Goal: Information Seeking & Learning: Learn about a topic

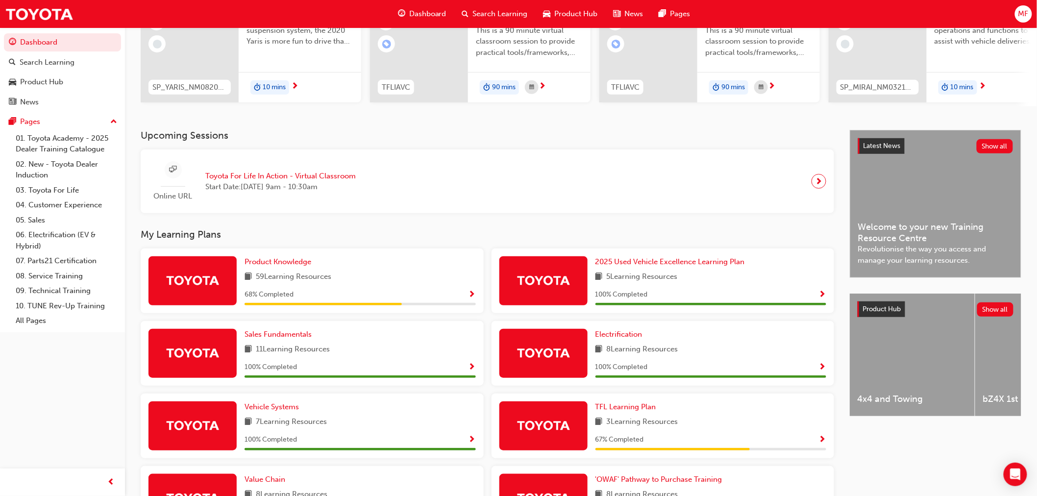
scroll to position [272, 0]
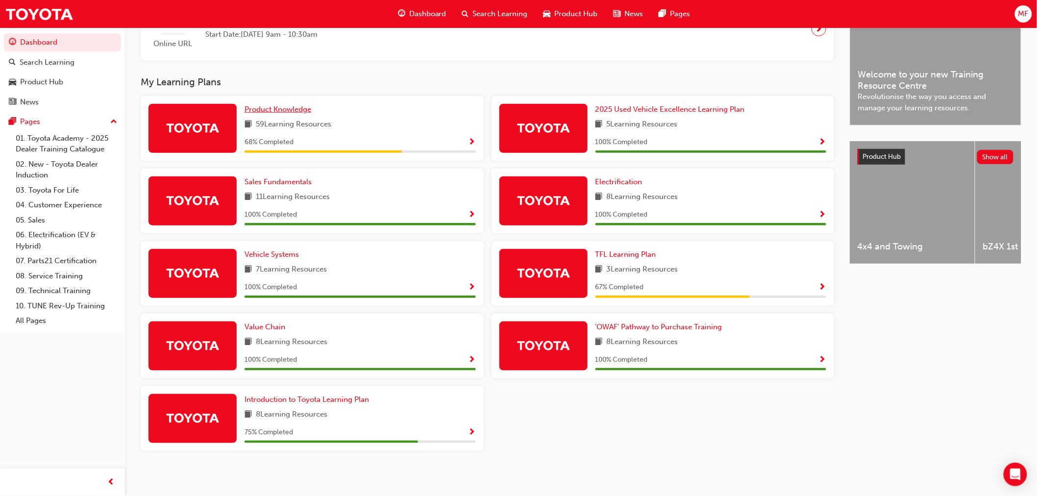
click at [287, 111] on span "Product Knowledge" at bounding box center [278, 109] width 67 height 9
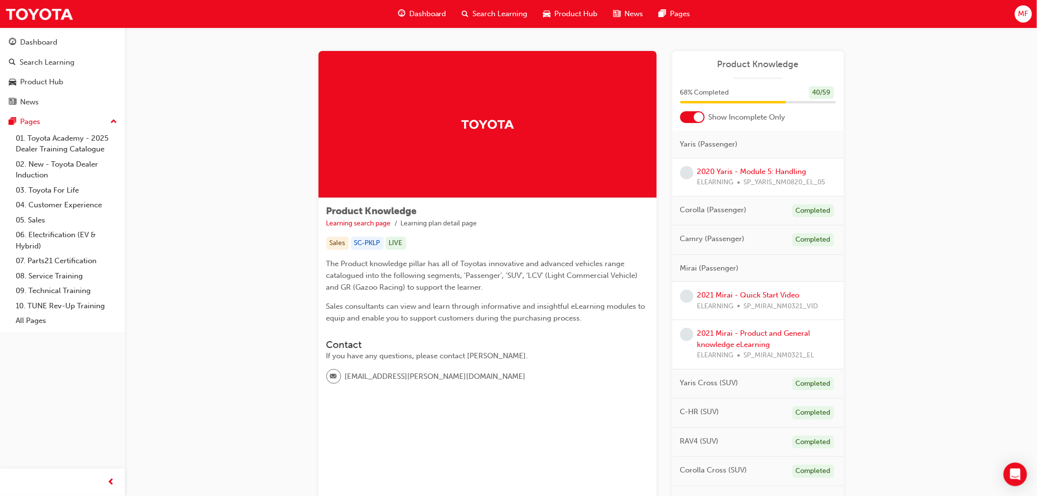
click at [695, 111] on div at bounding box center [692, 117] width 25 height 12
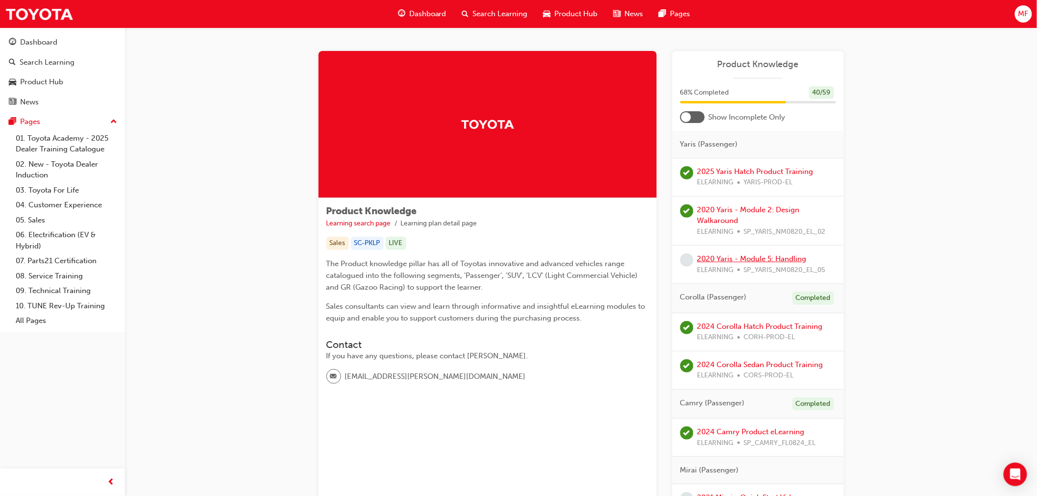
click at [710, 256] on link "2020 Yaris - Module 5: Handling" at bounding box center [751, 258] width 109 height 9
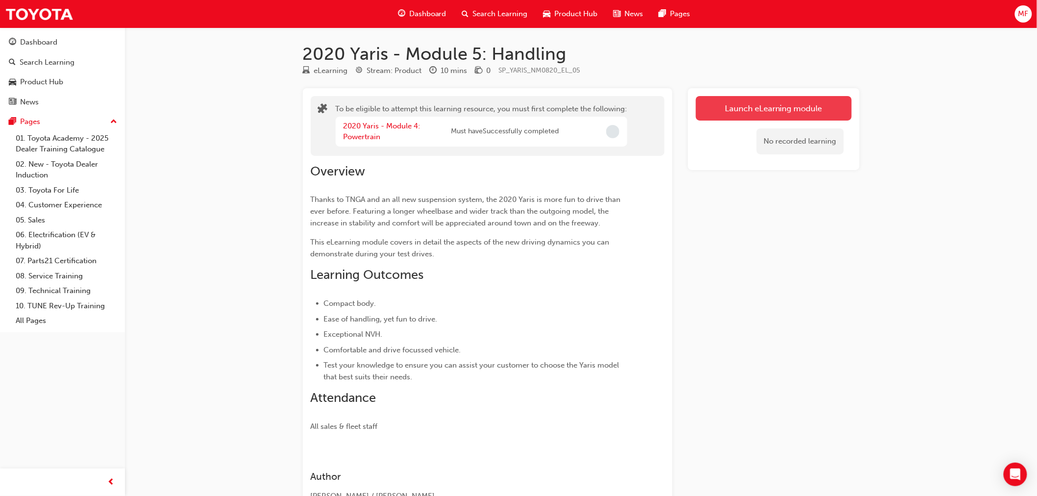
click at [726, 112] on button "Launch eLearning module" at bounding box center [774, 108] width 156 height 25
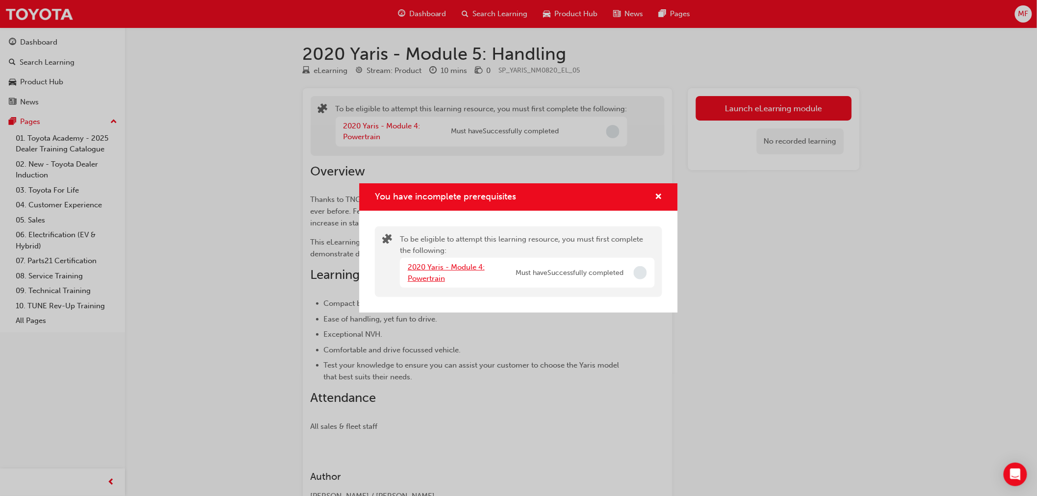
click at [427, 273] on link "2020 Yaris - Module 4: Powertrain" at bounding box center [446, 273] width 77 height 20
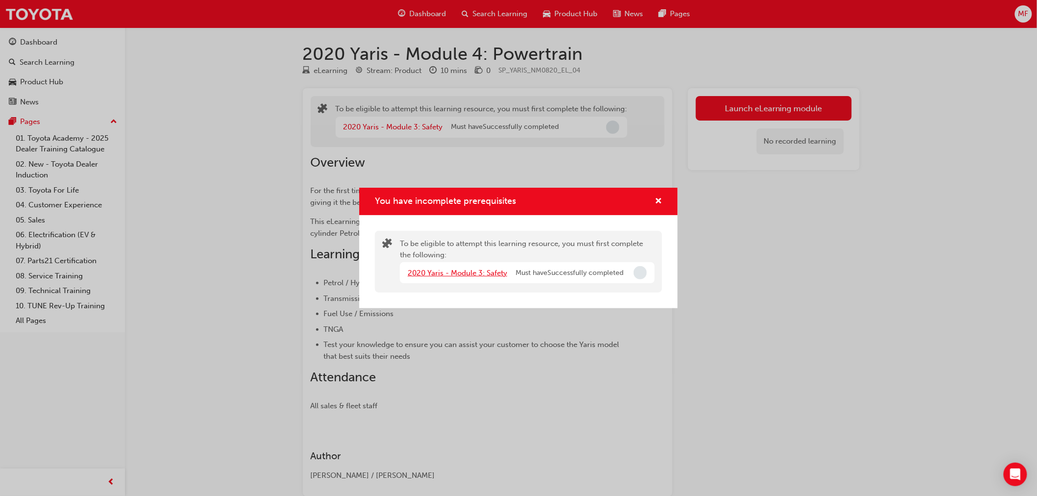
click at [490, 272] on link "2020 Yaris - Module 3: Safety" at bounding box center [457, 273] width 99 height 9
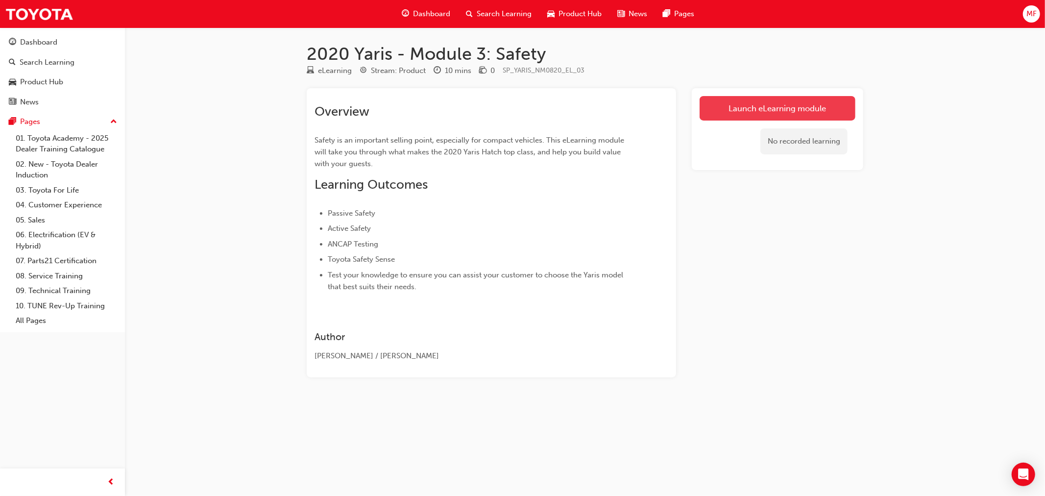
click at [787, 113] on link "Launch eLearning module" at bounding box center [778, 108] width 156 height 25
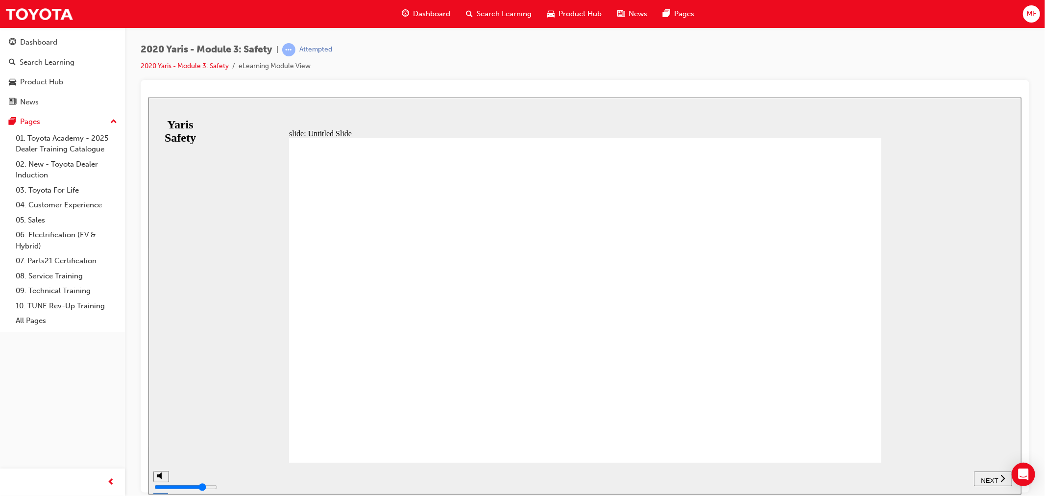
drag, startPoint x: 556, startPoint y: 259, endPoint x: 562, endPoint y: 257, distance: 6.1
drag, startPoint x: 562, startPoint y: 257, endPoint x: 397, endPoint y: 117, distance: 216.6
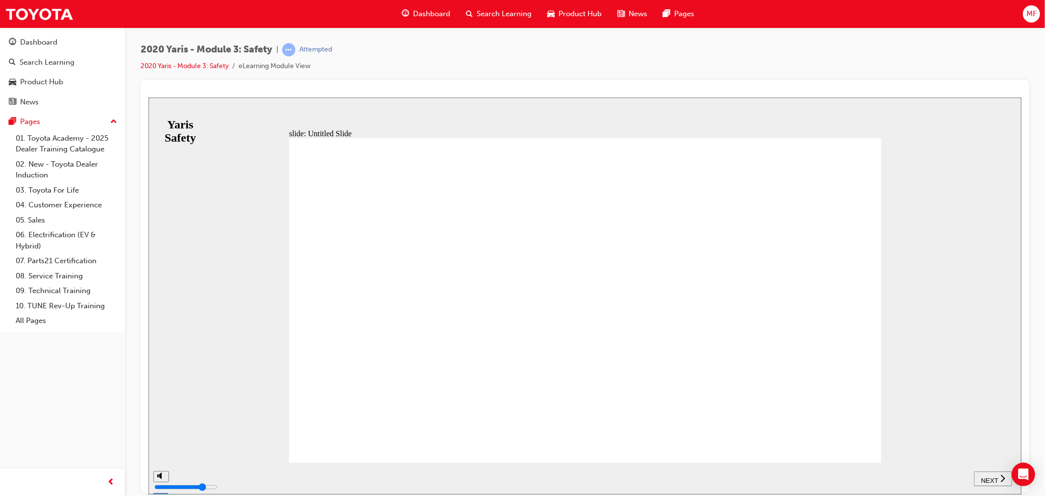
click at [990, 471] on button "NEXT" at bounding box center [993, 478] width 38 height 15
click at [994, 484] on button "NEXT" at bounding box center [993, 478] width 38 height 15
click at [994, 482] on div "NEXT" at bounding box center [993, 478] width 30 height 10
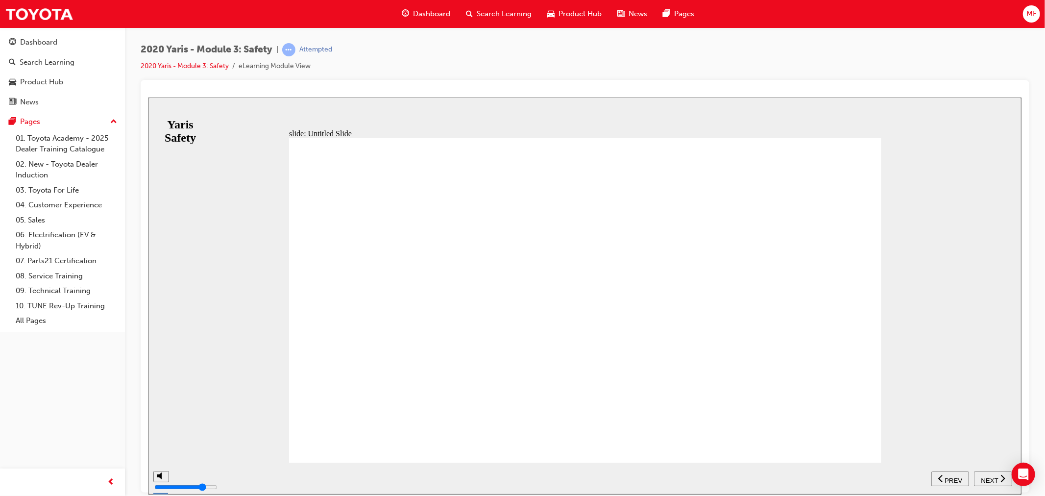
click at [994, 482] on div "NEXT" at bounding box center [993, 478] width 30 height 10
click at [994, 482] on div "PREV" at bounding box center [993, 478] width 30 height 10
click at [994, 482] on div "NEXT" at bounding box center [993, 478] width 30 height 10
click at [994, 482] on div "PREV" at bounding box center [993, 478] width 30 height 10
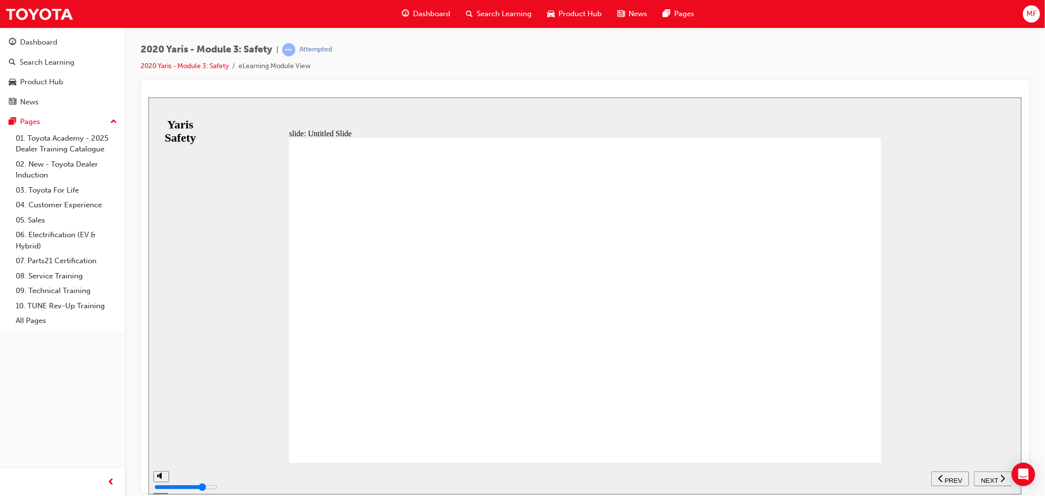
click at [994, 482] on div "NEXT" at bounding box center [993, 478] width 30 height 10
drag, startPoint x: 659, startPoint y: 193, endPoint x: 546, endPoint y: 339, distance: 185.2
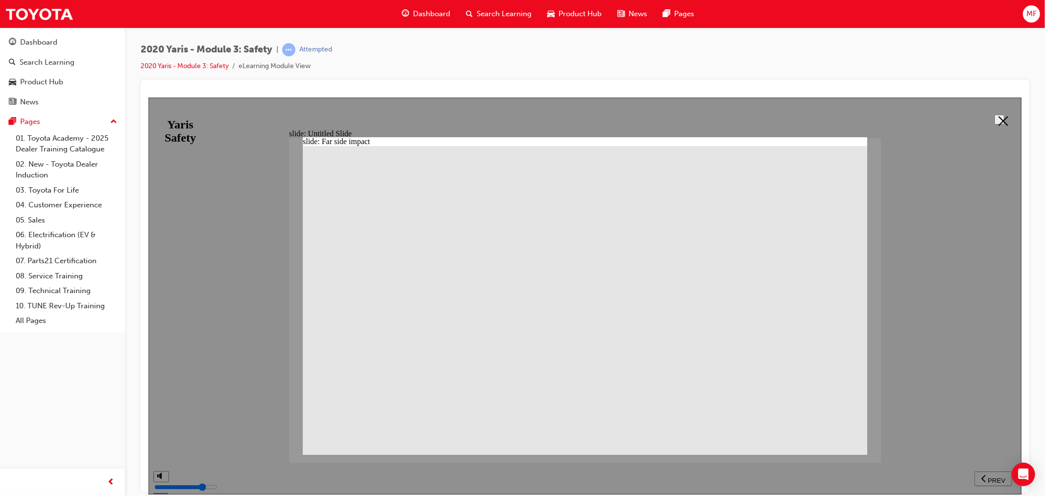
click at [1000, 120] on polygon at bounding box center [1003, 121] width 10 height 10
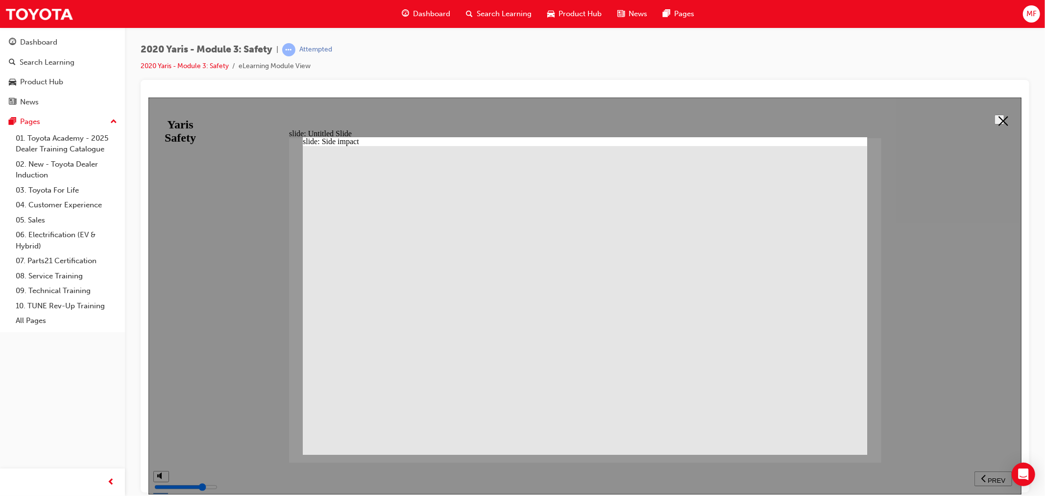
click at [1000, 121] on icon at bounding box center [1003, 121] width 10 height 10
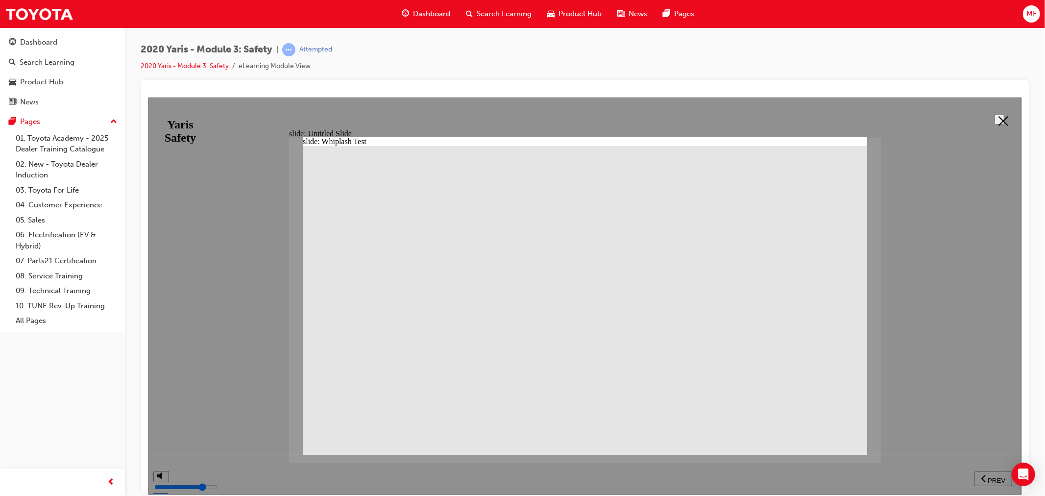
click at [998, 119] on icon at bounding box center [1003, 121] width 10 height 10
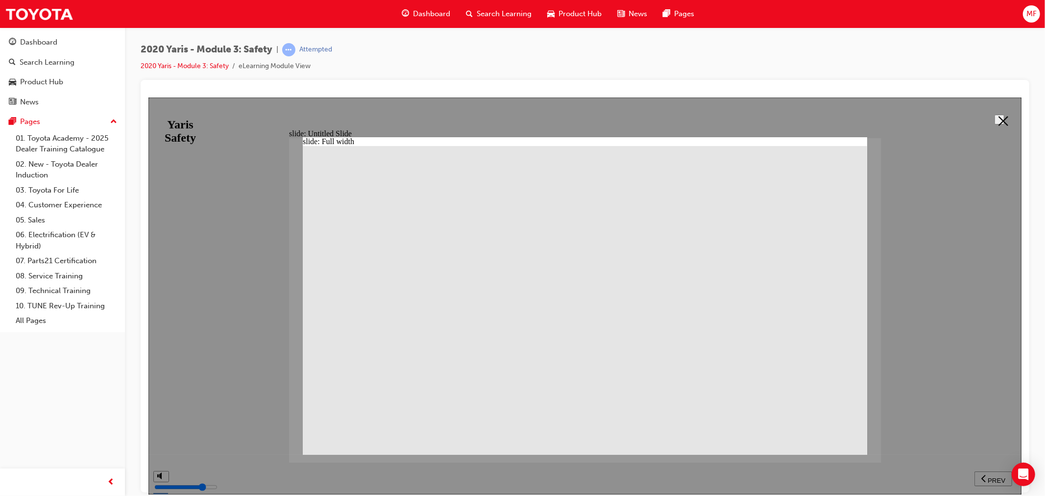
click at [998, 118] on icon at bounding box center [1003, 121] width 10 height 10
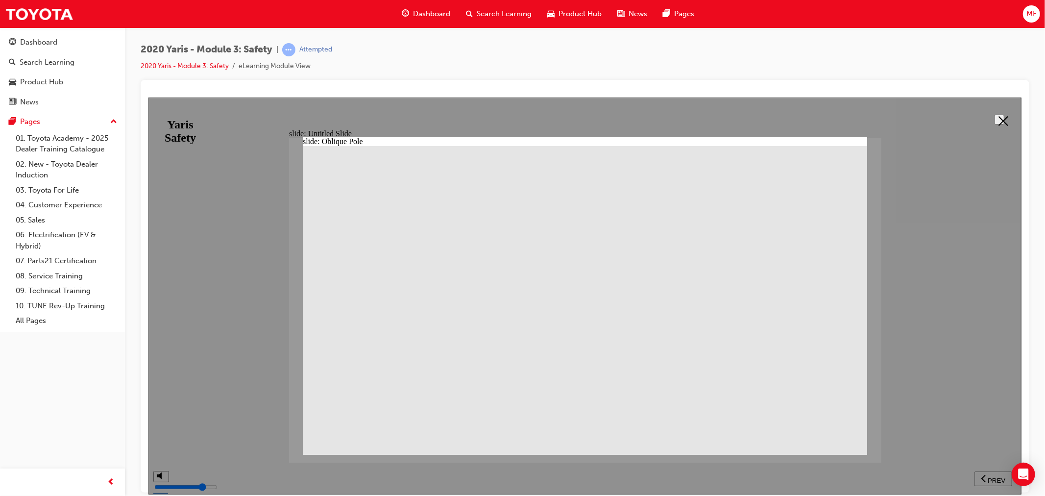
click at [994, 120] on button at bounding box center [999, 119] width 10 height 10
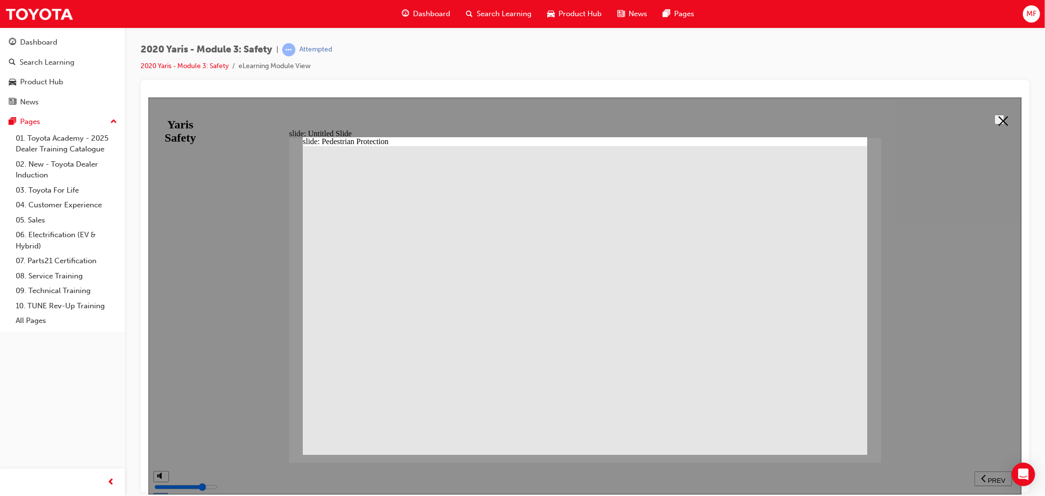
click at [1004, 116] on button at bounding box center [999, 119] width 10 height 10
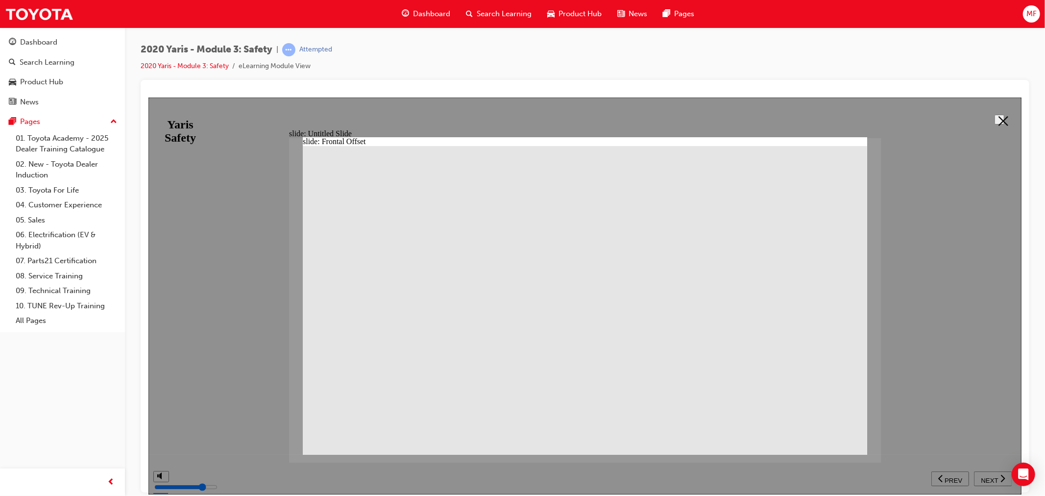
click at [1003, 121] on icon at bounding box center [1003, 121] width 10 height 10
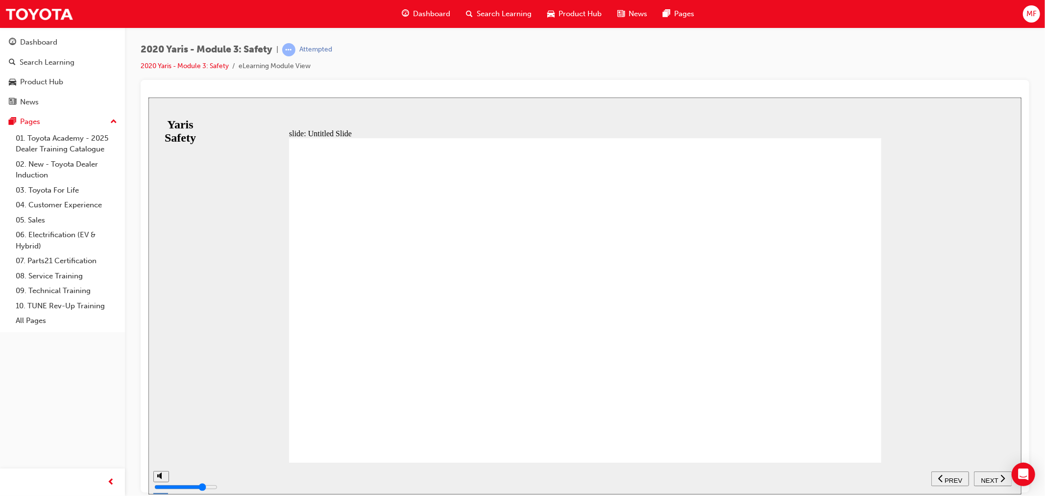
click at [983, 478] on span "NEXT" at bounding box center [989, 479] width 17 height 7
click at [991, 478] on span "NEXT" at bounding box center [989, 479] width 17 height 7
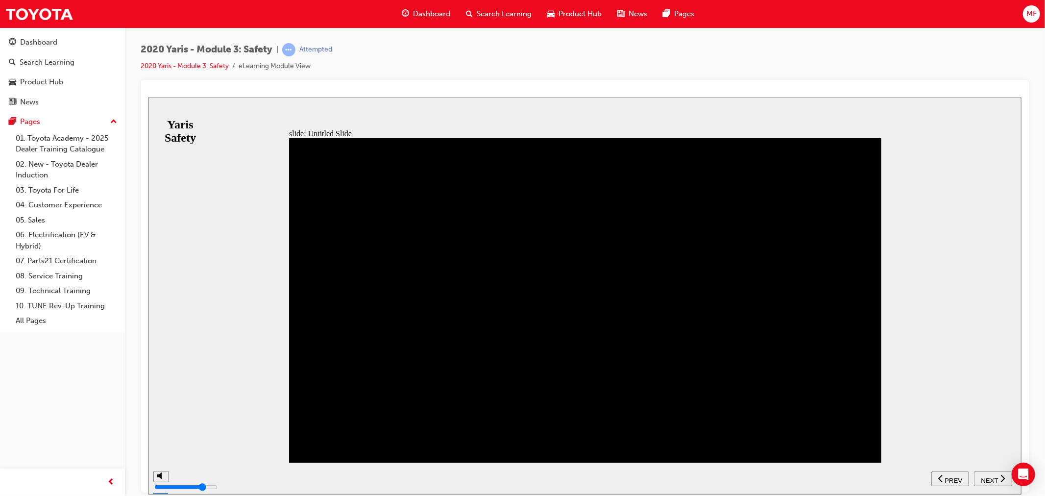
click at [991, 478] on span "NEXT" at bounding box center [989, 479] width 17 height 7
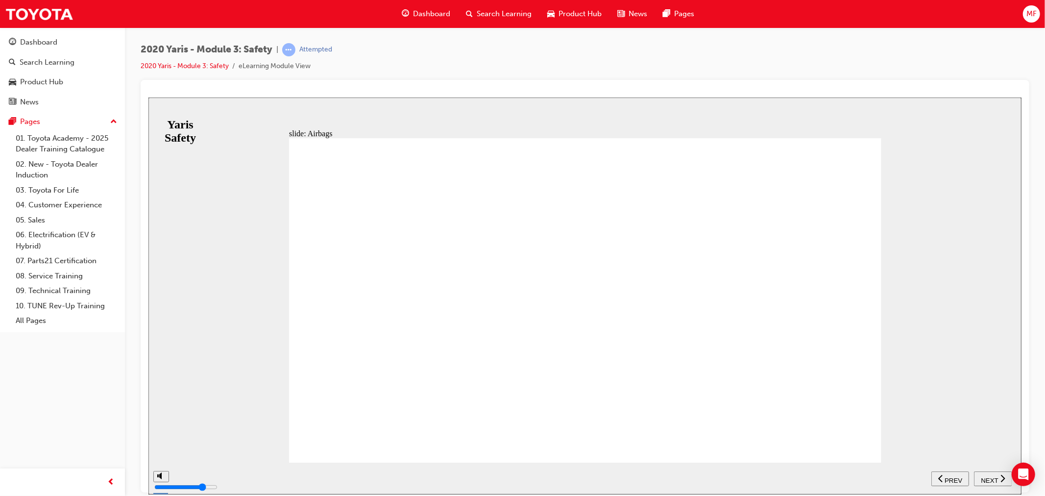
click at [991, 478] on span "NEXT" at bounding box center [989, 479] width 17 height 7
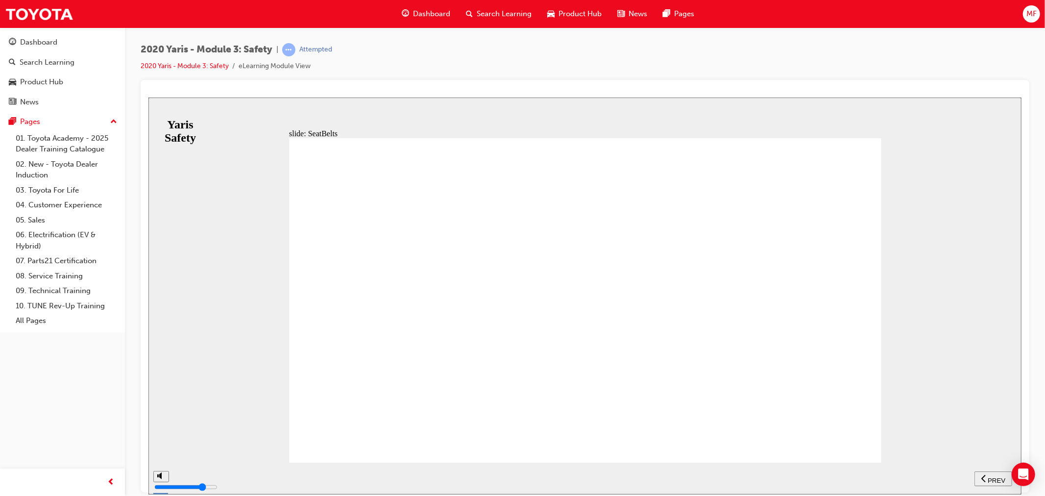
click at [1000, 475] on icon "next" at bounding box center [1002, 477] width 5 height 9
click at [990, 480] on span "NEXT" at bounding box center [989, 479] width 17 height 7
click at [995, 477] on span "NEXT" at bounding box center [989, 479] width 17 height 7
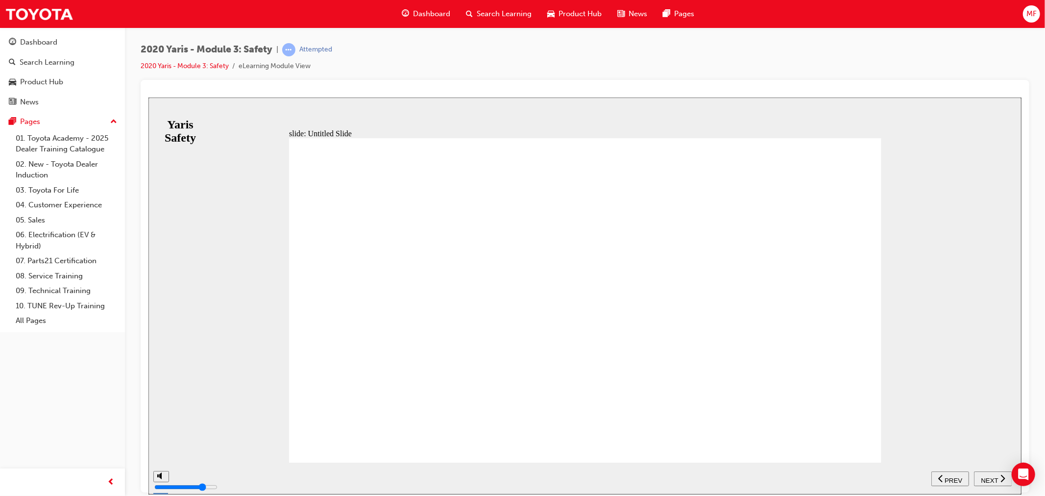
click at [993, 477] on span "NEXT" at bounding box center [989, 479] width 17 height 7
click at [992, 478] on span "NEXT" at bounding box center [989, 479] width 17 height 7
click at [992, 478] on span "PREV" at bounding box center [997, 479] width 18 height 7
click at [988, 473] on div "NEXT" at bounding box center [993, 478] width 30 height 10
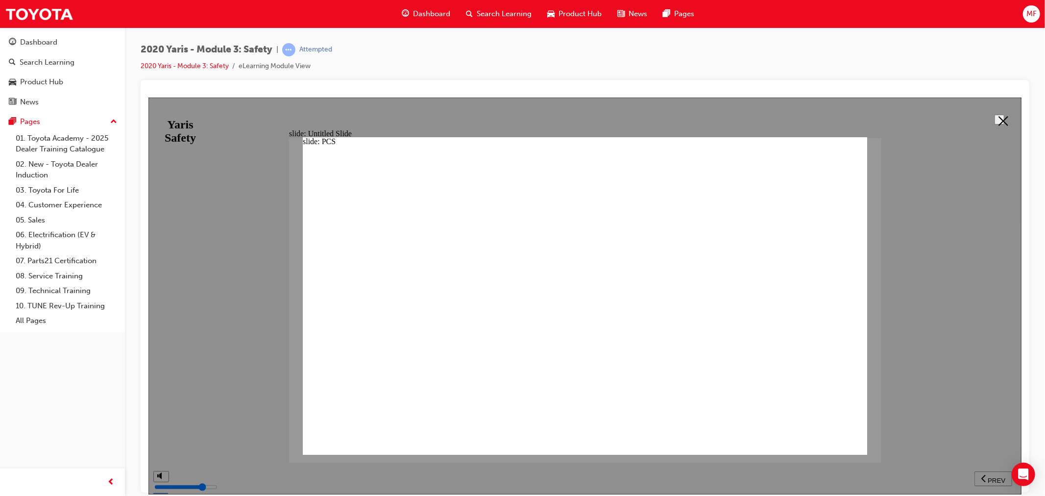
click at [998, 121] on icon at bounding box center [1003, 121] width 10 height 10
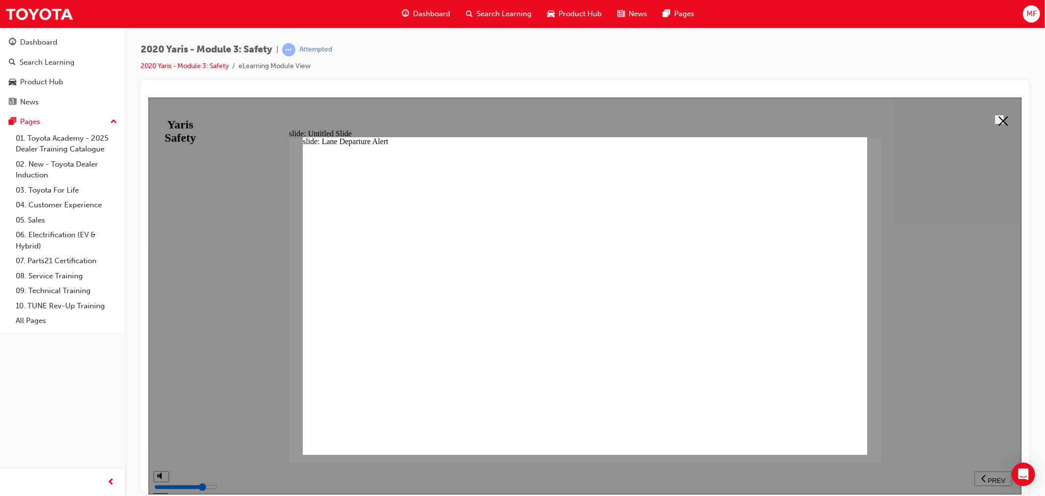
click at [1000, 118] on polygon at bounding box center [1003, 121] width 10 height 10
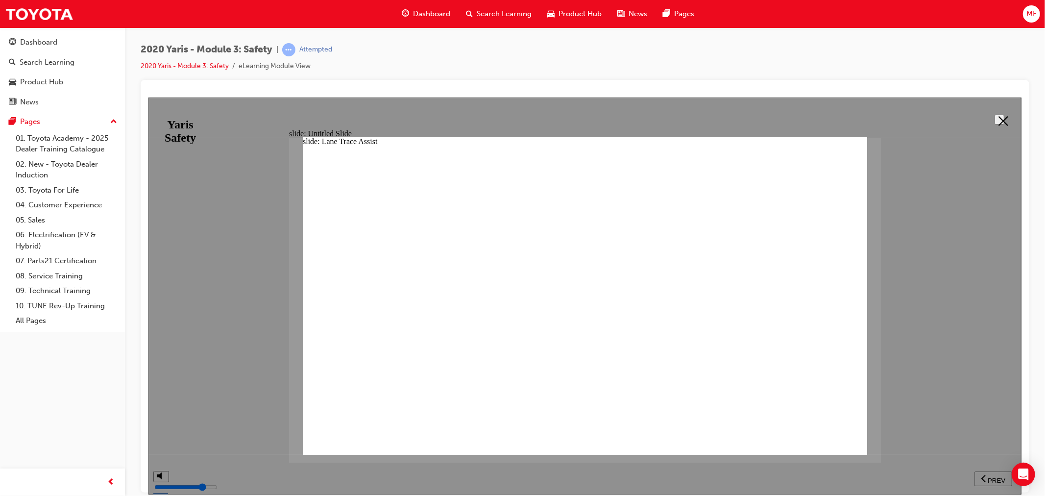
click at [998, 123] on icon at bounding box center [1003, 121] width 10 height 10
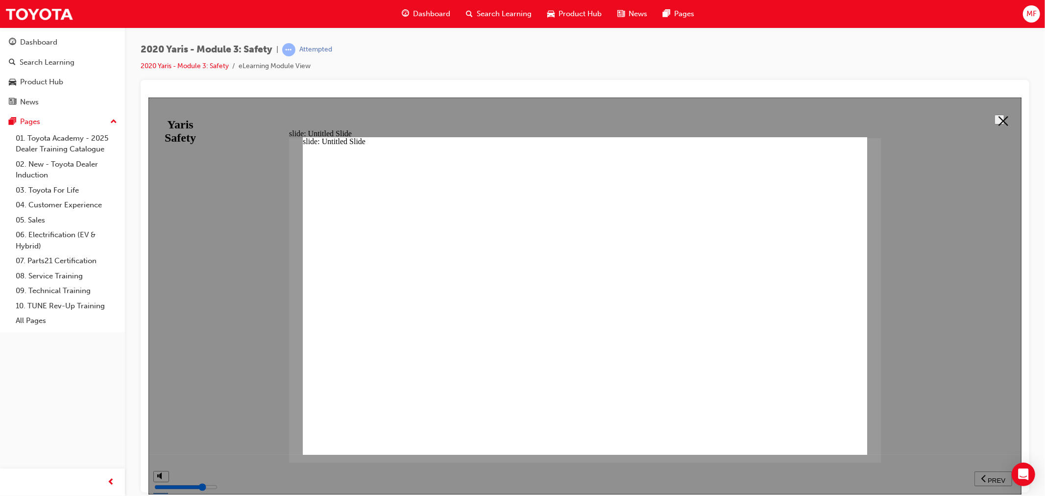
click at [998, 121] on icon at bounding box center [1003, 121] width 10 height 10
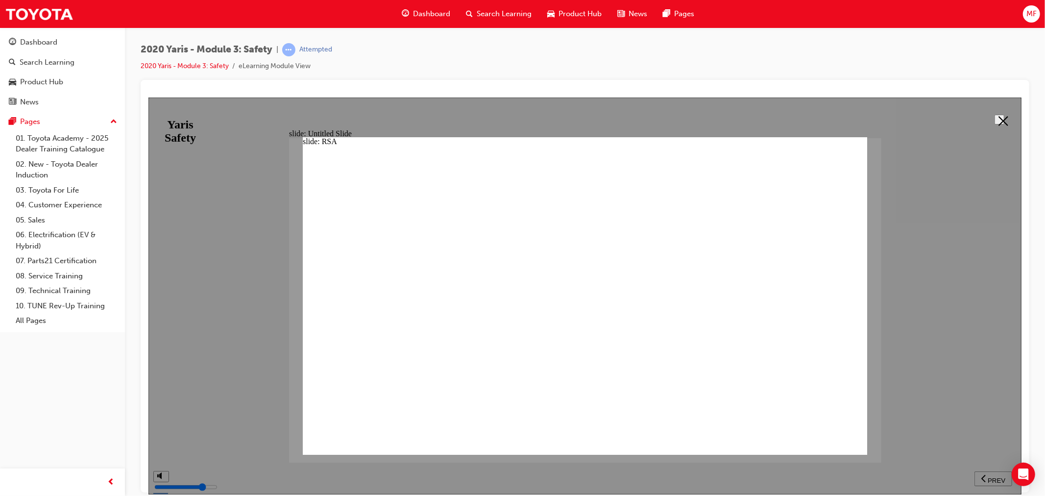
click at [998, 119] on icon at bounding box center [1003, 121] width 10 height 10
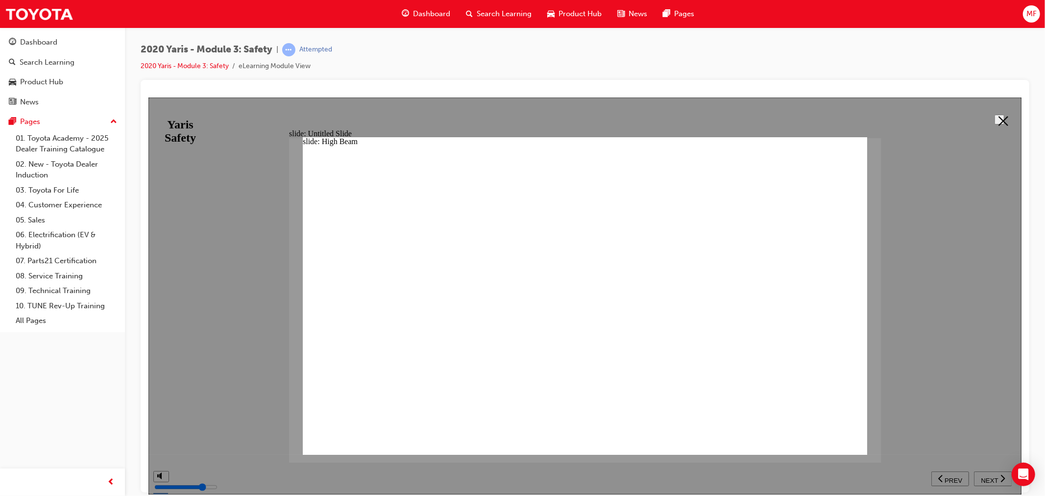
click at [998, 116] on icon at bounding box center [1003, 121] width 10 height 10
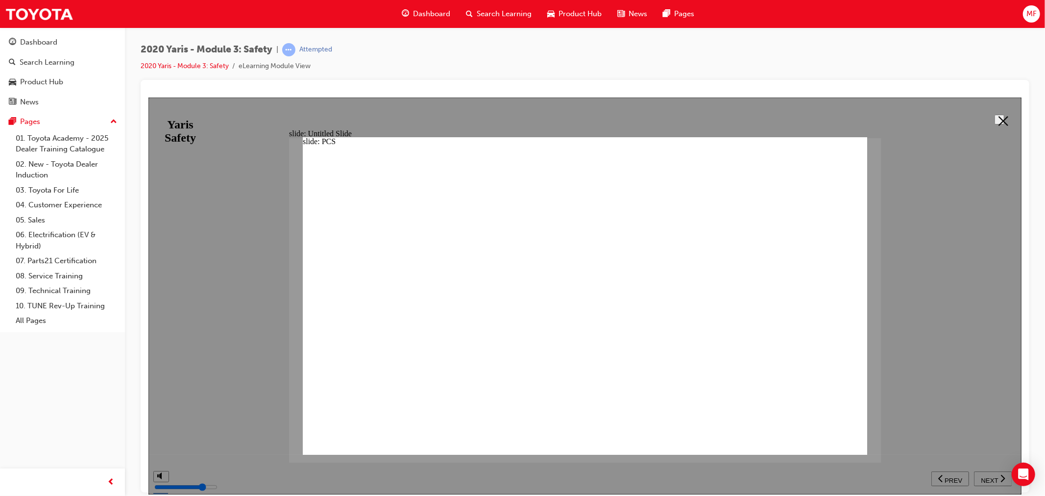
click at [982, 124] on div at bounding box center [584, 295] width 873 height 397
click at [998, 122] on icon at bounding box center [1003, 121] width 10 height 10
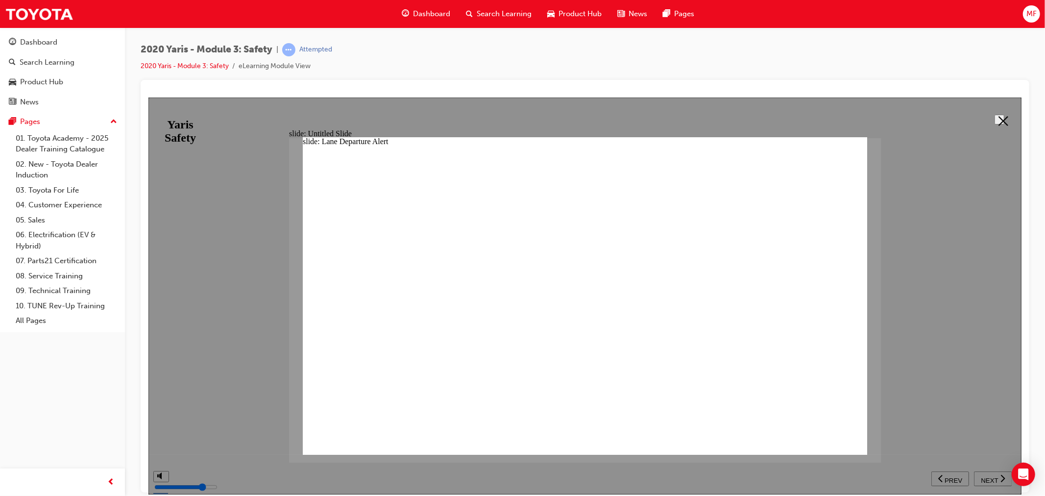
click at [994, 120] on button at bounding box center [999, 119] width 10 height 10
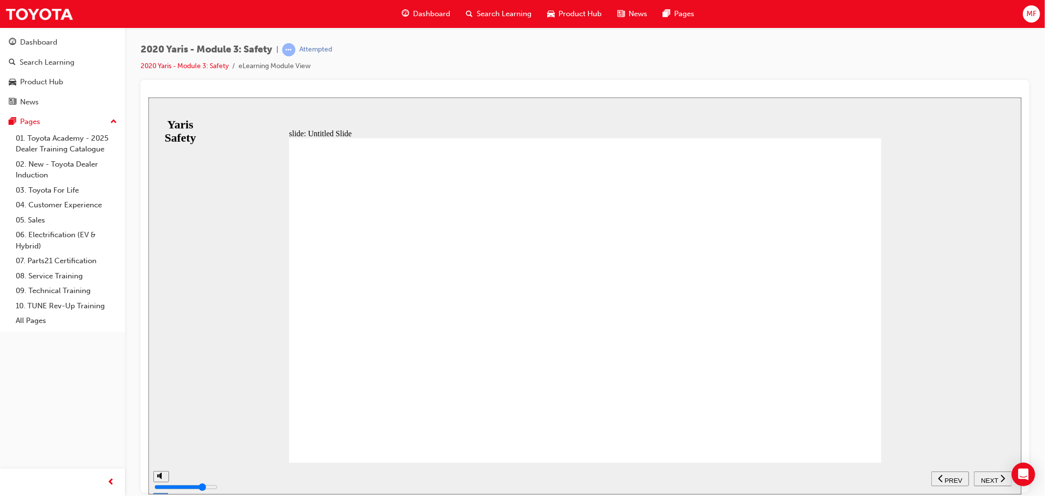
click at [986, 478] on span "NEXT" at bounding box center [989, 479] width 17 height 7
click at [986, 477] on span "NEXT" at bounding box center [989, 479] width 17 height 7
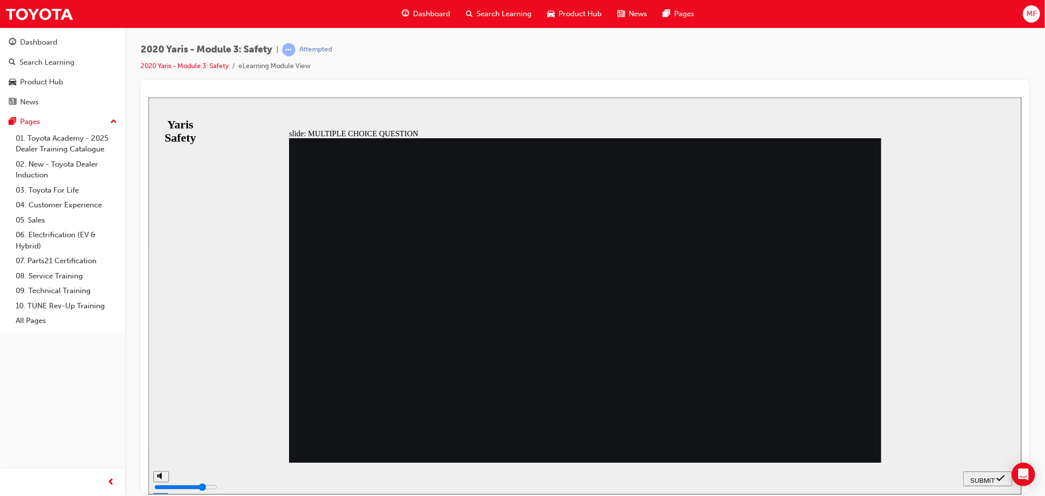
radio input "true"
click at [977, 481] on span "SUBMIT" at bounding box center [982, 479] width 25 height 7
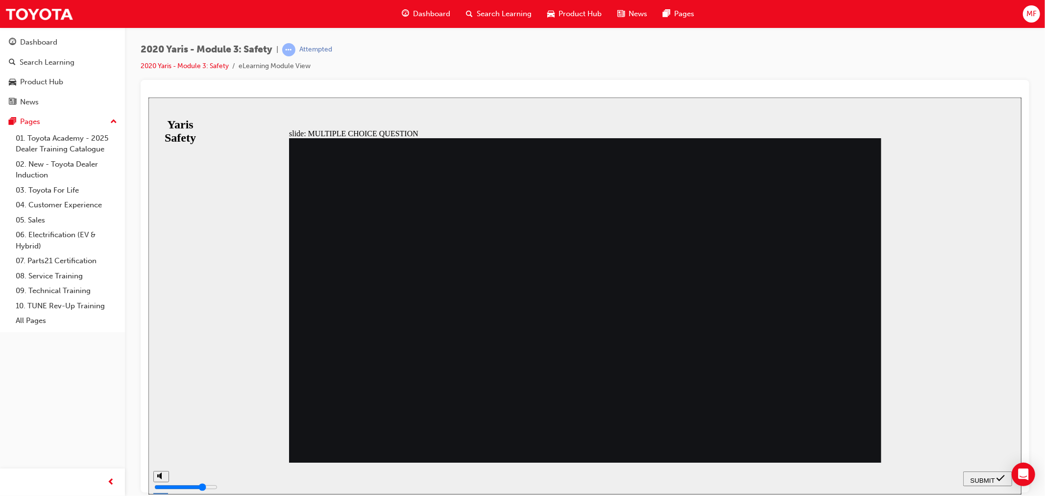
radio input "true"
click at [990, 481] on span "SUBMIT" at bounding box center [982, 479] width 25 height 7
radio input "true"
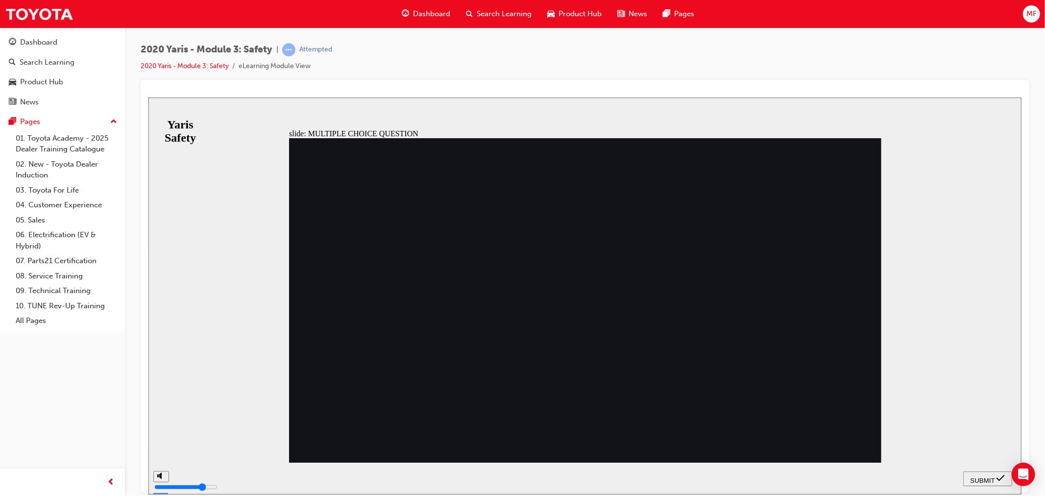
radio input "false"
radio input "true"
click at [984, 479] on span "SUBMIT" at bounding box center [982, 479] width 25 height 7
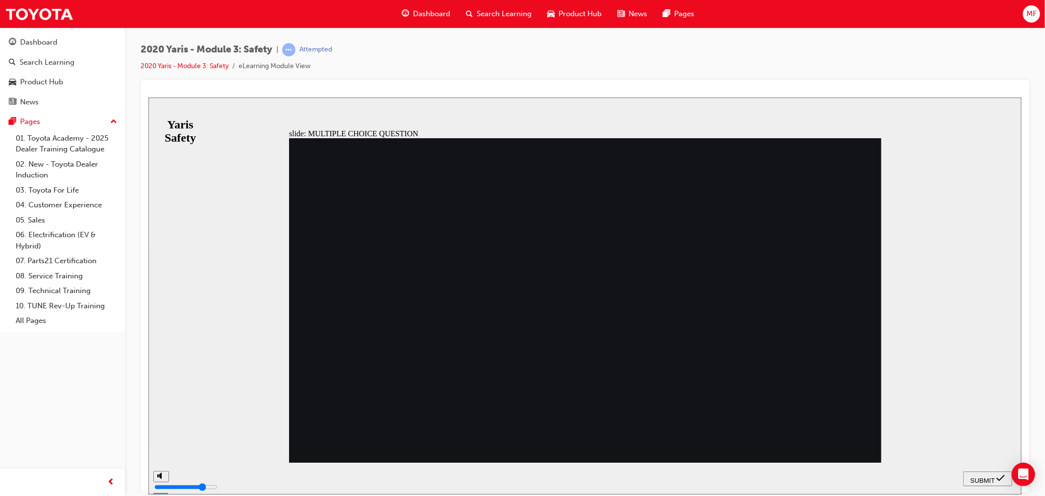
radio input "true"
drag, startPoint x: 973, startPoint y: 478, endPoint x: 923, endPoint y: 467, distance: 50.8
click at [973, 478] on span "SUBMIT" at bounding box center [982, 479] width 25 height 7
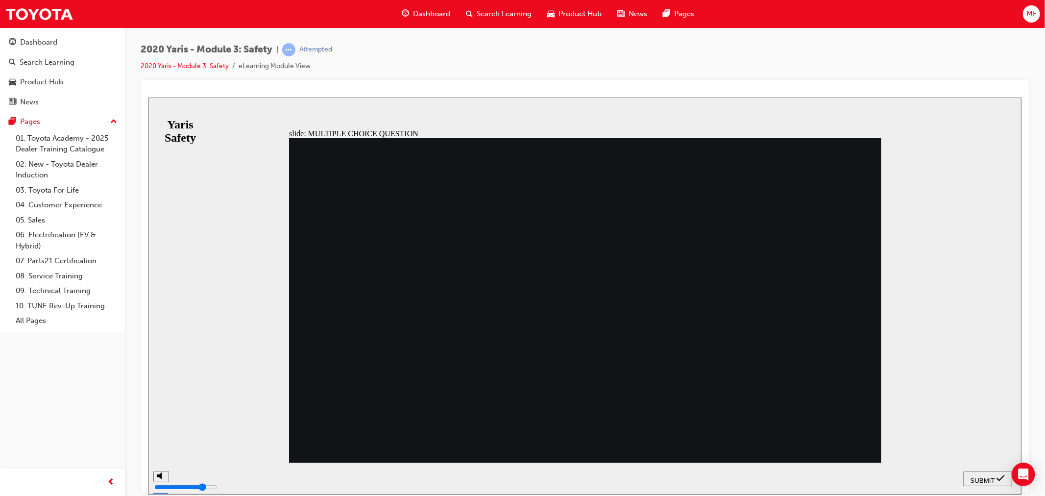
radio input "true"
click at [986, 473] on div "SUBMIT" at bounding box center [987, 478] width 41 height 10
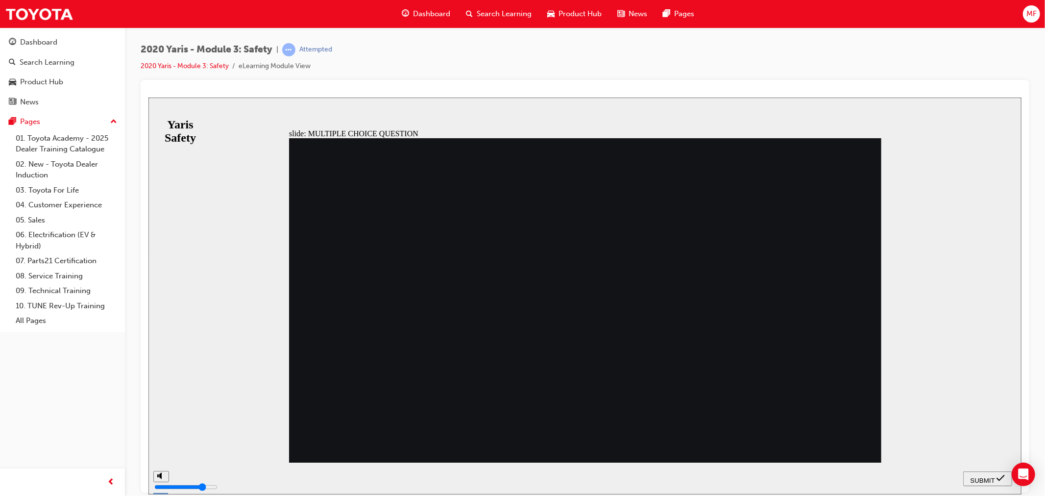
radio input "true"
click at [995, 471] on button "SUBMIT" at bounding box center [987, 478] width 49 height 15
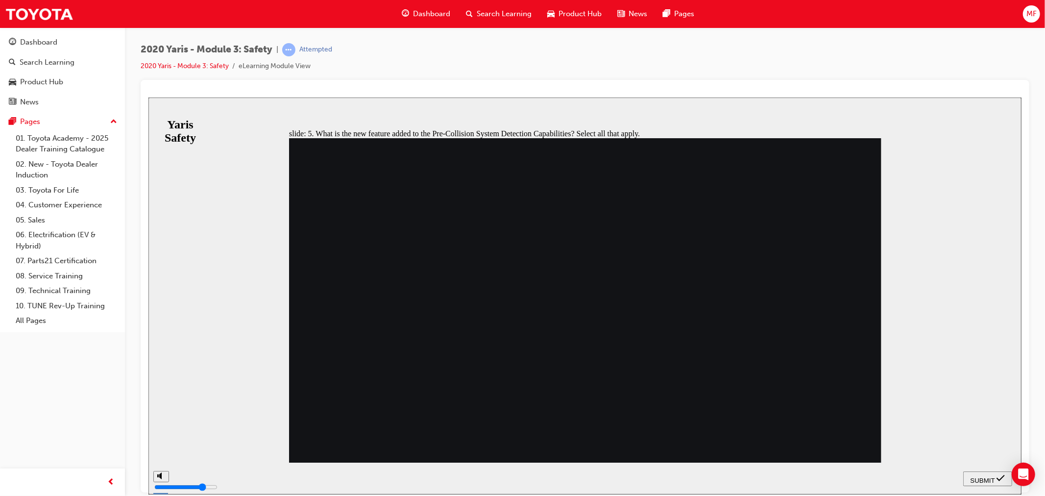
checkbox input "true"
checkbox input "false"
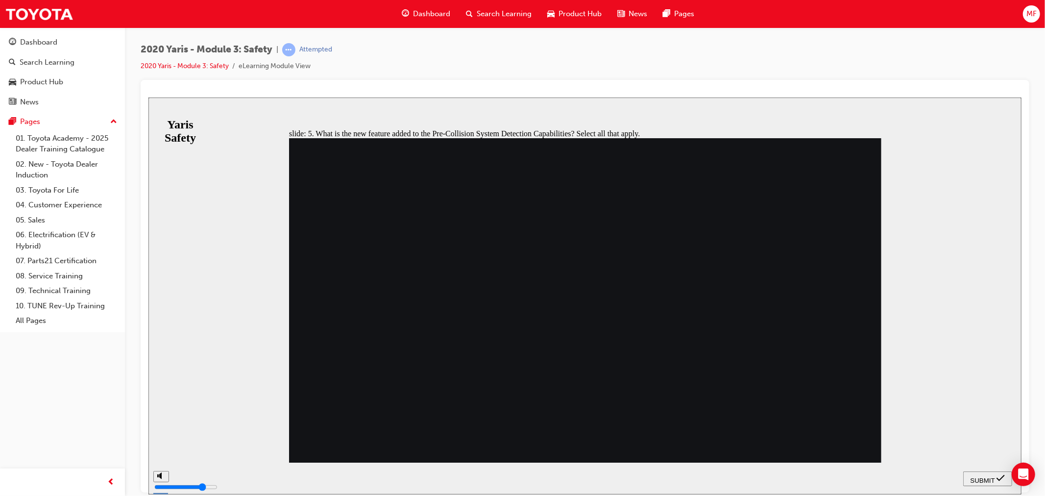
checkbox input "true"
click at [987, 479] on span "SUBMIT" at bounding box center [982, 479] width 25 height 7
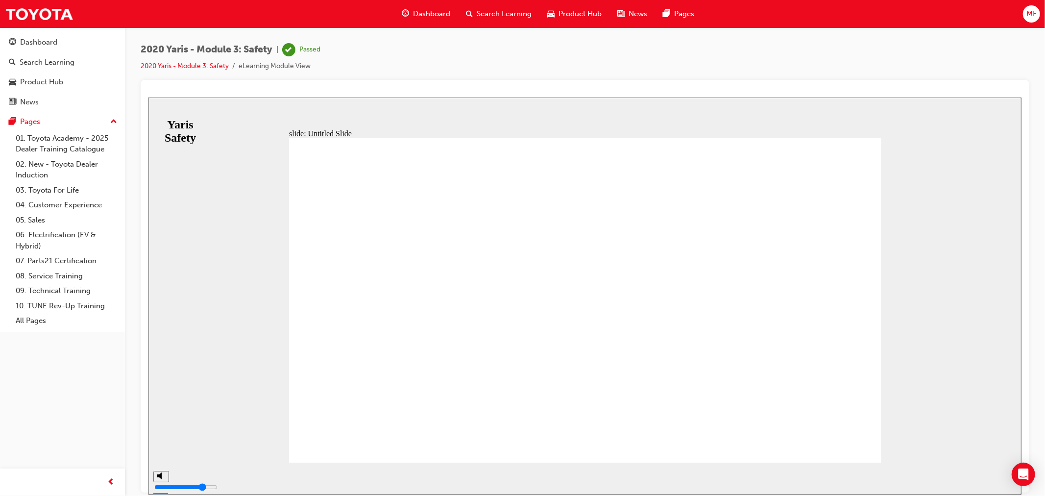
click at [430, 16] on span "Dashboard" at bounding box center [431, 13] width 37 height 11
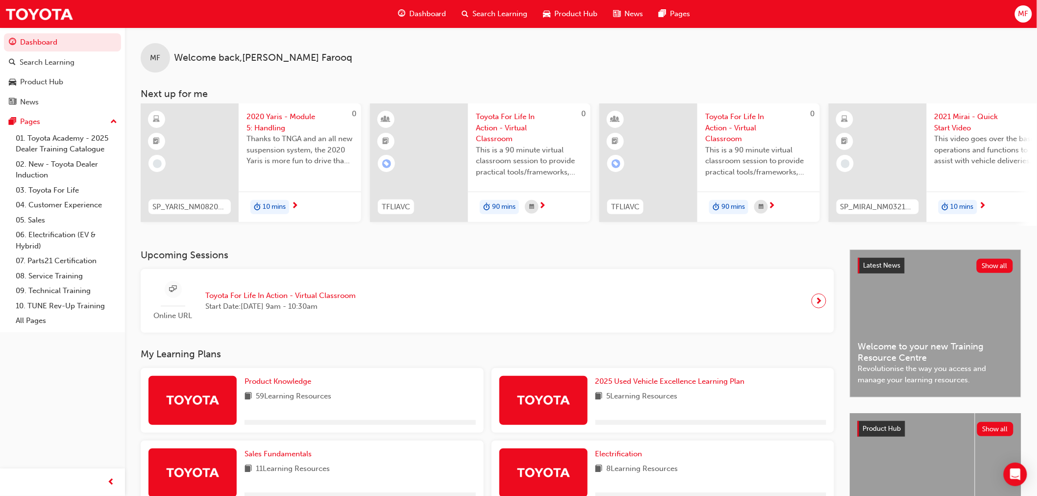
click at [278, 391] on div "Product Knowledge 59 Learning Resources" at bounding box center [360, 400] width 231 height 49
click at [285, 384] on span "Product Knowledge" at bounding box center [278, 381] width 67 height 9
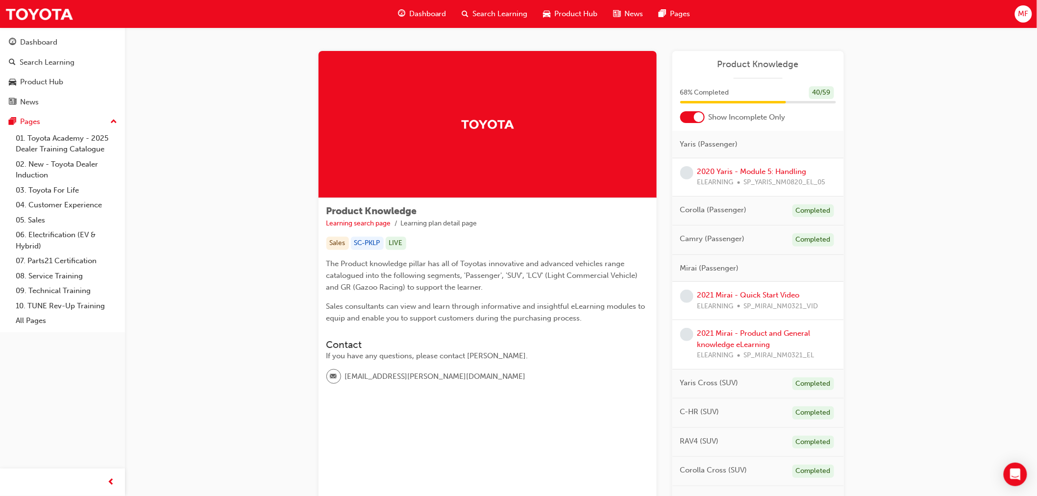
drag, startPoint x: 699, startPoint y: 109, endPoint x: 701, endPoint y: 116, distance: 7.1
click at [699, 109] on div "68 % Completed 40 / 59" at bounding box center [758, 98] width 172 height 25
click at [700, 118] on div at bounding box center [699, 117] width 10 height 10
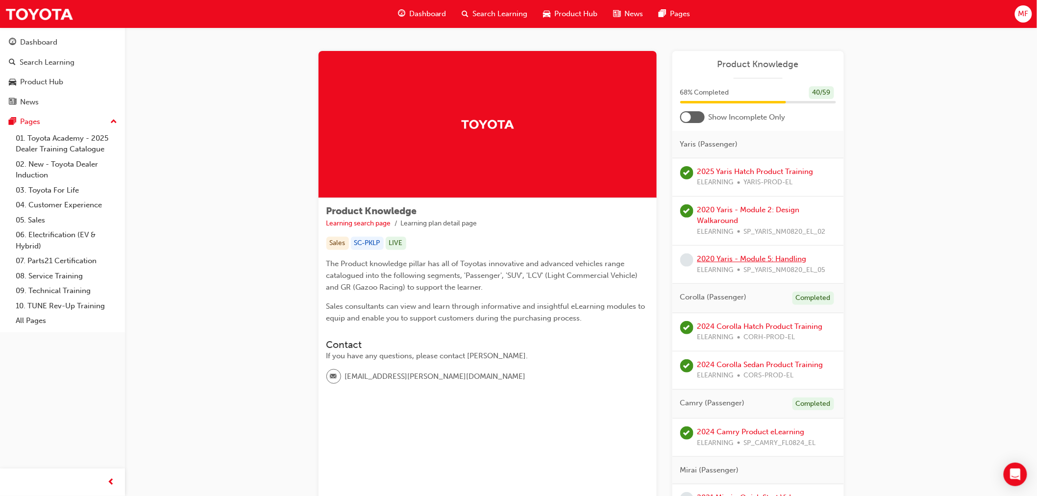
click at [752, 257] on link "2020 Yaris - Module 5: Handling" at bounding box center [751, 258] width 109 height 9
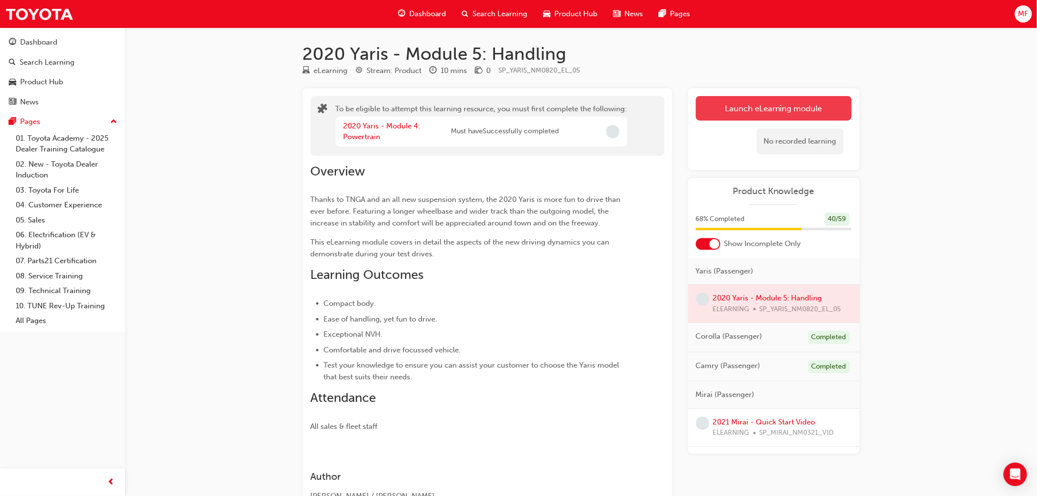
click at [753, 110] on button "Launch eLearning module" at bounding box center [774, 108] width 156 height 25
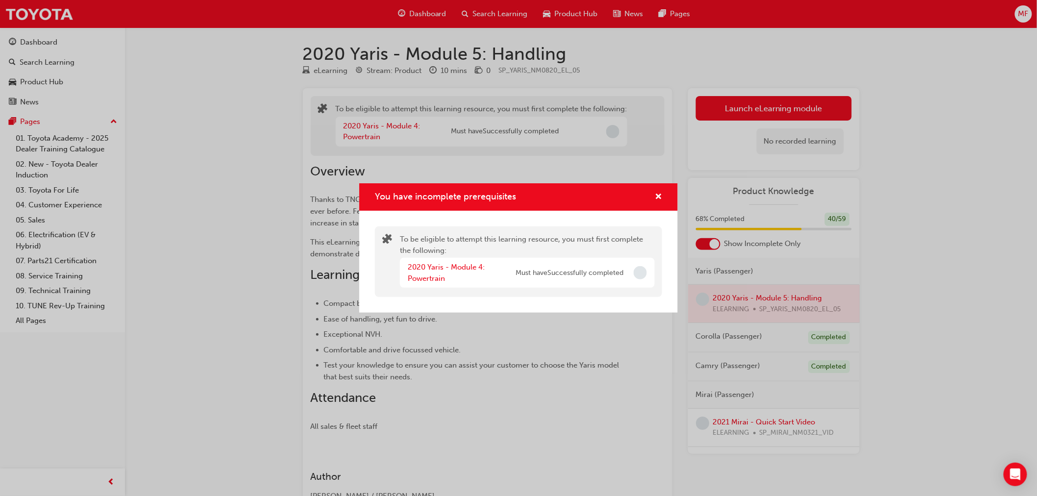
click at [455, 262] on div "2020 Yaris - Module 4: Powertrain" at bounding box center [462, 273] width 108 height 22
click at [449, 266] on link "2020 Yaris - Module 4: Powertrain" at bounding box center [446, 273] width 77 height 20
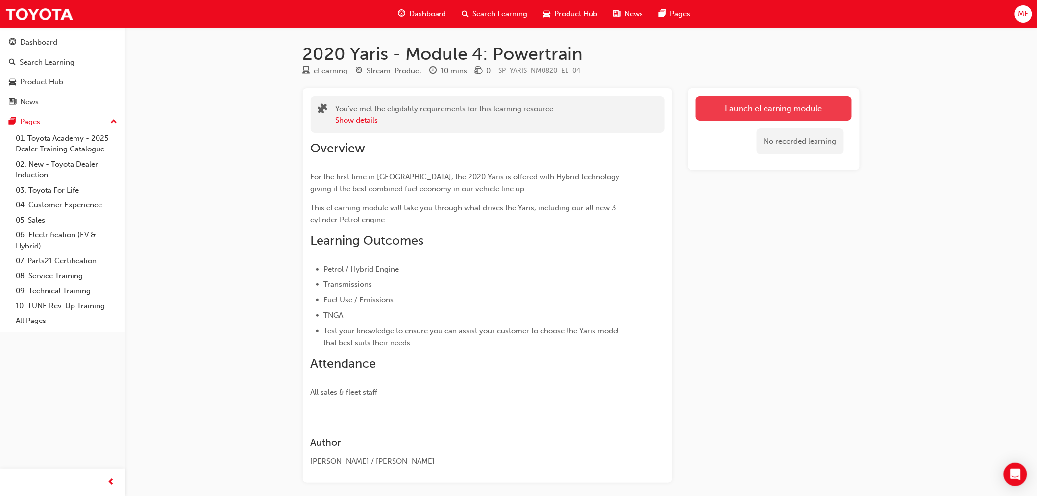
click at [780, 111] on link "Launch eLearning module" at bounding box center [774, 108] width 156 height 25
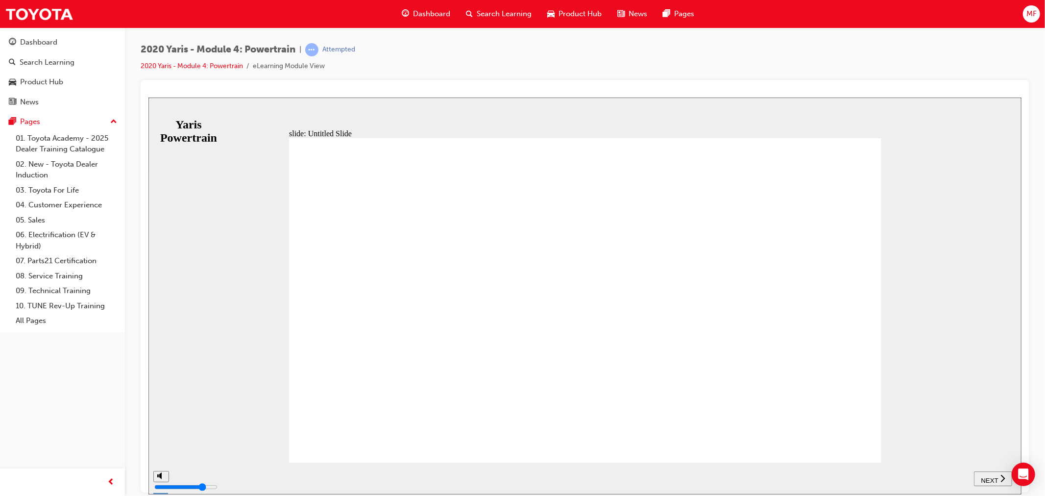
click at [986, 476] on span "NEXT" at bounding box center [989, 479] width 17 height 7
click at [990, 483] on button "NEXT" at bounding box center [993, 478] width 38 height 15
click at [990, 483] on button "NEXT" at bounding box center [998, 478] width 38 height 15
click at [991, 481] on span "NEXT" at bounding box center [989, 479] width 17 height 7
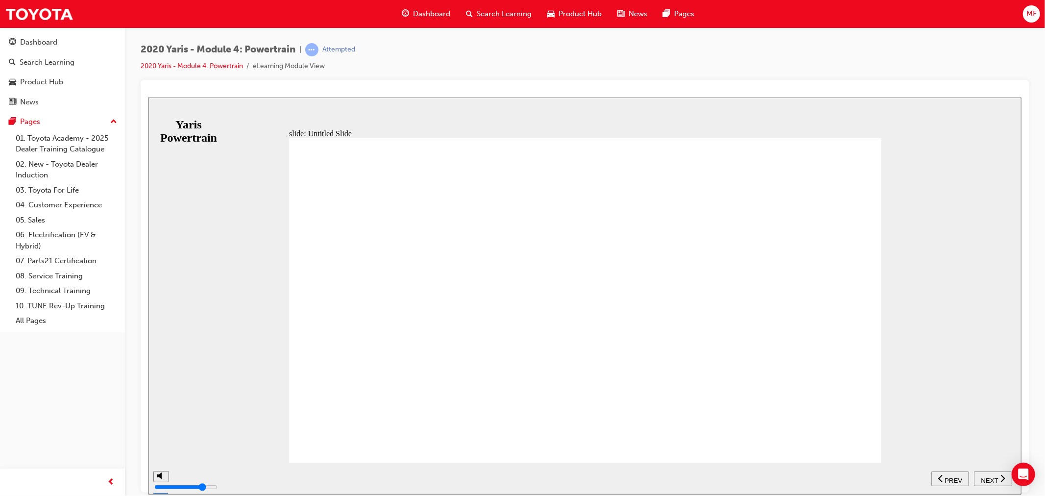
click at [991, 481] on span "NEXT" at bounding box center [989, 479] width 17 height 7
click at [1000, 475] on icon "next" at bounding box center [1002, 477] width 5 height 9
click at [993, 478] on span "NEXT" at bounding box center [994, 479] width 17 height 7
click at [992, 480] on span "NEXT" at bounding box center [989, 479] width 17 height 7
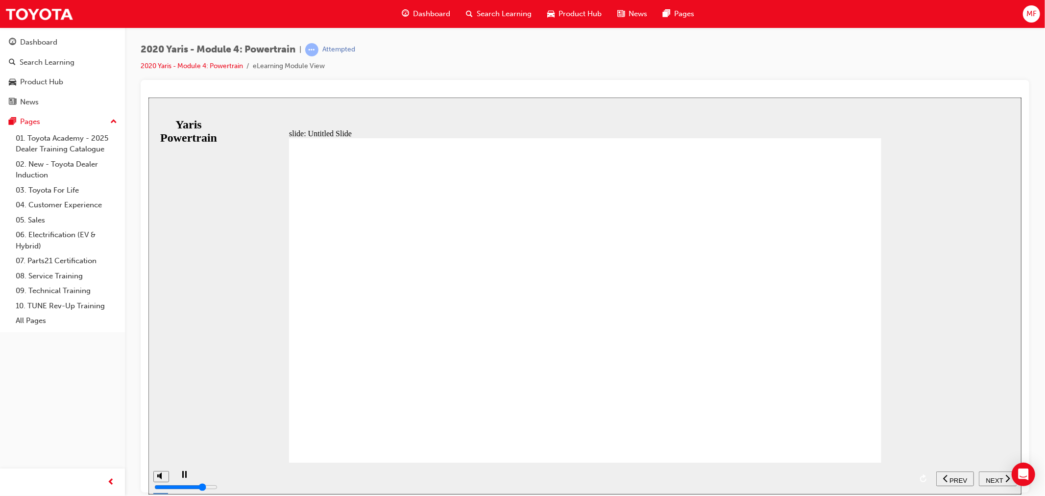
click at [992, 480] on span "NEXT" at bounding box center [994, 479] width 17 height 7
click at [997, 478] on div "NEXT" at bounding box center [993, 478] width 30 height 10
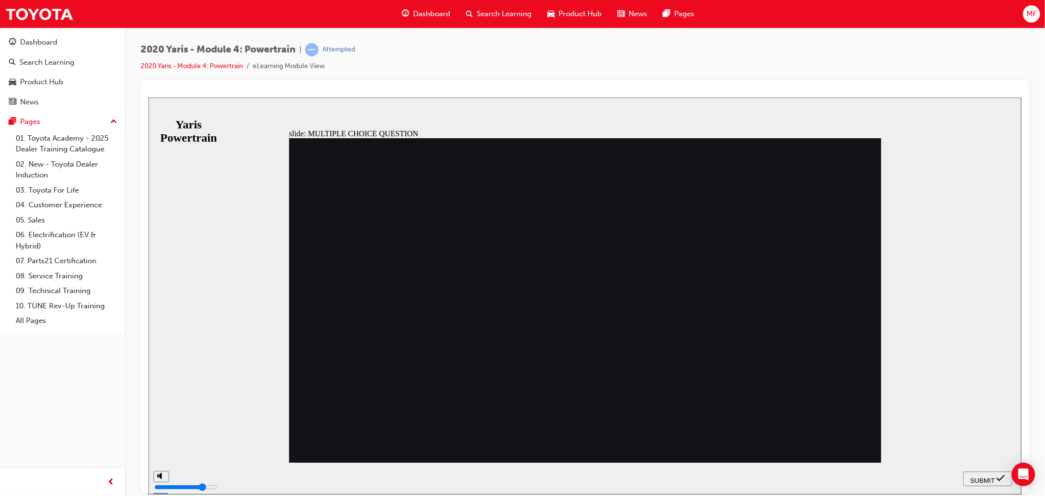
radio input "true"
click at [992, 478] on span "SUBMIT" at bounding box center [982, 479] width 25 height 7
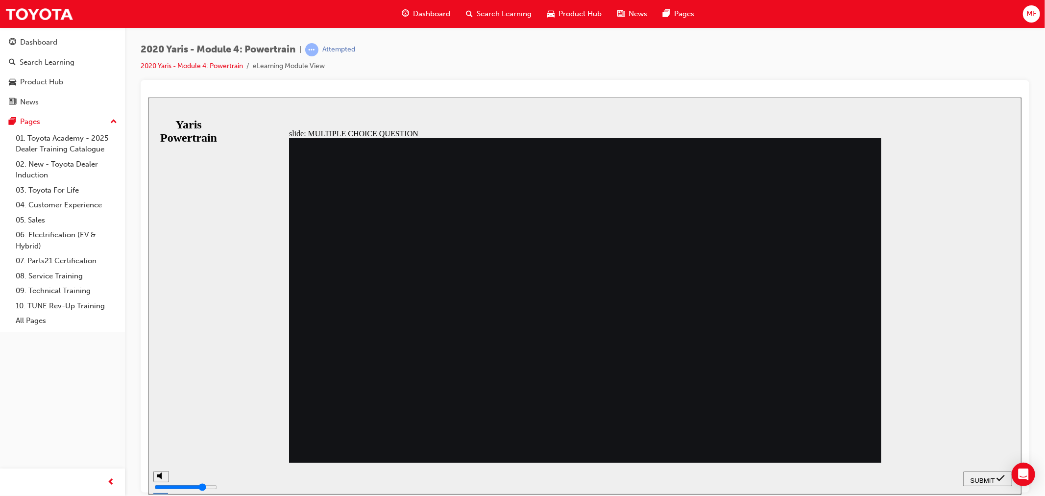
radio input "true"
click at [975, 479] on span "SUBMIT" at bounding box center [982, 479] width 25 height 7
radio input "true"
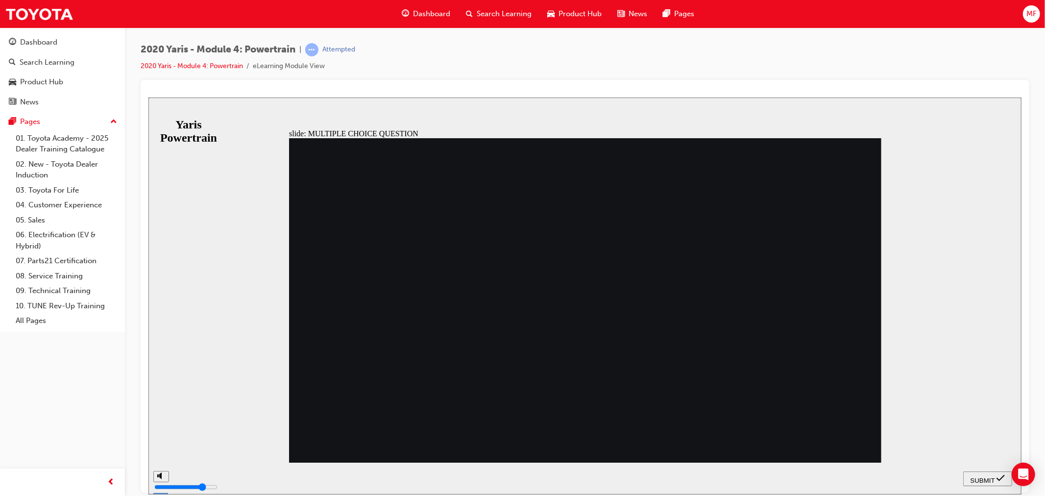
click at [982, 483] on button "SUBMIT" at bounding box center [987, 478] width 49 height 15
radio input "true"
click at [987, 476] on span "SUBMIT" at bounding box center [982, 479] width 25 height 7
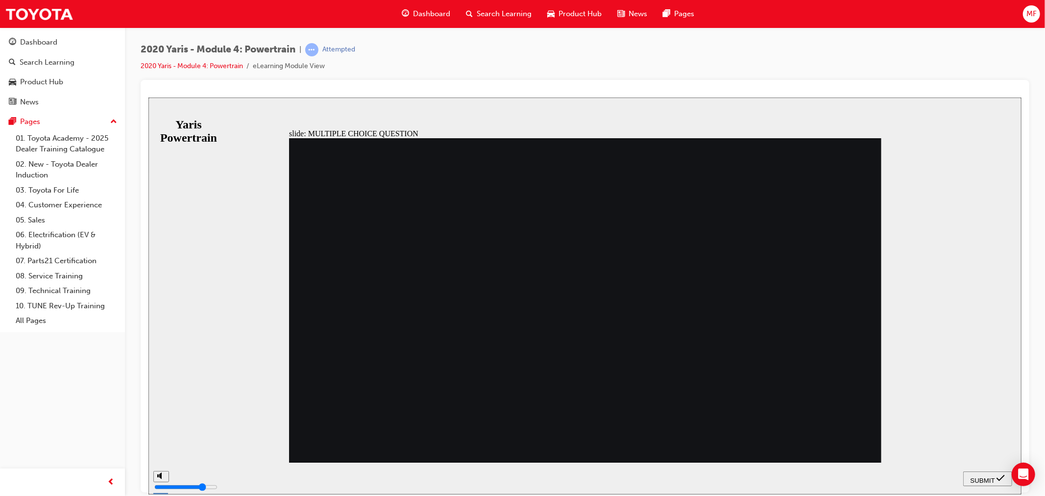
drag, startPoint x: 555, startPoint y: 394, endPoint x: 559, endPoint y: 398, distance: 5.9
radio input "true"
click at [979, 482] on div "SUBMIT" at bounding box center [987, 478] width 41 height 10
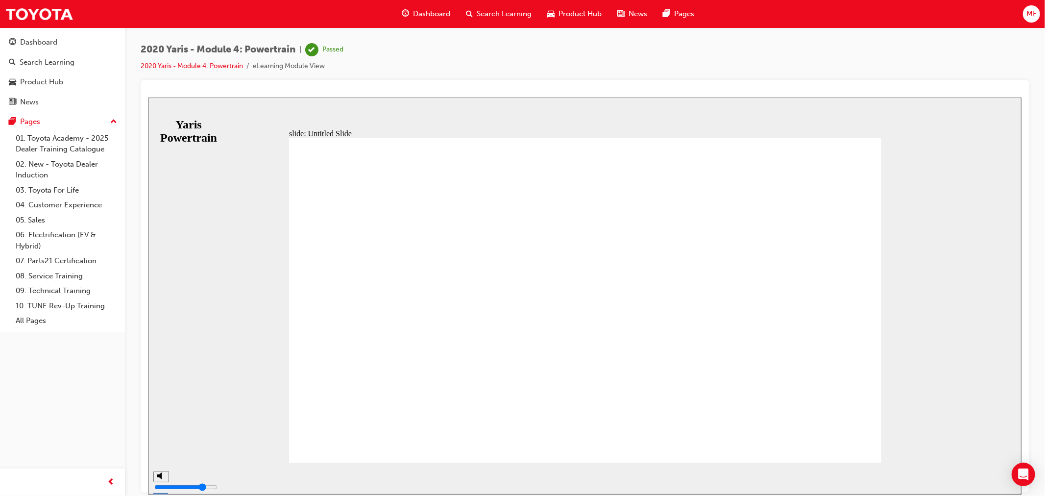
click at [412, 7] on div "Dashboard" at bounding box center [426, 14] width 64 height 20
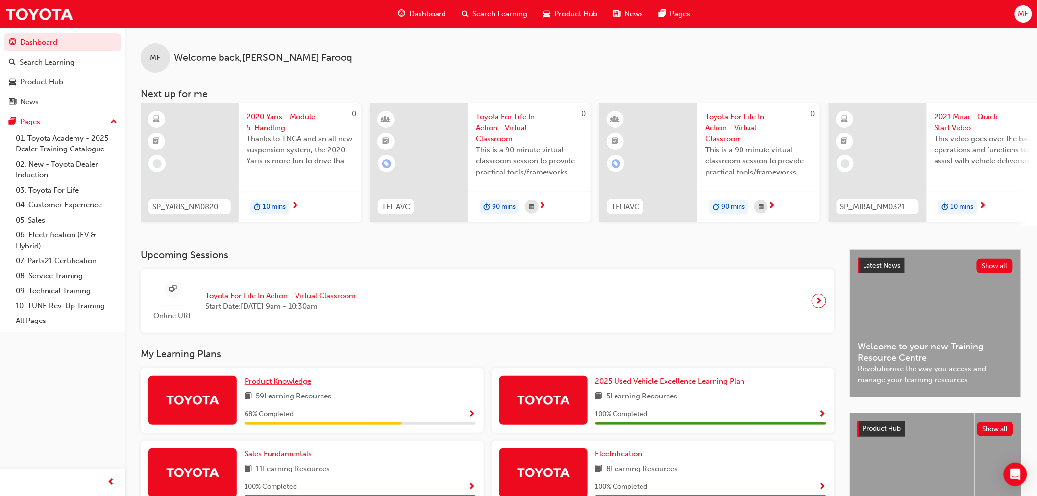
click at [301, 386] on span "Product Knowledge" at bounding box center [278, 381] width 67 height 9
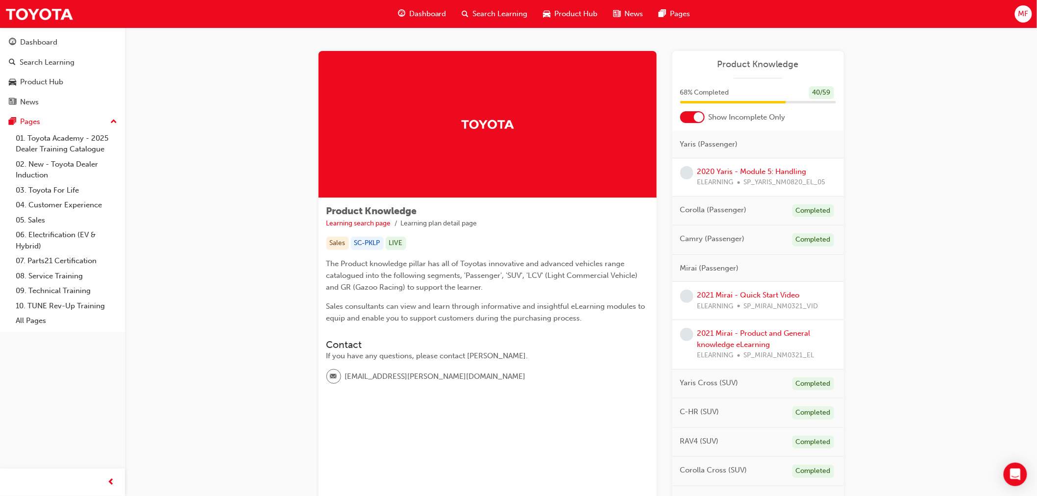
click at [698, 118] on div at bounding box center [699, 117] width 10 height 10
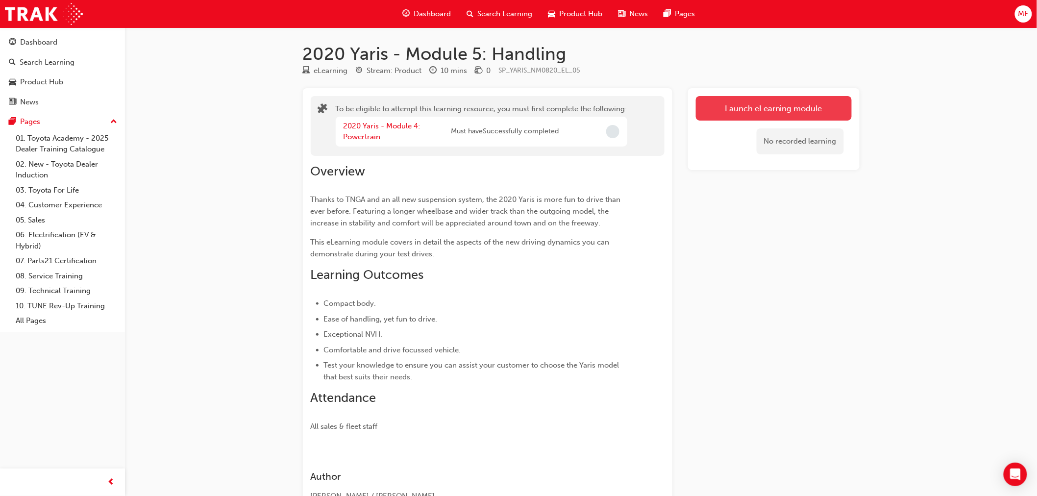
click at [766, 109] on button "Launch eLearning module" at bounding box center [774, 108] width 156 height 25
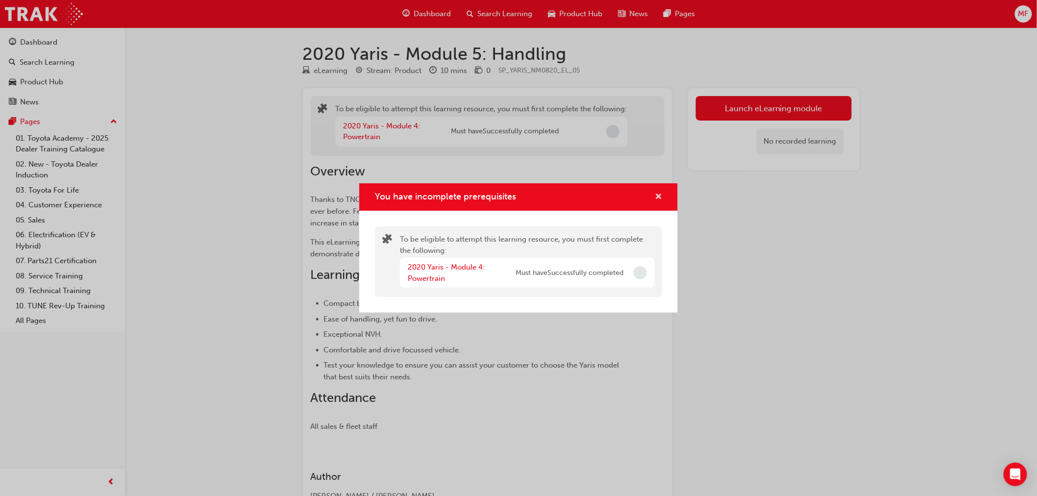
click at [659, 196] on span "cross-icon" at bounding box center [658, 197] width 7 height 9
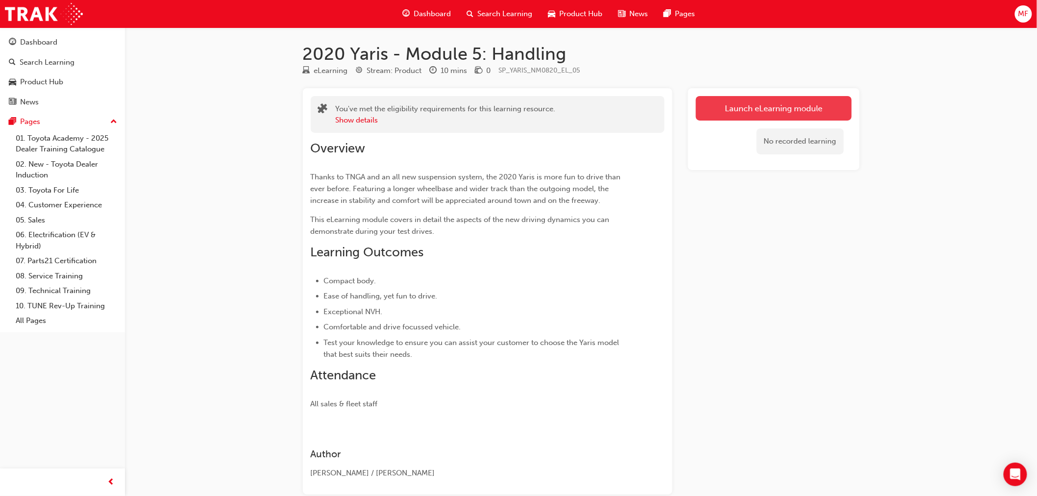
click at [744, 107] on link "Launch eLearning module" at bounding box center [774, 108] width 156 height 25
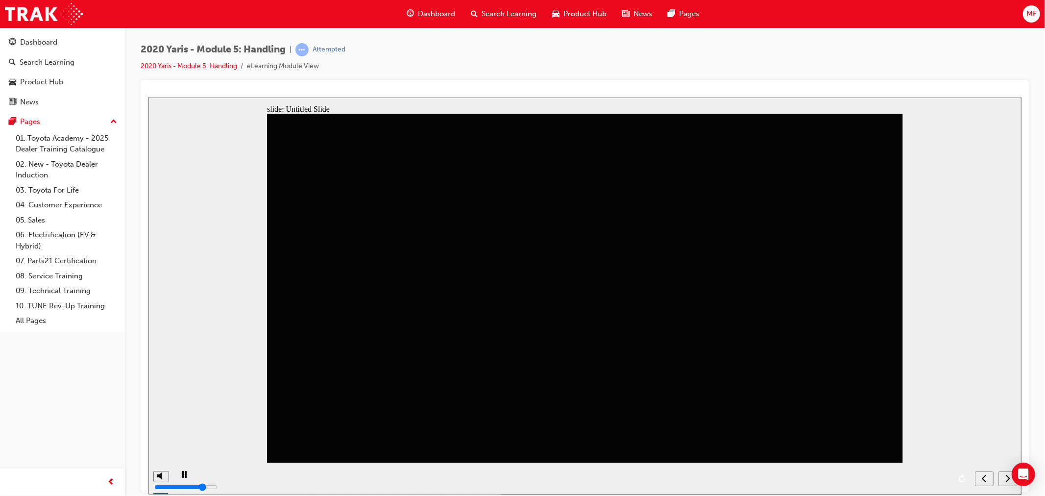
click at [1008, 480] on icon "next" at bounding box center [1008, 477] width 4 height 7
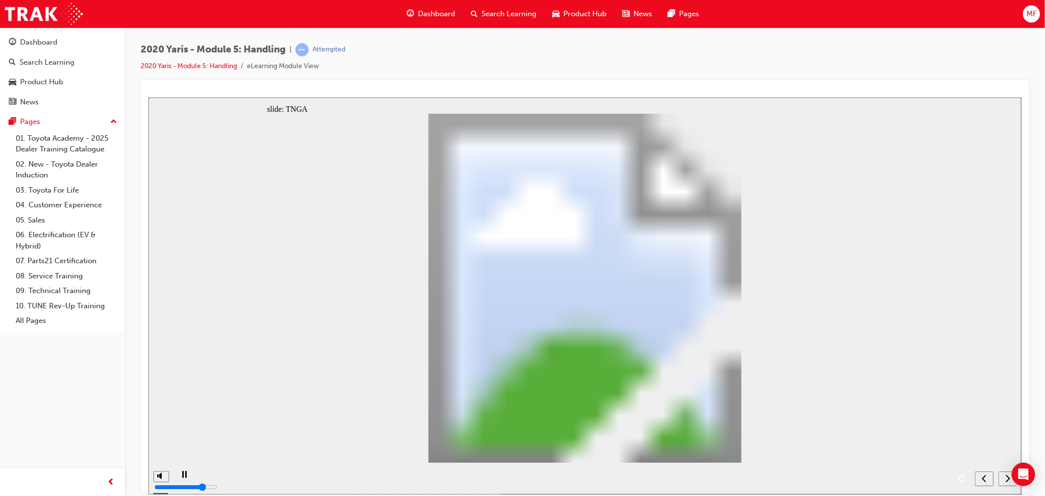
click at [1008, 480] on icon "next" at bounding box center [1008, 477] width 4 height 7
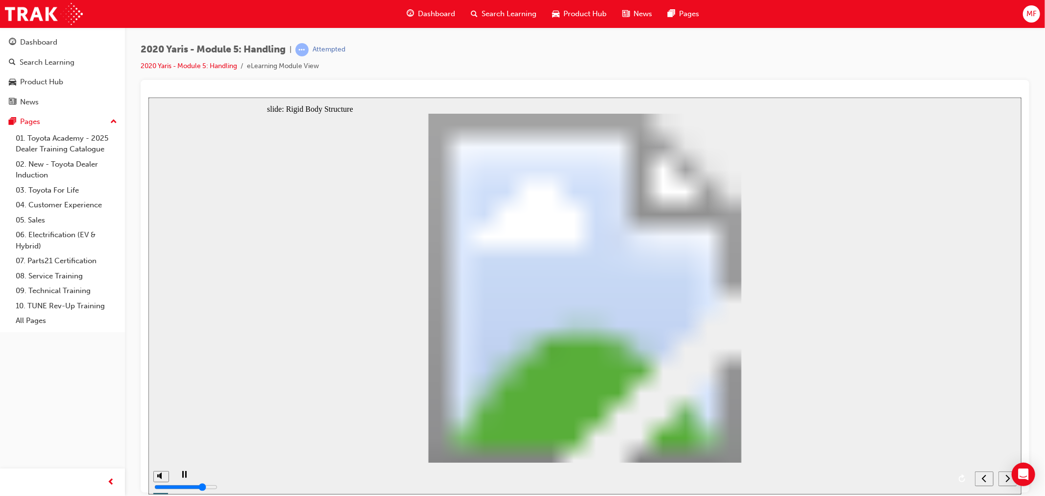
click at [1008, 480] on icon "next" at bounding box center [1008, 477] width 4 height 7
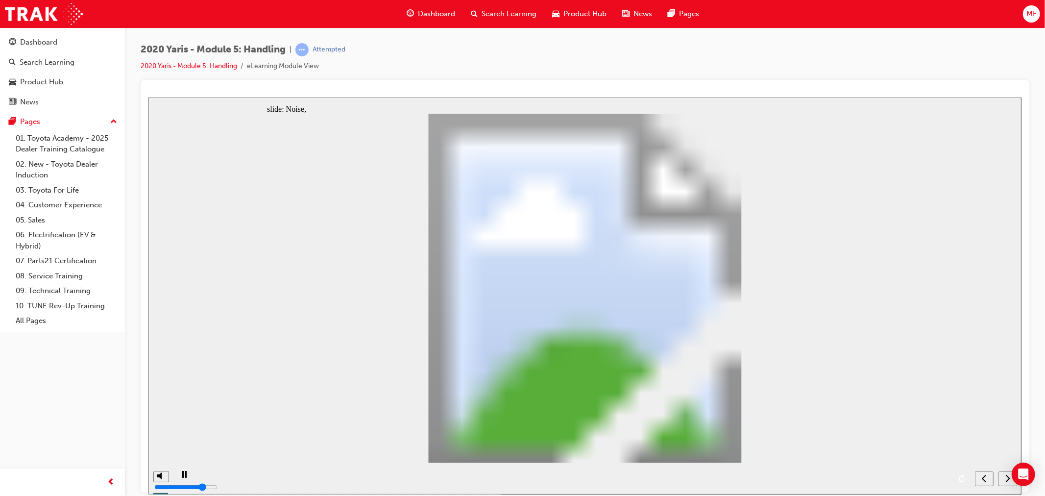
click at [1008, 480] on icon "next" at bounding box center [1008, 477] width 4 height 7
click at [1008, 480] on icon "submit" at bounding box center [1006, 477] width 8 height 9
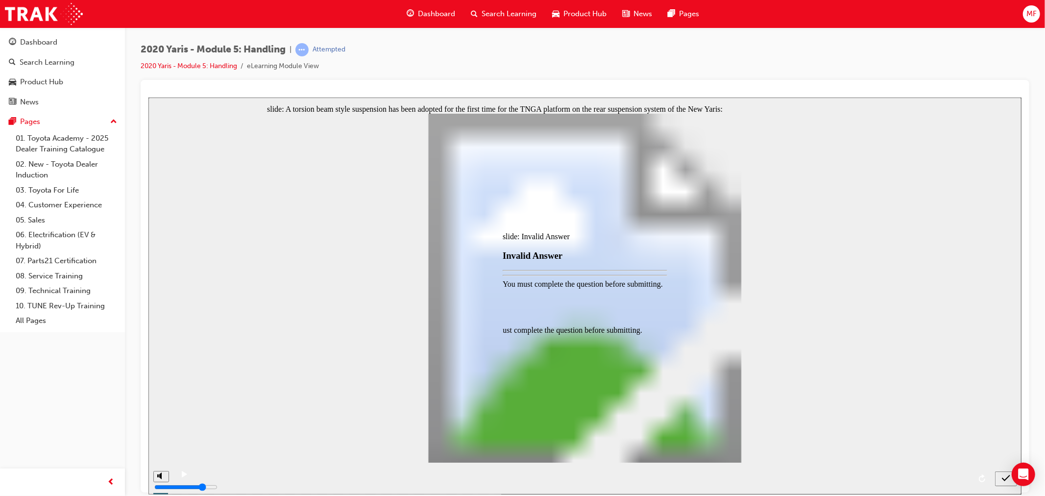
drag, startPoint x: 574, startPoint y: 305, endPoint x: 582, endPoint y: 310, distance: 9.1
radio input "true"
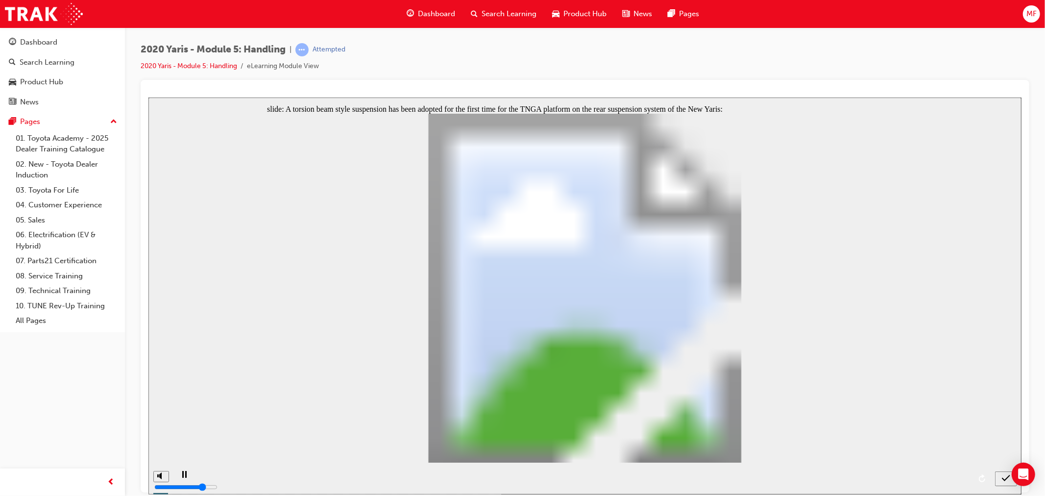
radio input "false"
radio input "true"
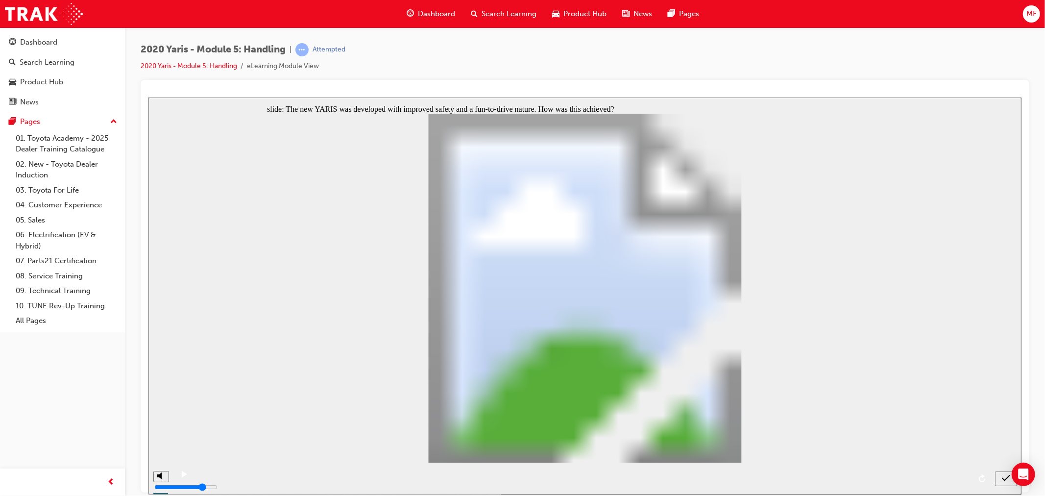
radio input "true"
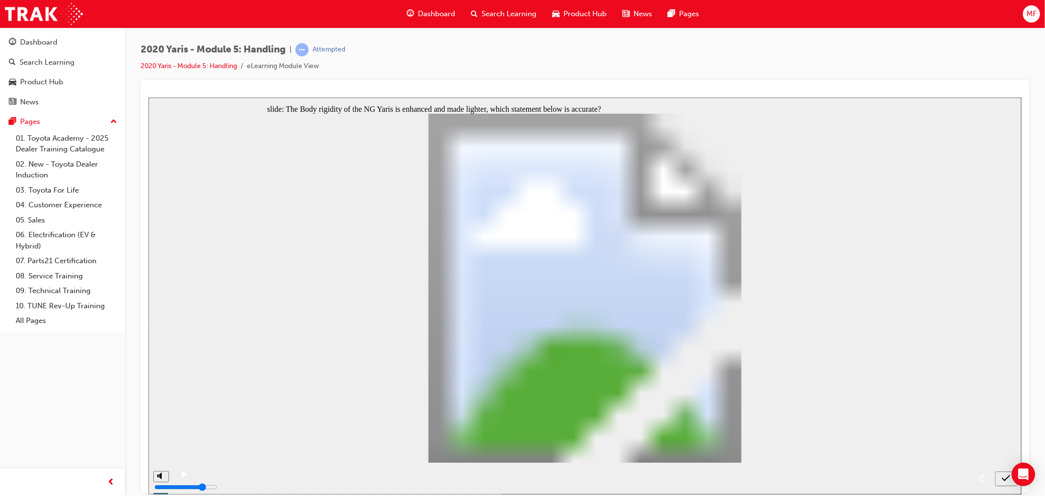
radio input "true"
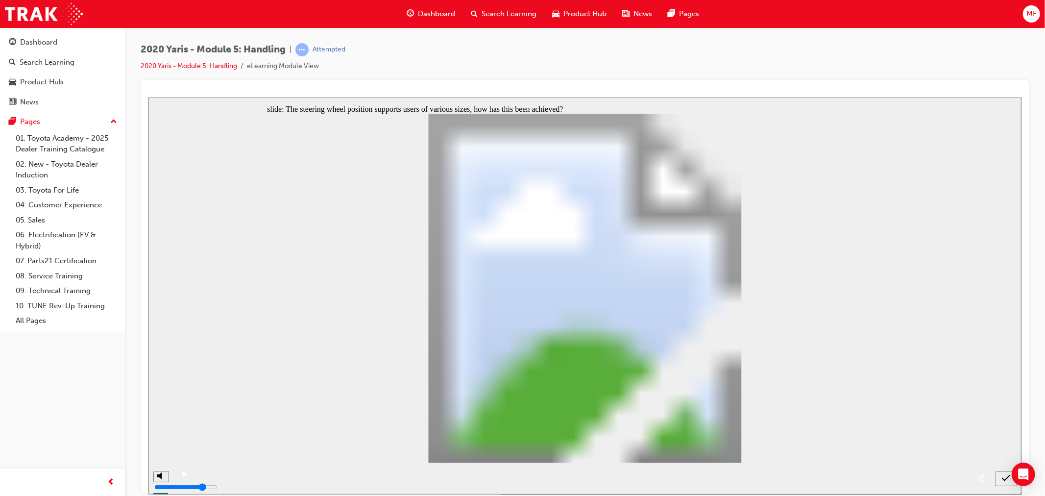
radio input "true"
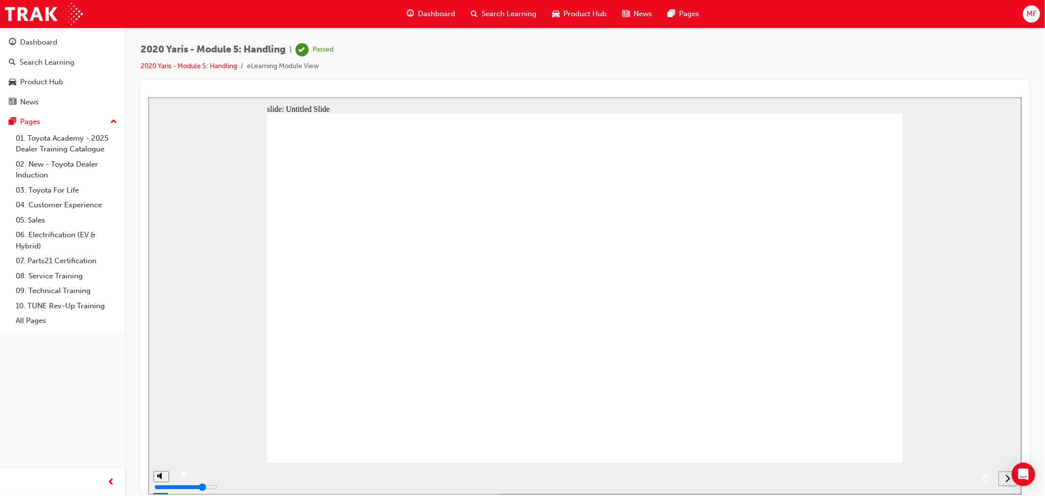
click at [429, 14] on span "Dashboard" at bounding box center [436, 13] width 37 height 11
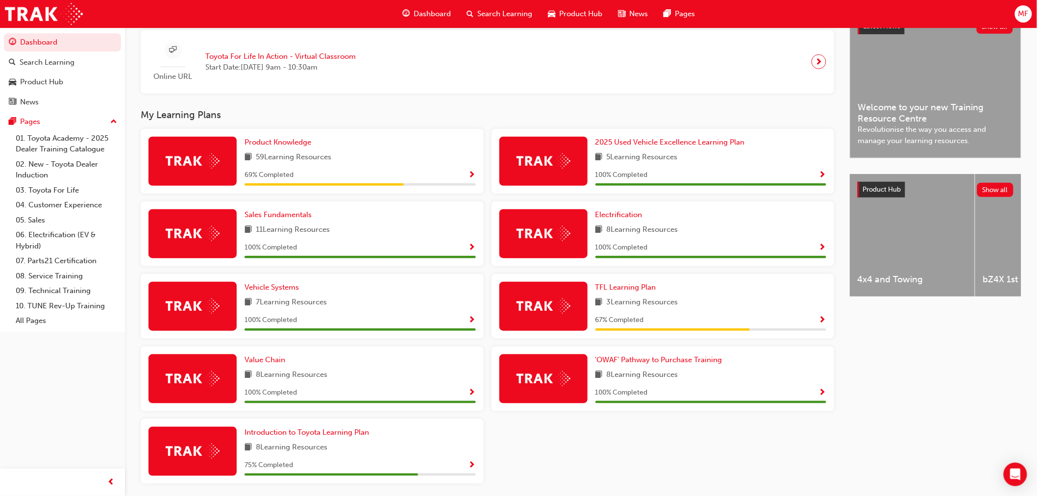
scroll to position [278, 0]
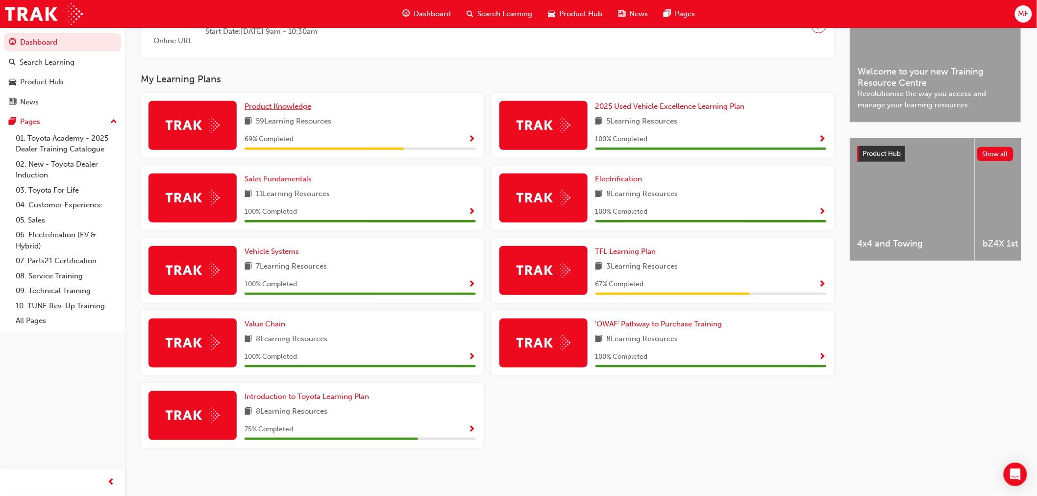
click at [273, 104] on span "Product Knowledge" at bounding box center [278, 106] width 67 height 9
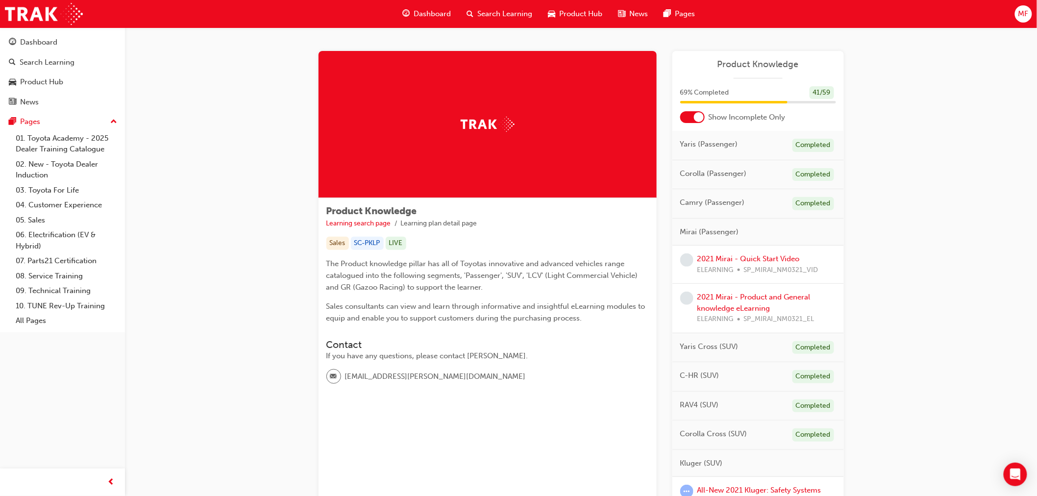
click at [693, 119] on div at bounding box center [692, 117] width 25 height 12
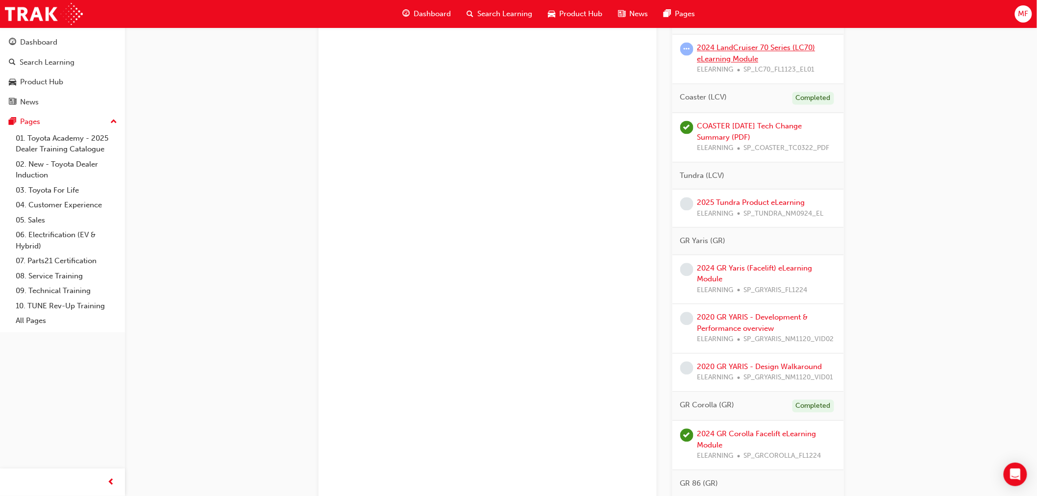
scroll to position [2341, 0]
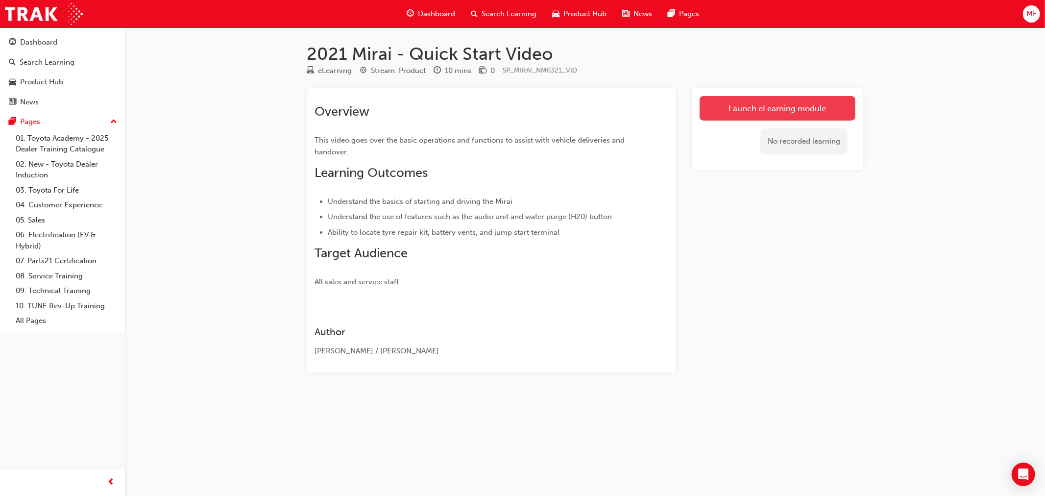
click at [781, 106] on link "Launch eLearning module" at bounding box center [778, 108] width 156 height 25
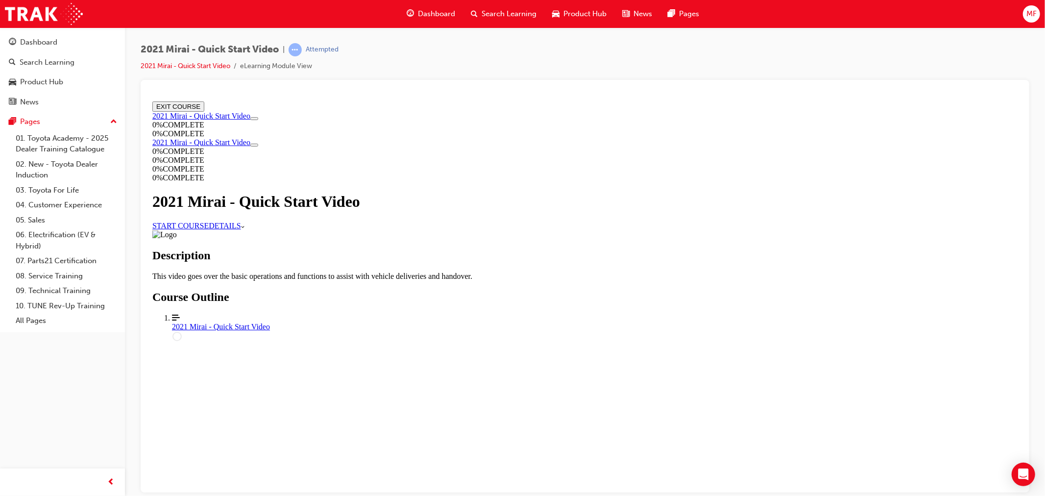
click at [208, 229] on link "START COURSE" at bounding box center [180, 225] width 56 height 8
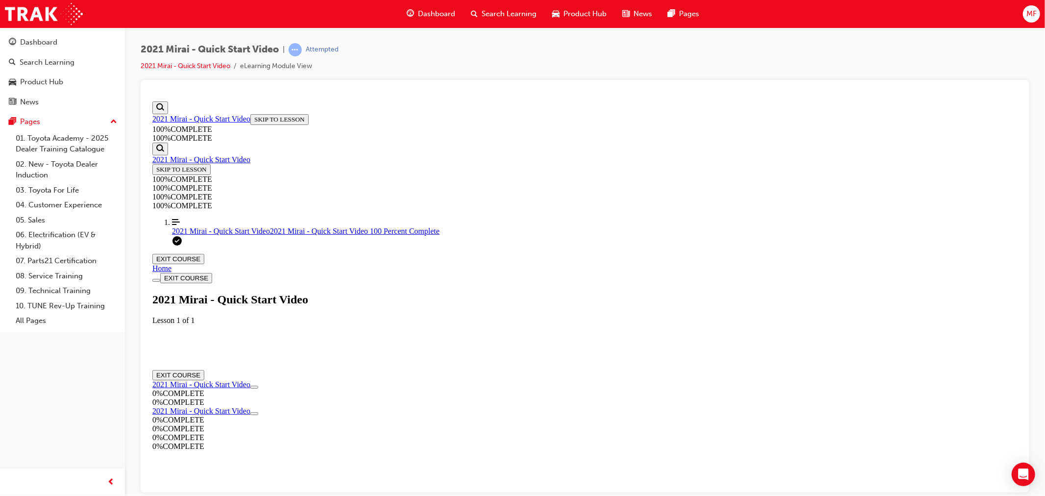
scroll to position [85, 0]
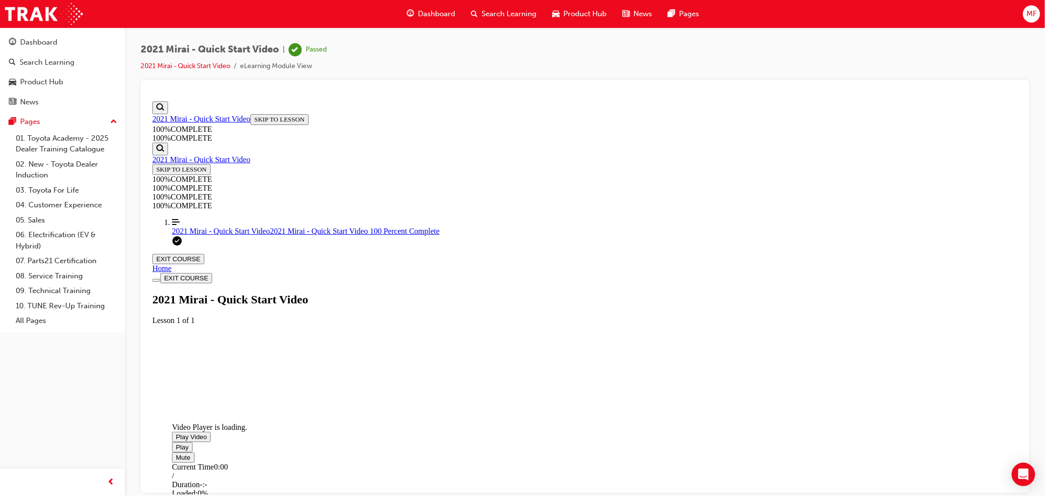
click at [175, 433] on span "Video player. You can use the space bar to toggle playback and arrow keys to sc…" at bounding box center [175, 436] width 0 height 7
click at [770, 489] on div "Loaded : 2.04% 5:27 0:03" at bounding box center [485, 502] width 627 height 26
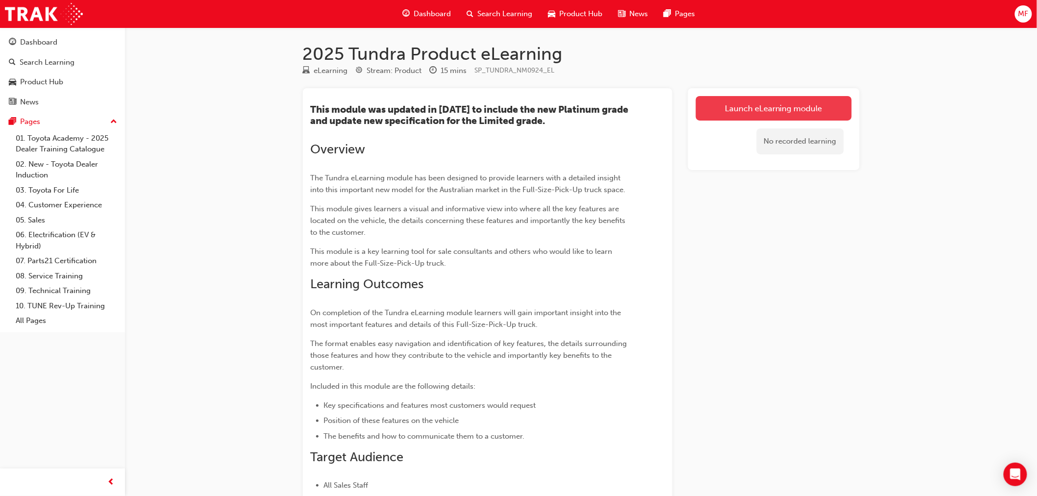
click at [780, 114] on link "Launch eLearning module" at bounding box center [774, 108] width 156 height 25
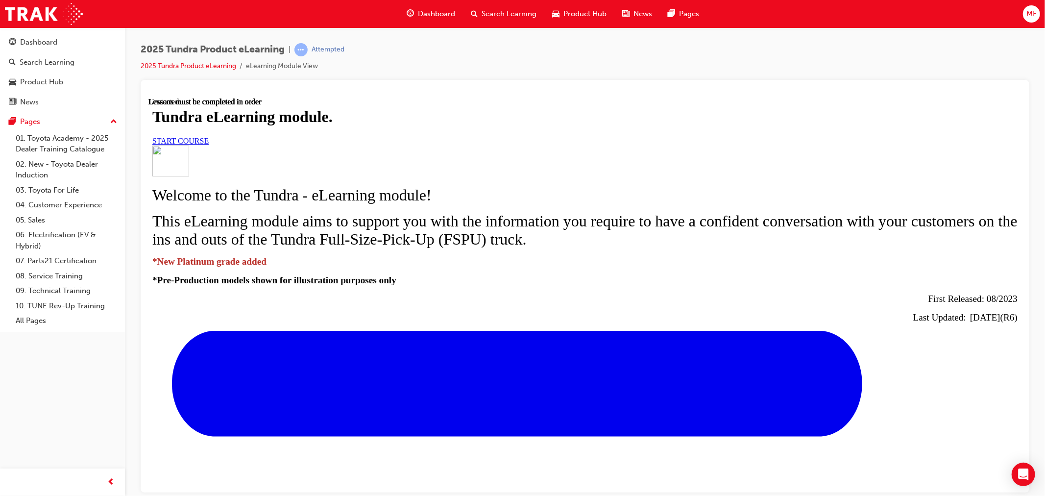
click at [208, 145] on link "START COURSE" at bounding box center [180, 140] width 56 height 8
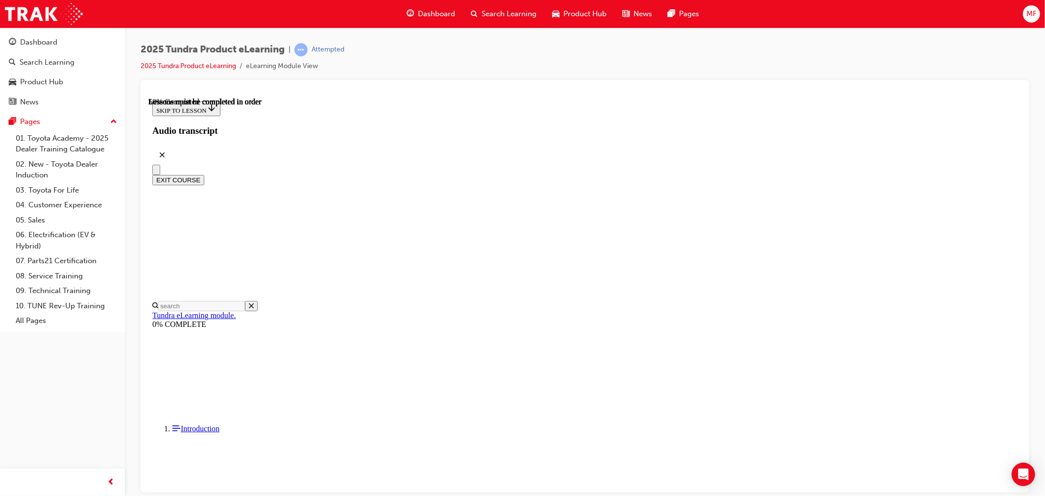
scroll to position [468, 0]
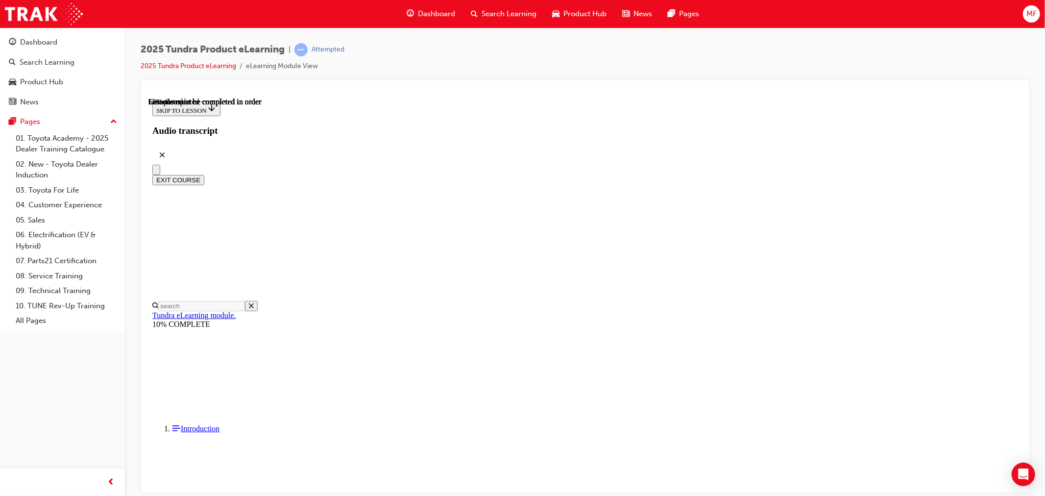
drag, startPoint x: 714, startPoint y: 412, endPoint x: 716, endPoint y: 407, distance: 5.3
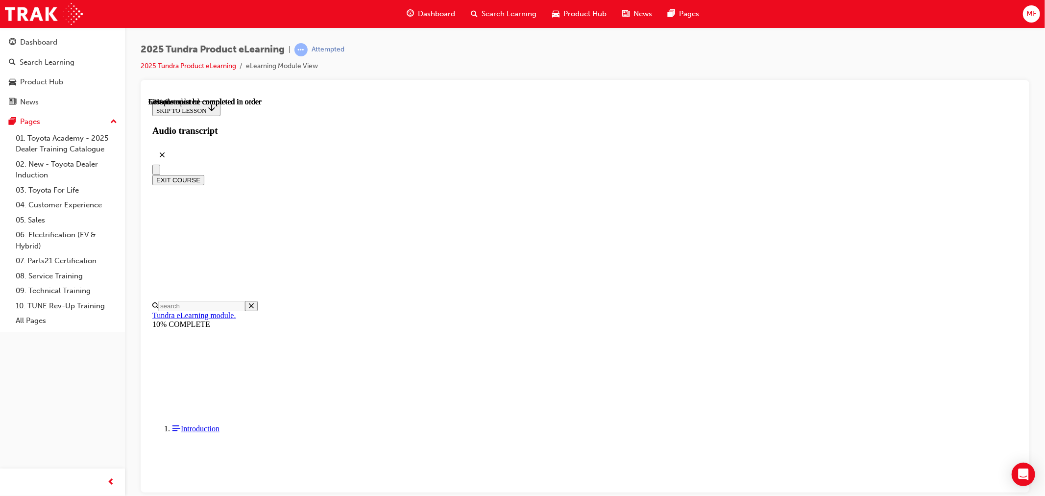
drag, startPoint x: 751, startPoint y: 269, endPoint x: 748, endPoint y: 280, distance: 12.1
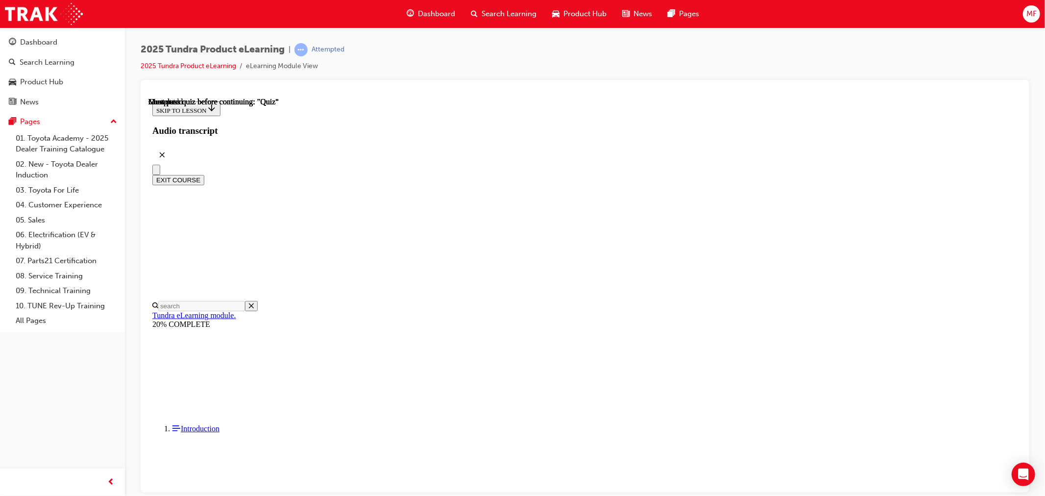
scroll to position [30, 0]
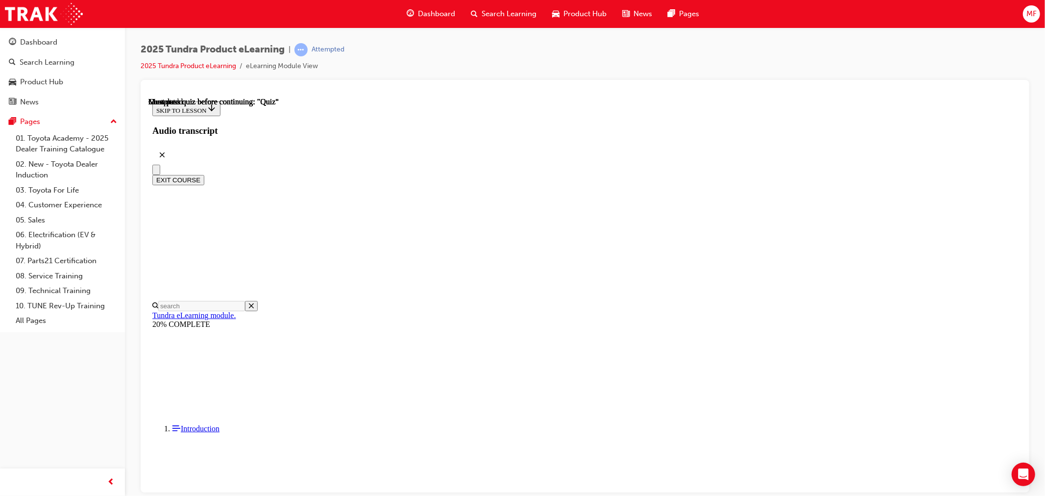
radio input "true"
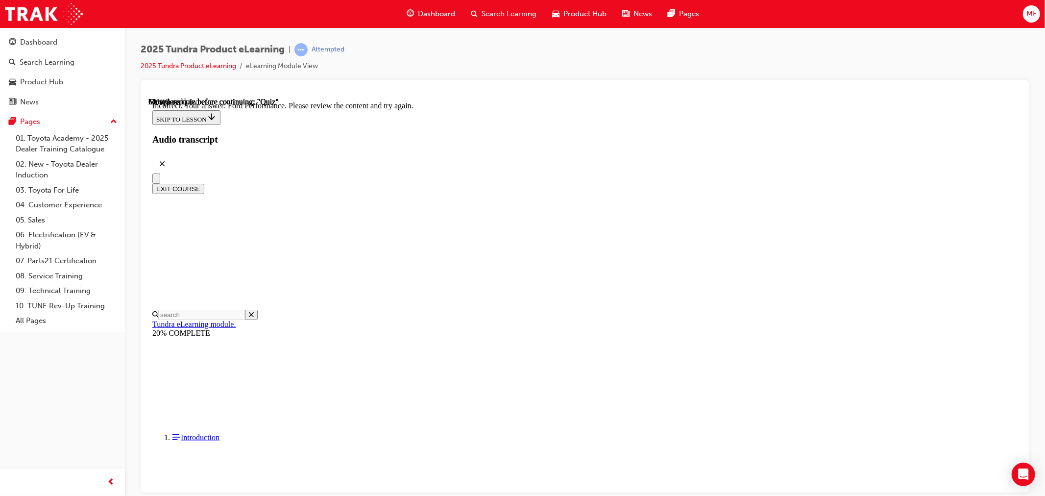
scroll to position [210, 0]
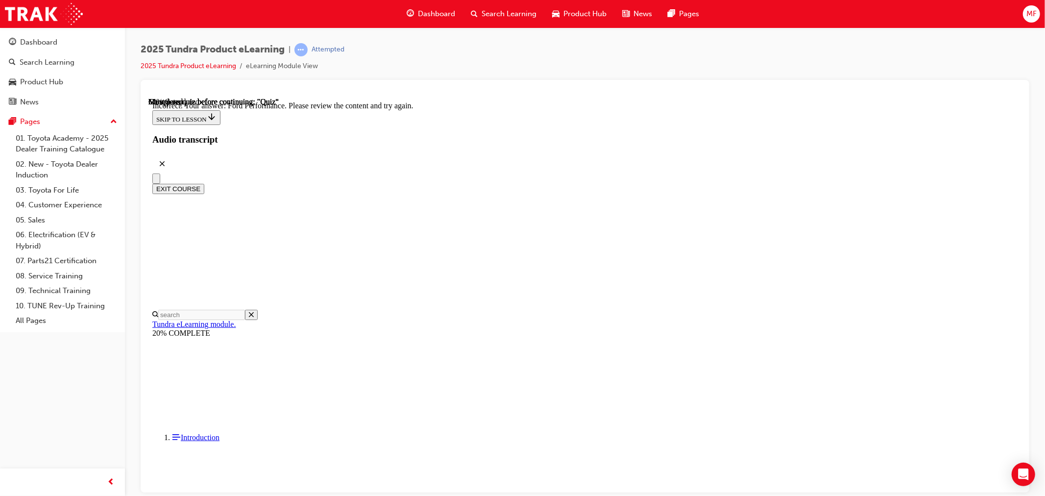
radio input "true"
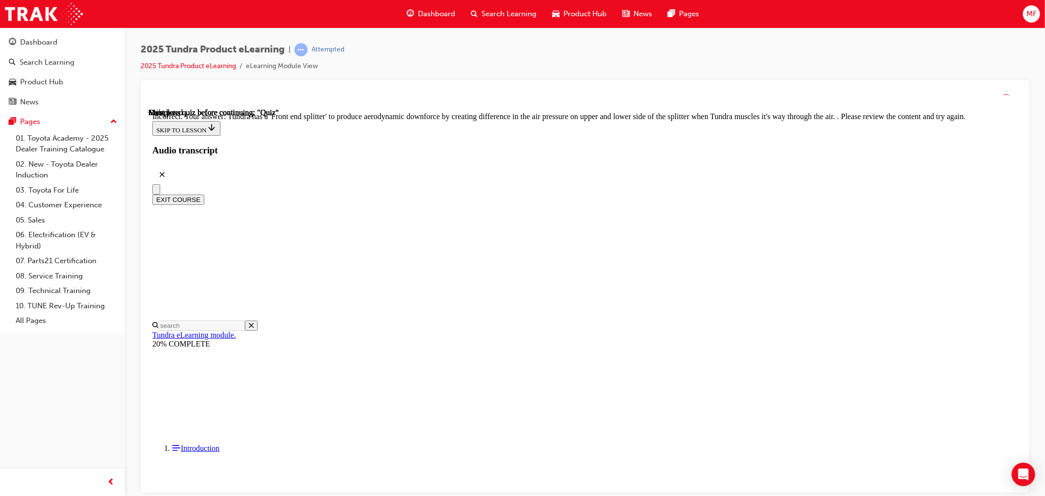
scroll to position [269, 0]
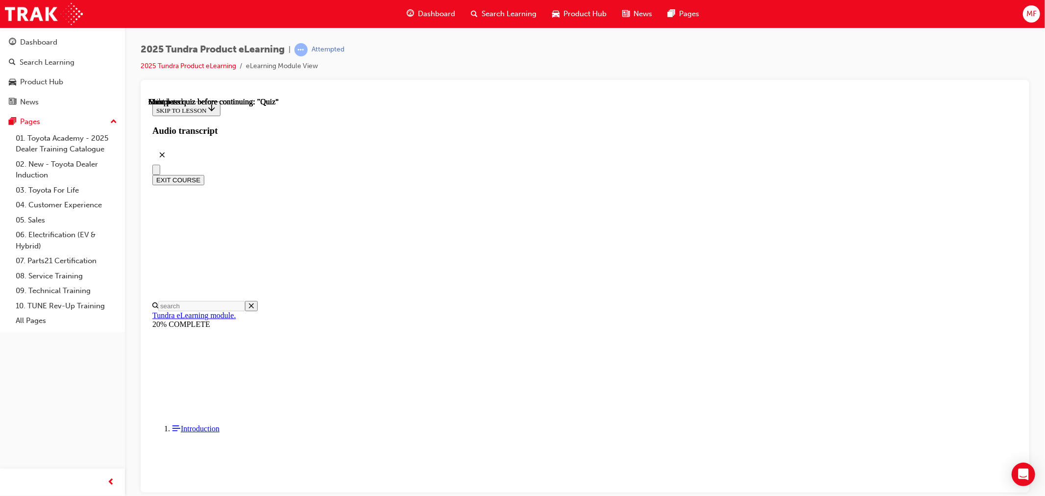
scroll to position [135, 0]
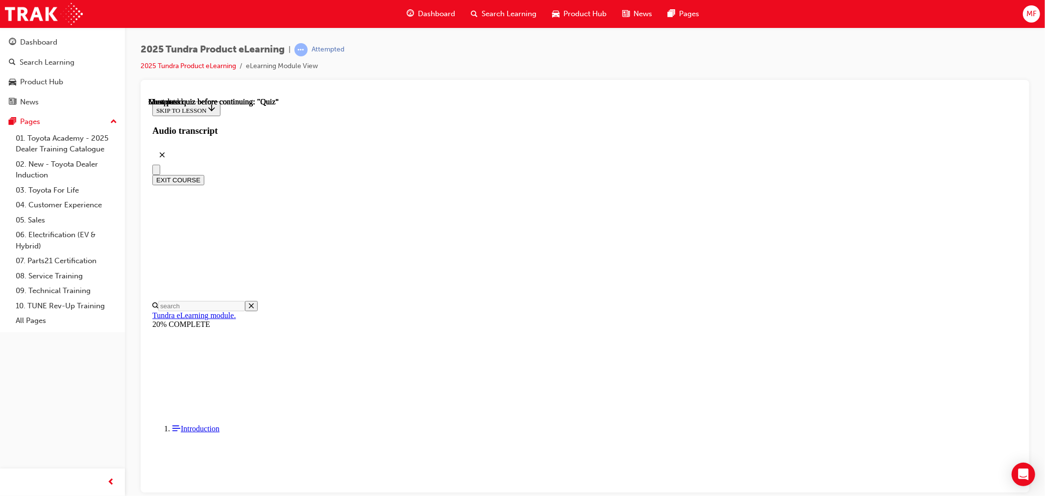
radio input "true"
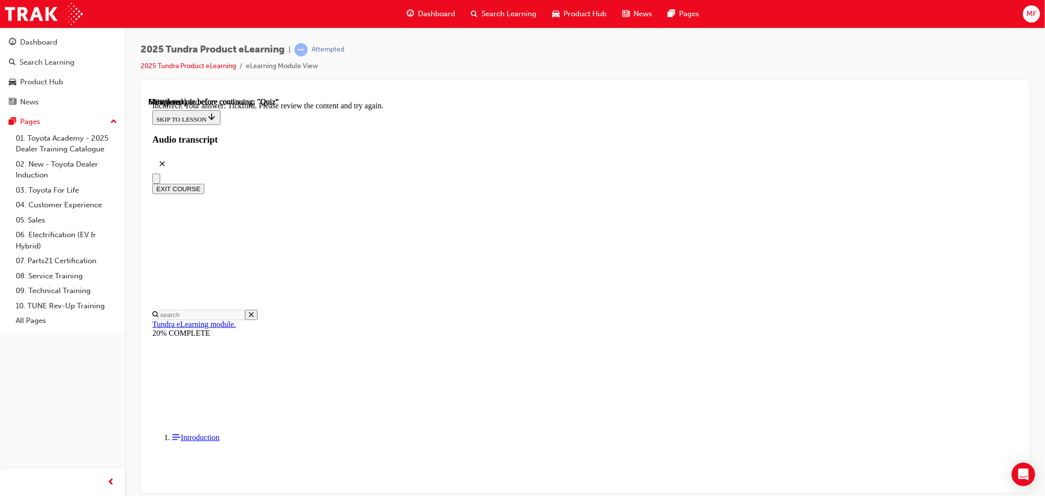
scroll to position [210, 0]
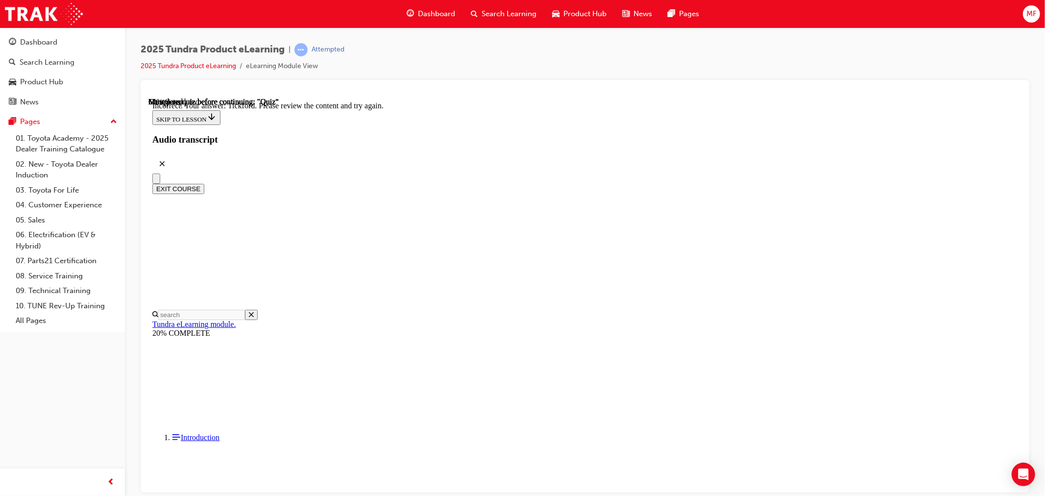
radio input "true"
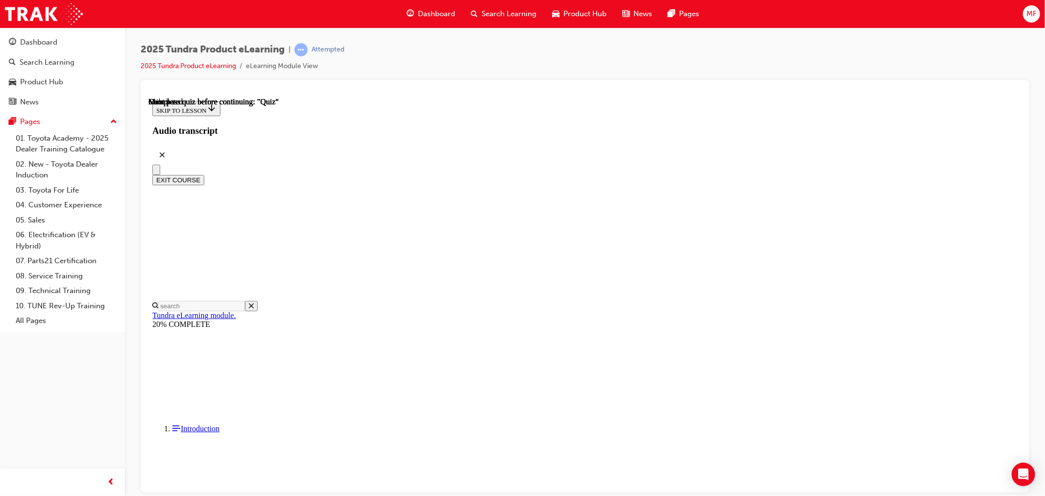
scroll to position [135, 0]
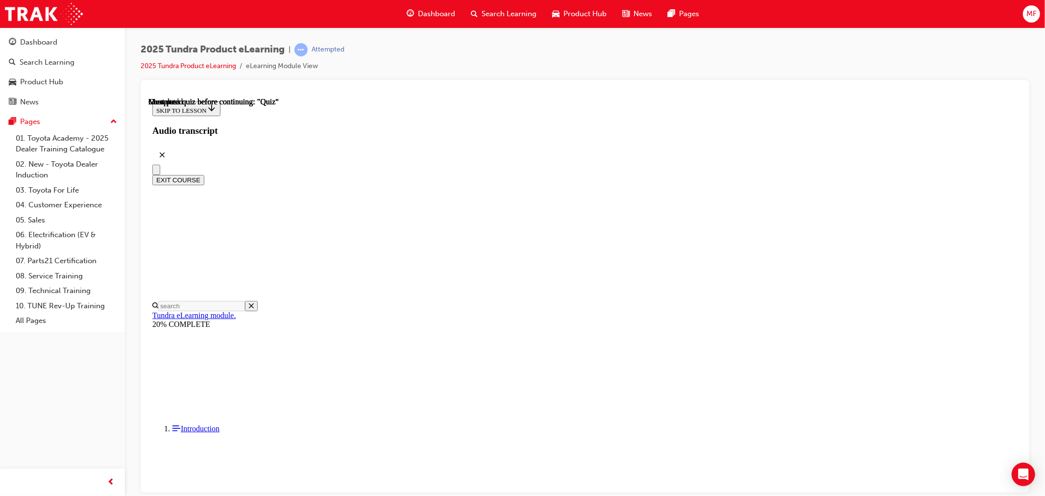
radio input "true"
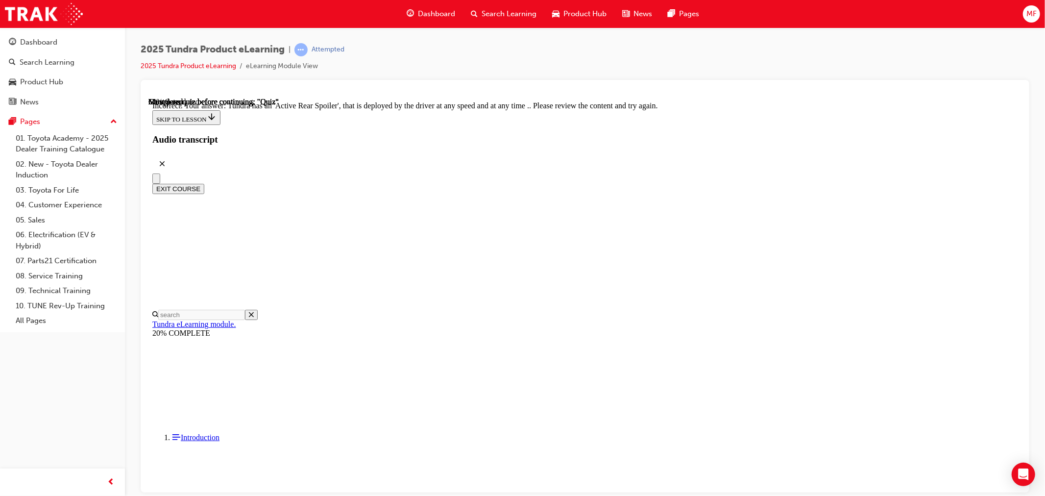
scroll to position [269, 0]
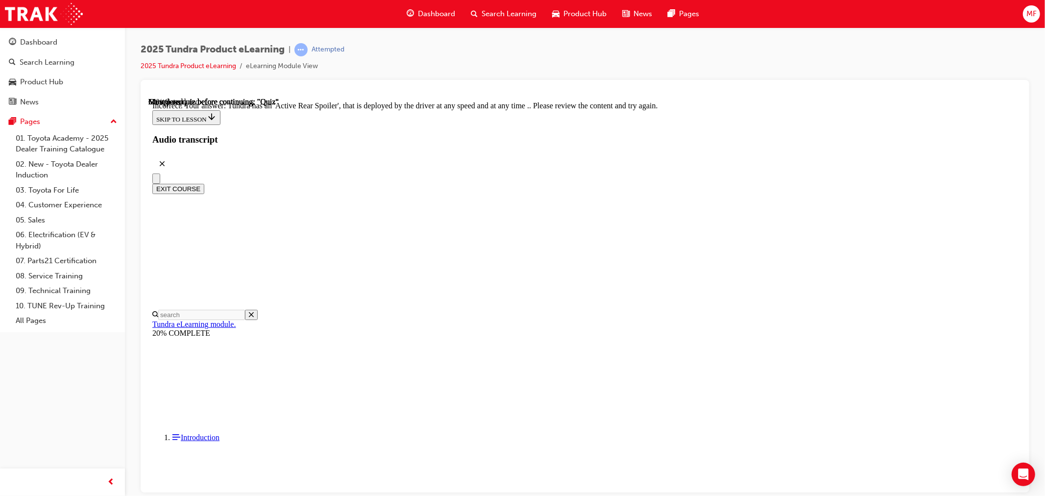
radio input "true"
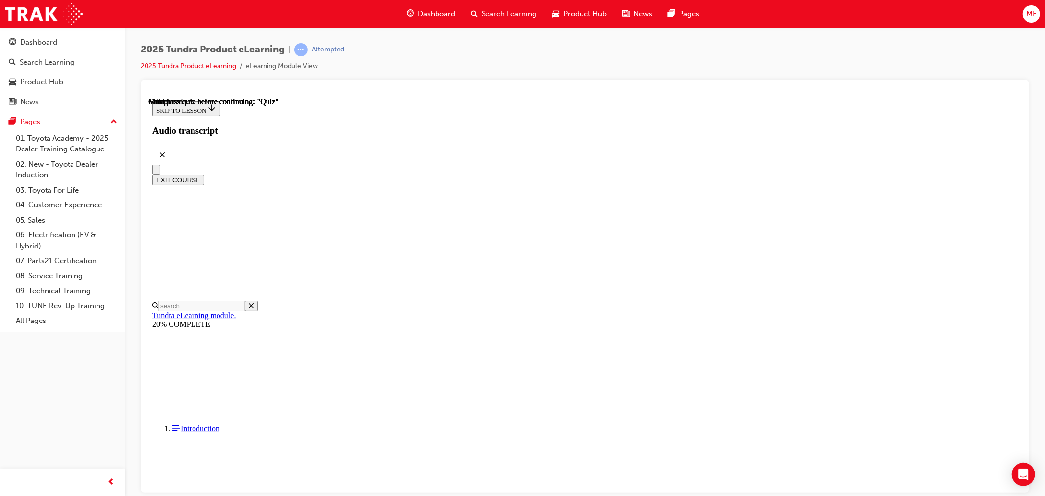
scroll to position [135, 0]
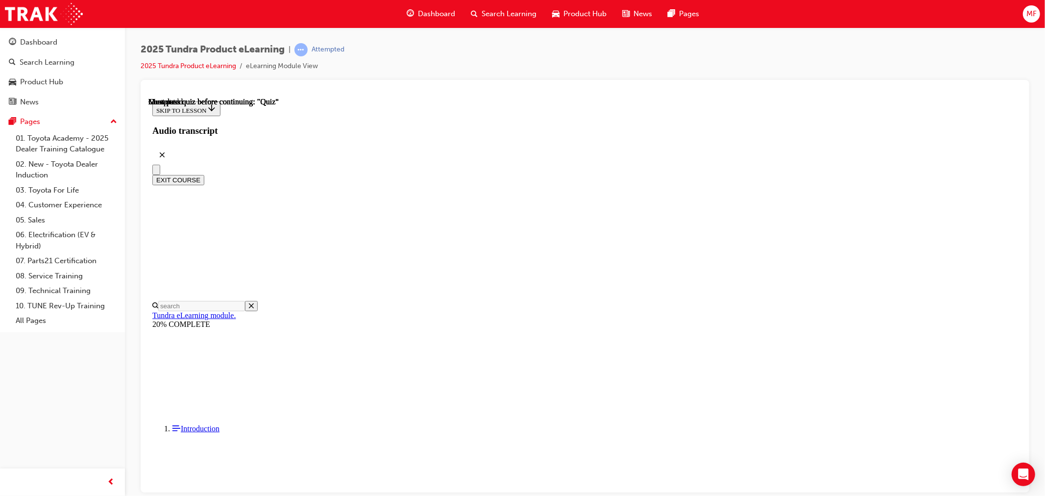
drag, startPoint x: 496, startPoint y: 358, endPoint x: 514, endPoint y: 379, distance: 27.8
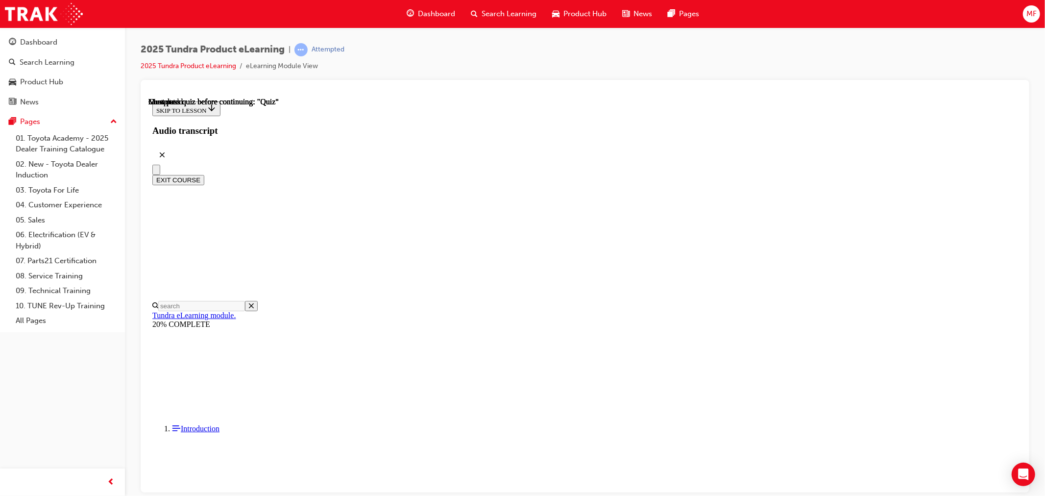
drag, startPoint x: 496, startPoint y: 356, endPoint x: 517, endPoint y: 386, distance: 36.2
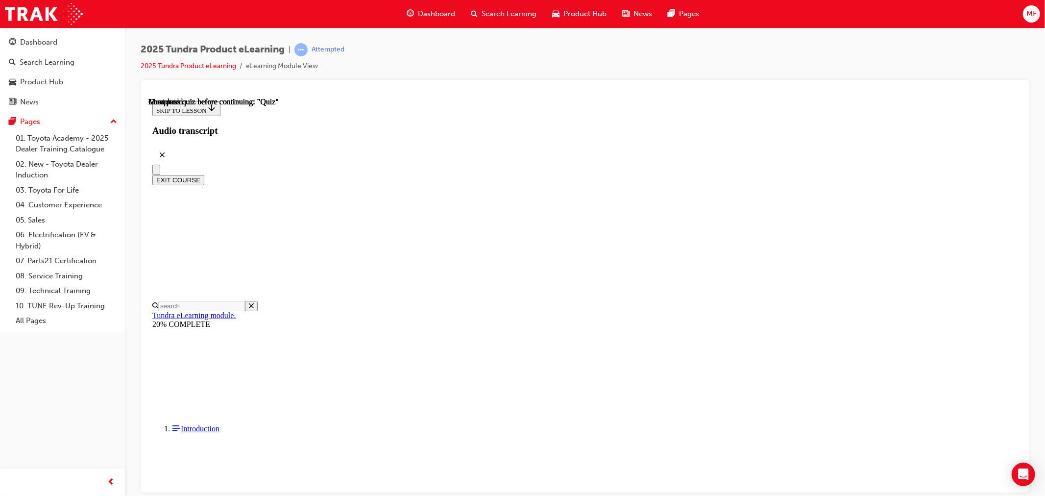
radio input "true"
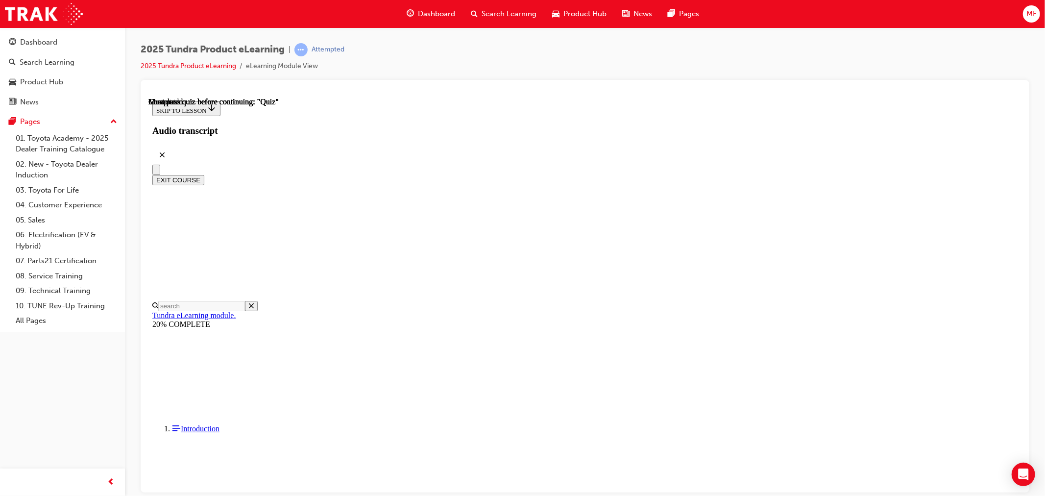
radio input "true"
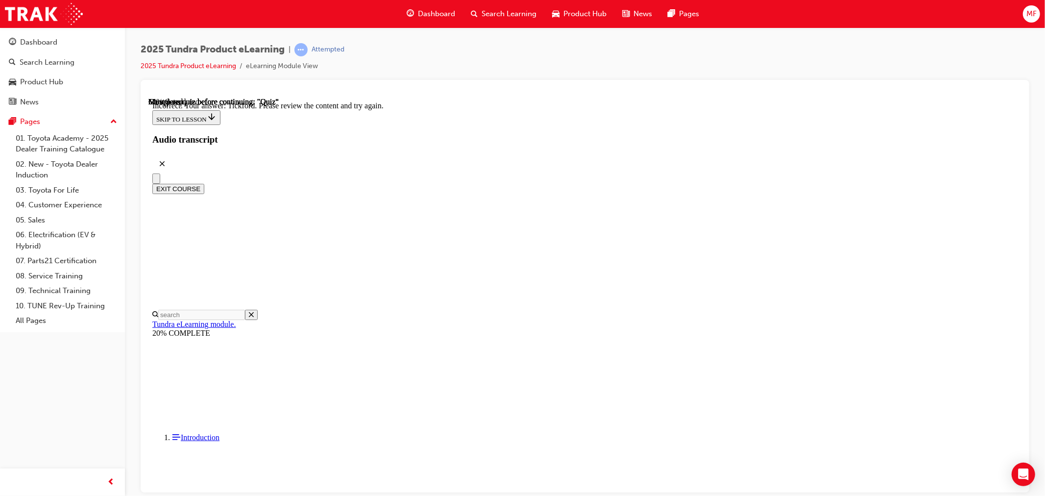
scroll to position [210, 0]
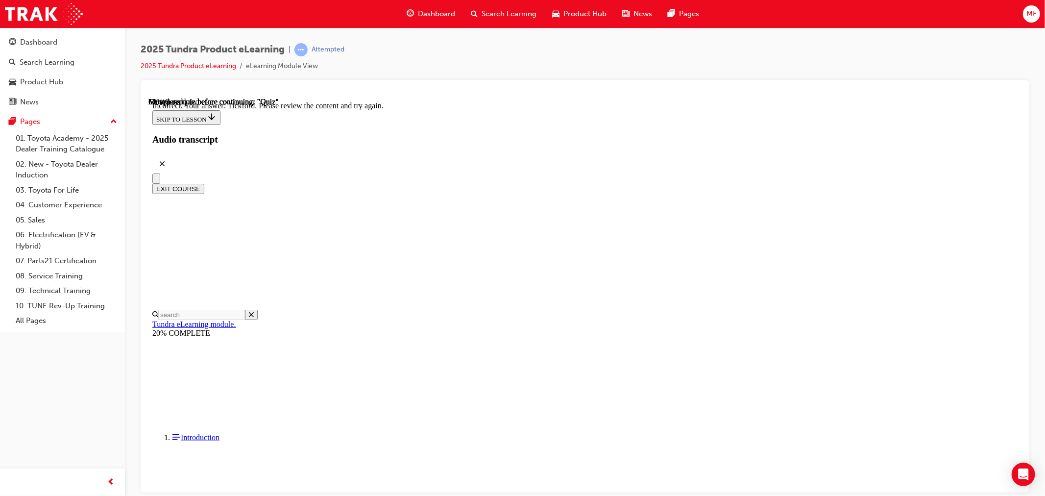
radio input "true"
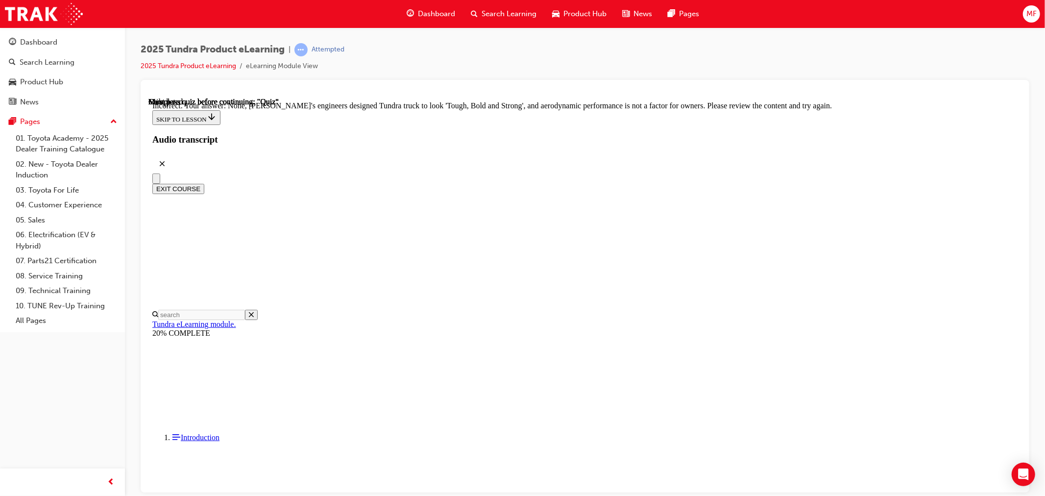
scroll to position [160, 0]
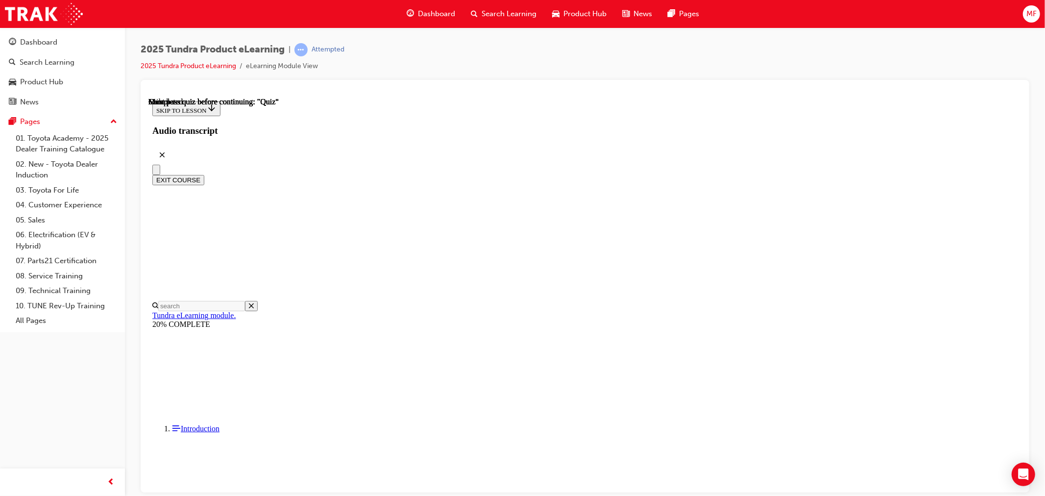
scroll to position [135, 0]
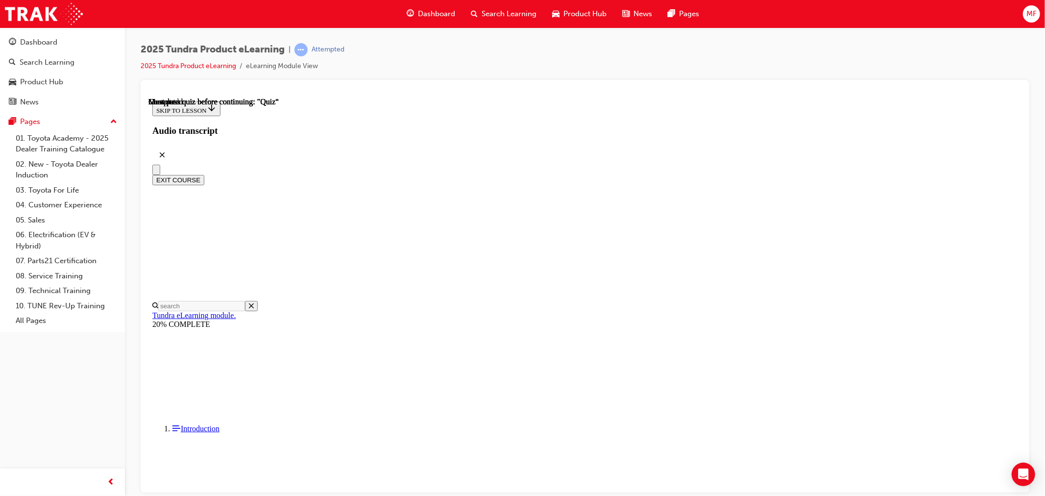
scroll to position [189, 0]
radio input "true"
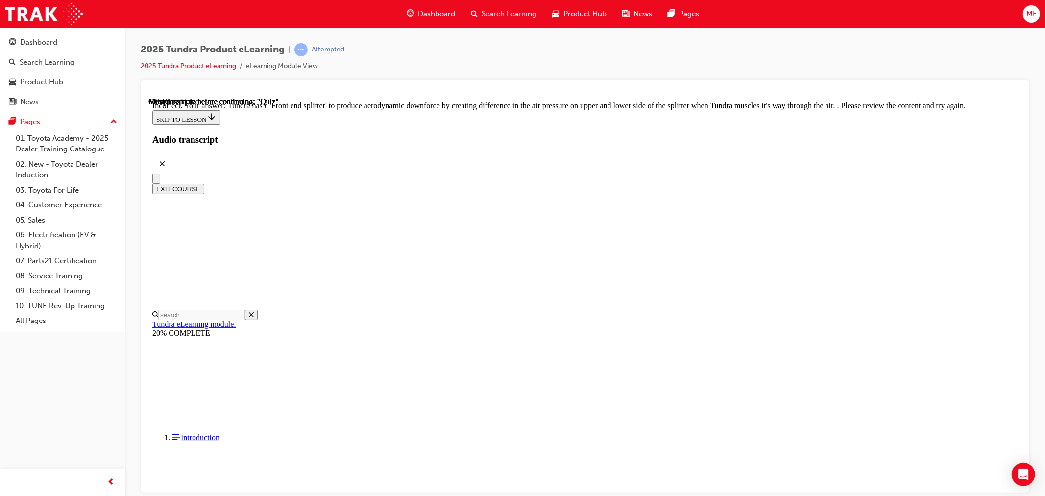
radio input "true"
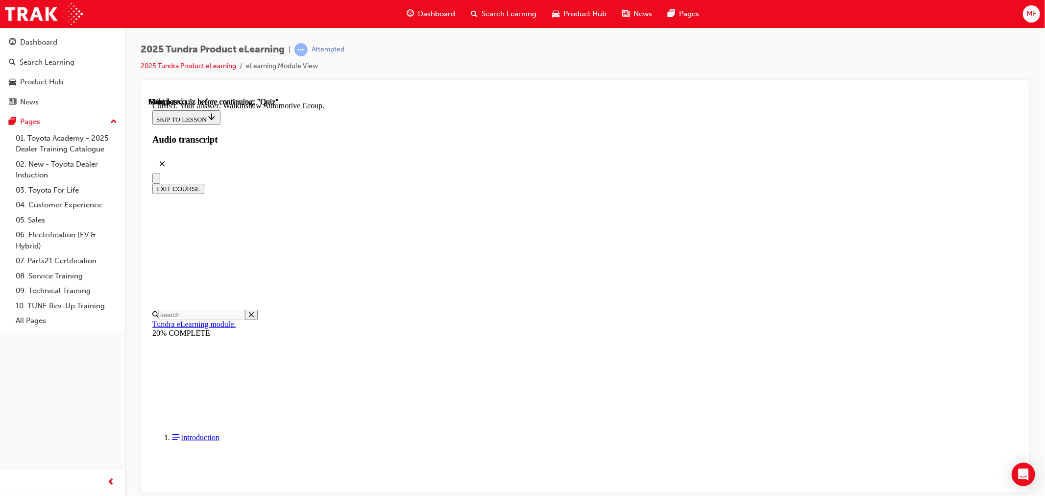
scroll to position [162, 0]
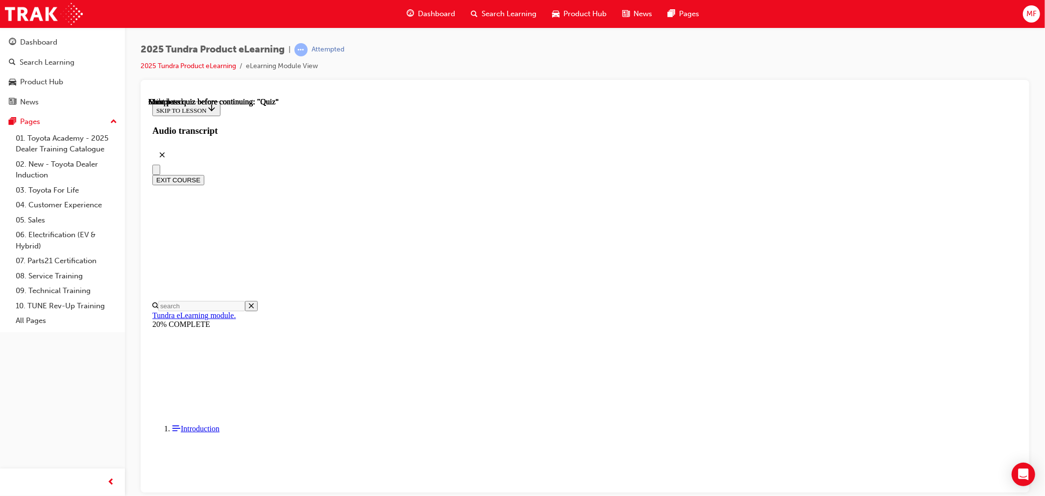
scroll to position [135, 0]
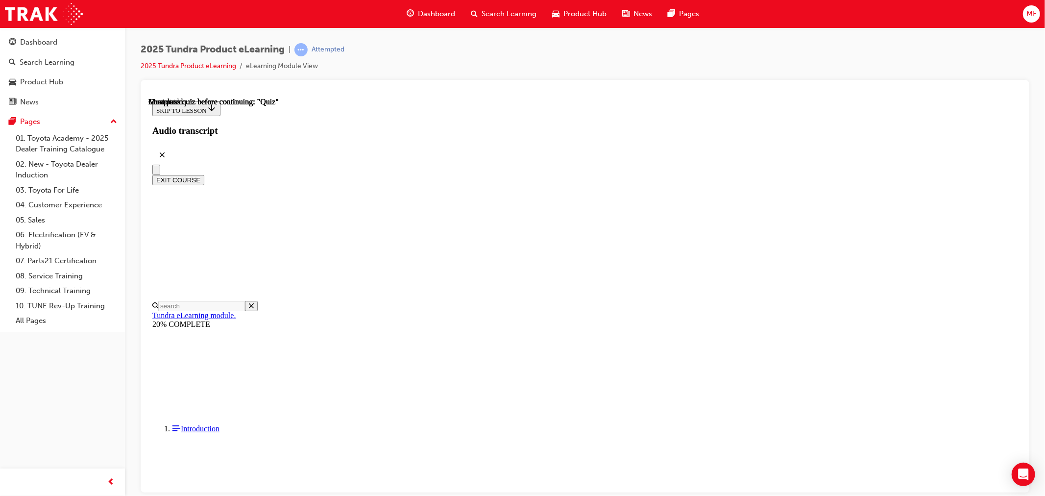
drag, startPoint x: 497, startPoint y: 333, endPoint x: 521, endPoint y: 343, distance: 25.3
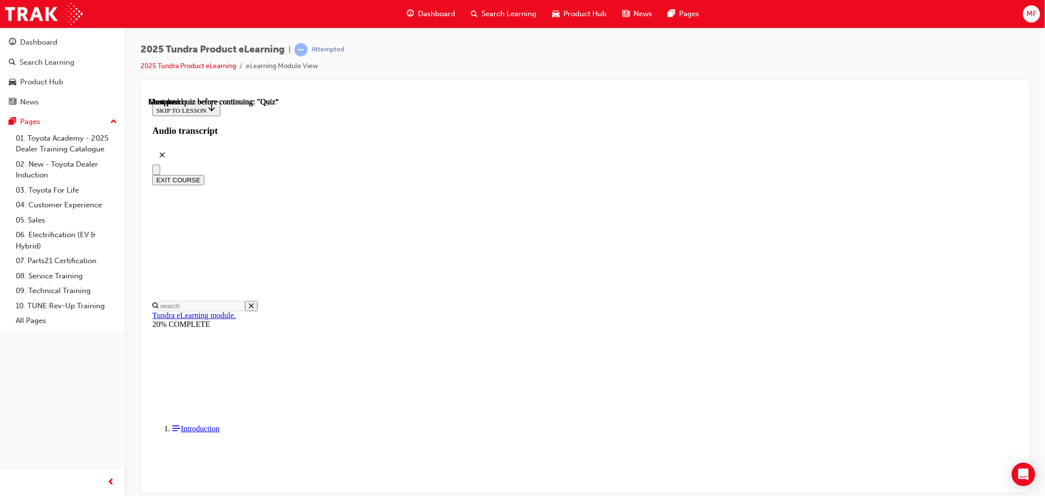
radio input "true"
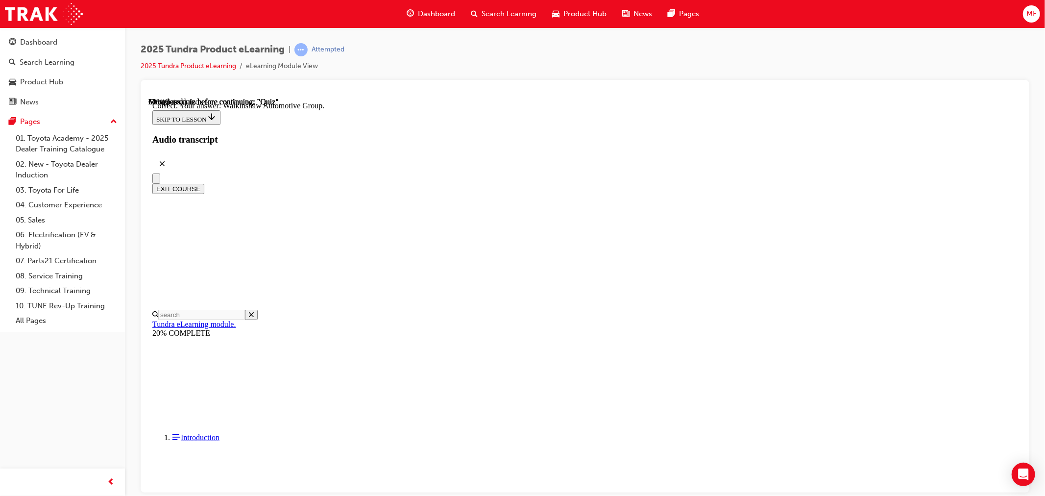
scroll to position [162, 0]
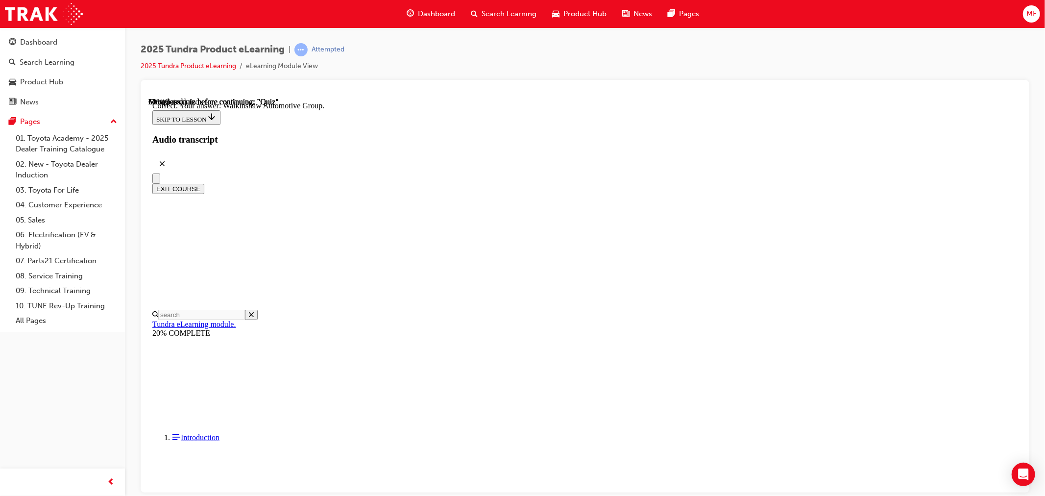
radio input "true"
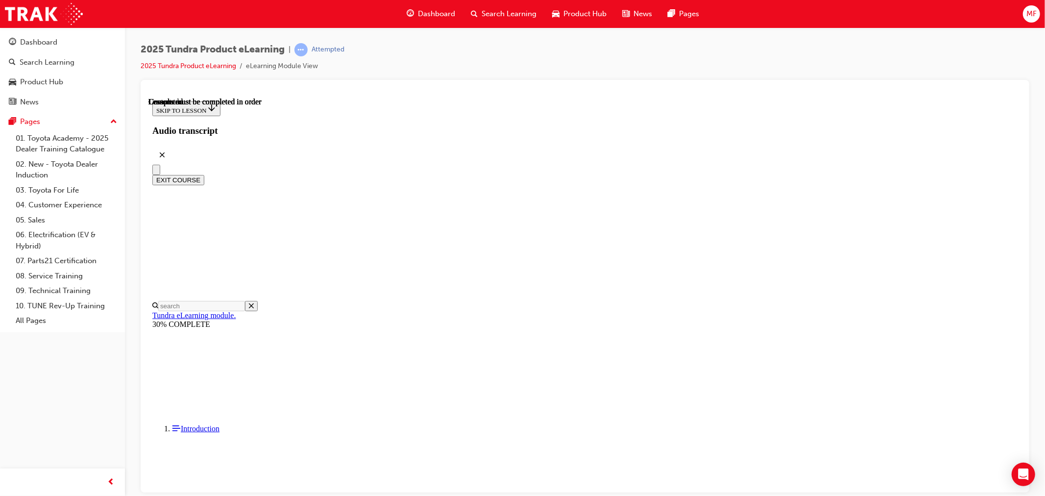
scroll to position [135, 0]
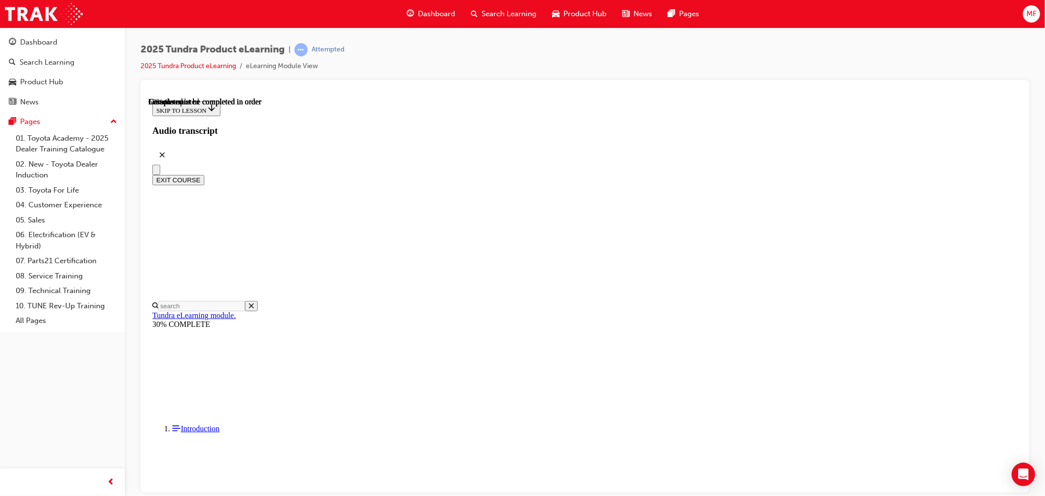
drag, startPoint x: 669, startPoint y: 220, endPoint x: 675, endPoint y: 214, distance: 8.0
drag, startPoint x: 673, startPoint y: 214, endPoint x: 669, endPoint y: 216, distance: 5.0
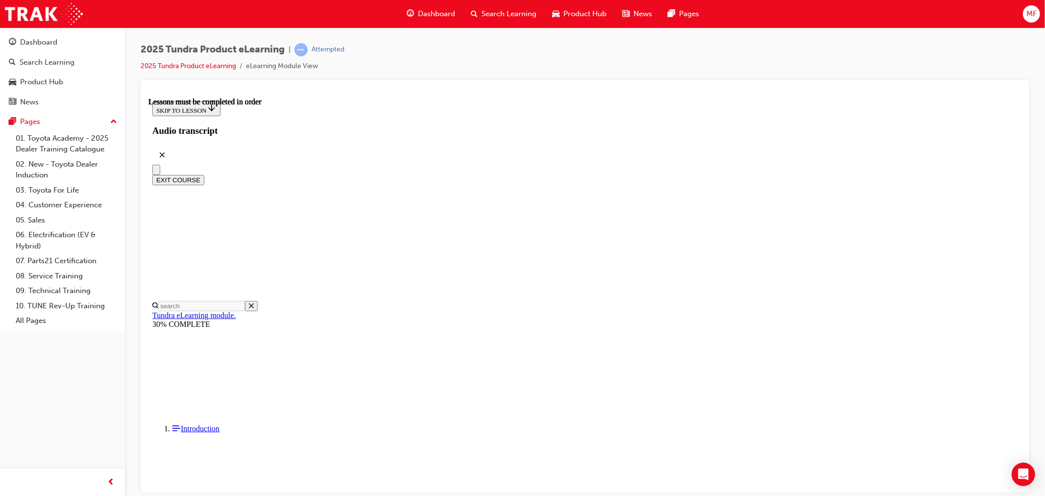
drag, startPoint x: 731, startPoint y: 273, endPoint x: 704, endPoint y: 278, distance: 28.1
drag, startPoint x: 771, startPoint y: 284, endPoint x: 745, endPoint y: 300, distance: 30.2
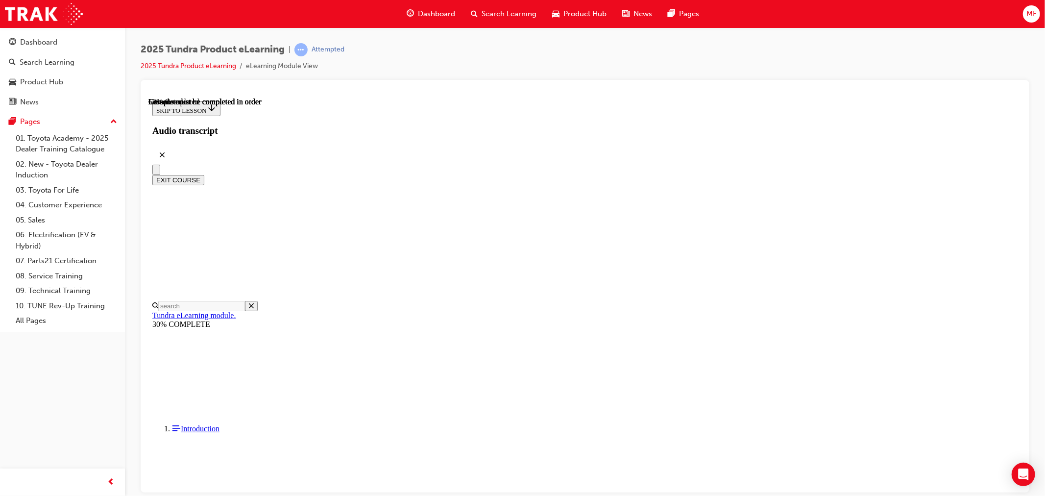
drag, startPoint x: 765, startPoint y: 304, endPoint x: 775, endPoint y: 304, distance: 10.8
drag, startPoint x: 753, startPoint y: 303, endPoint x: 760, endPoint y: 305, distance: 7.3
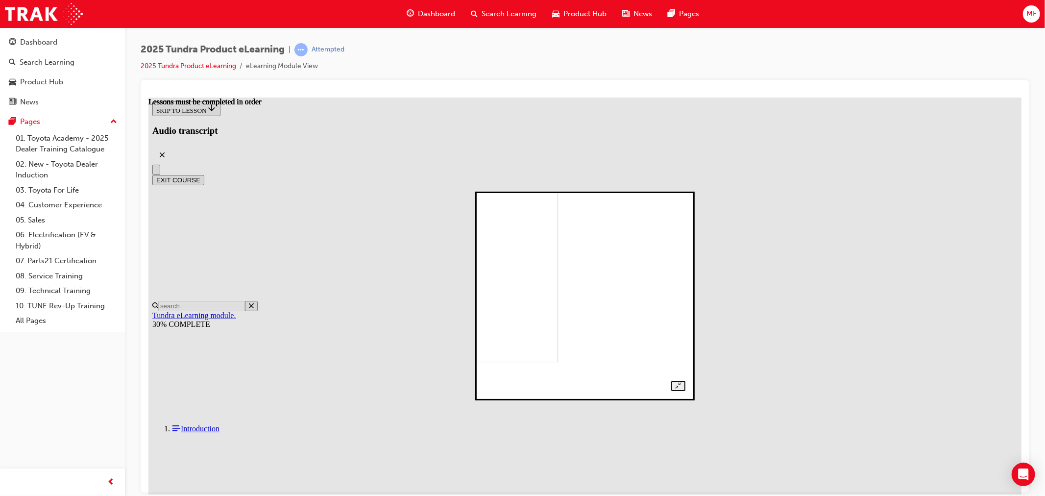
click at [685, 305] on div at bounding box center [584, 295] width 201 height 190
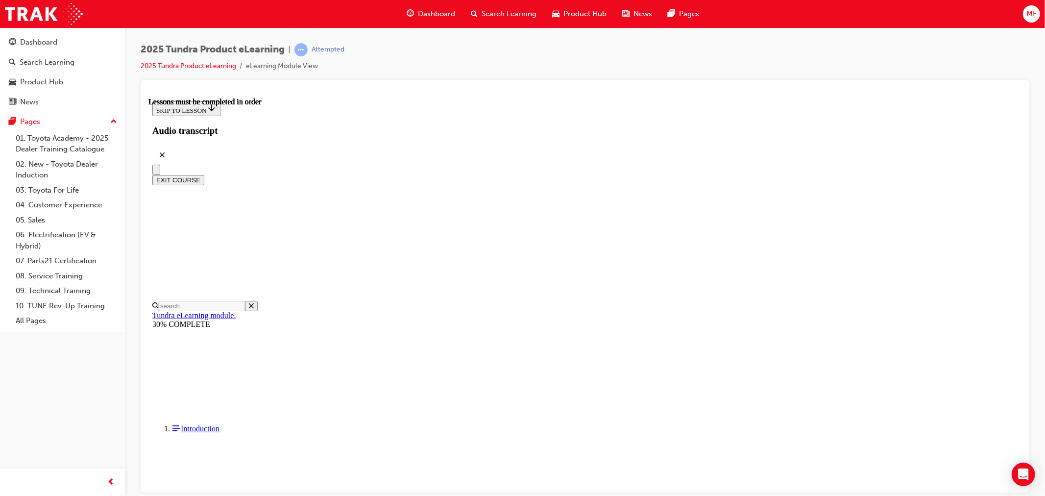
drag, startPoint x: 755, startPoint y: 370, endPoint x: 767, endPoint y: 378, distance: 14.4
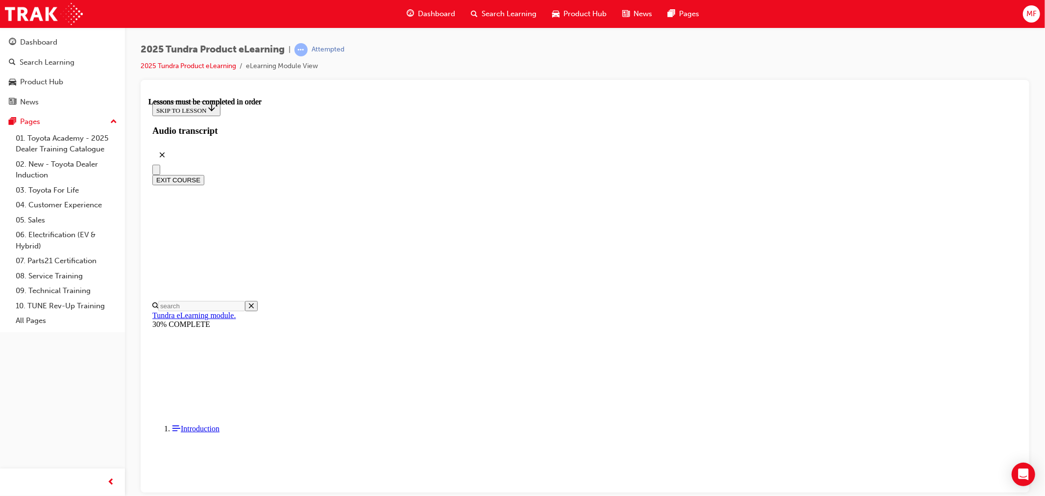
drag, startPoint x: 800, startPoint y: 364, endPoint x: 768, endPoint y: 346, distance: 36.9
drag, startPoint x: 740, startPoint y: 323, endPoint x: 746, endPoint y: 327, distance: 7.1
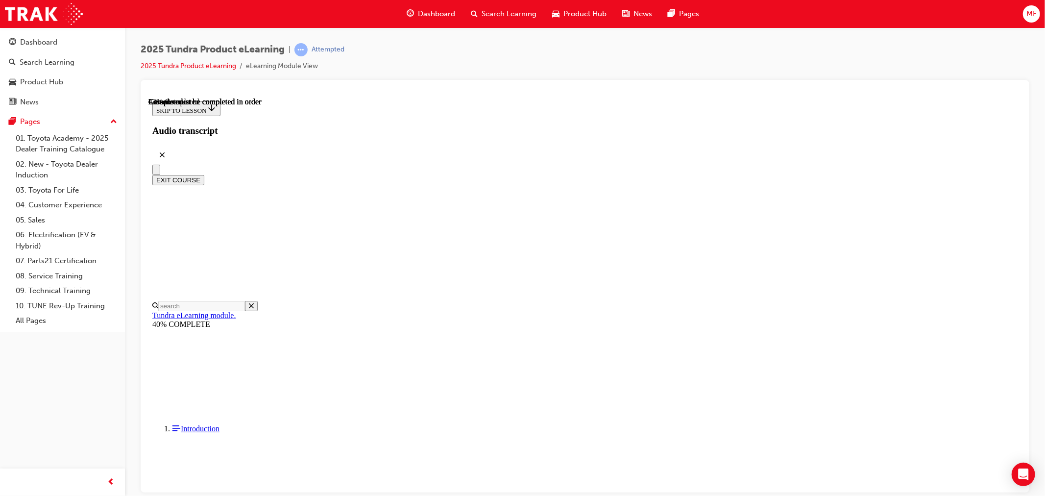
scroll to position [139, 0]
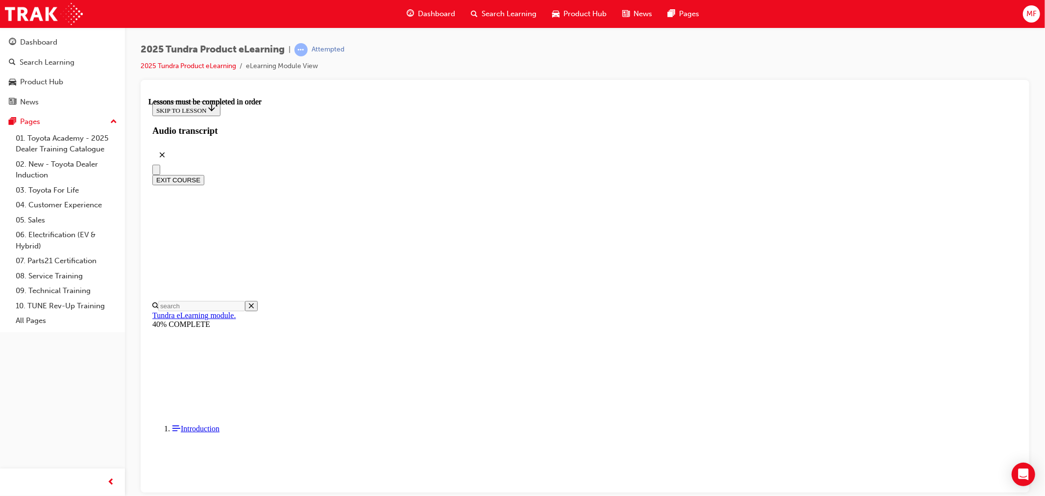
drag, startPoint x: 848, startPoint y: 288, endPoint x: 725, endPoint y: 296, distance: 123.3
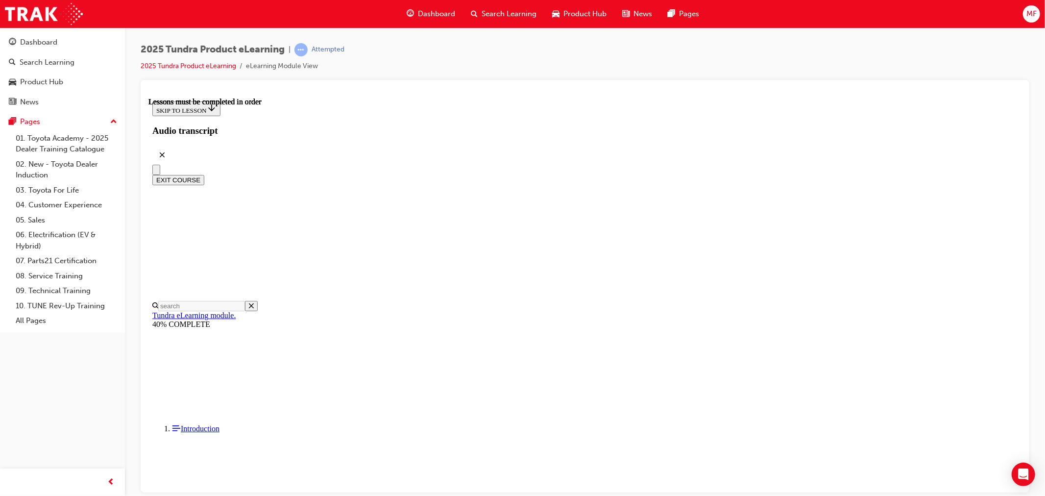
drag, startPoint x: 552, startPoint y: 416, endPoint x: 565, endPoint y: 442, distance: 29.2
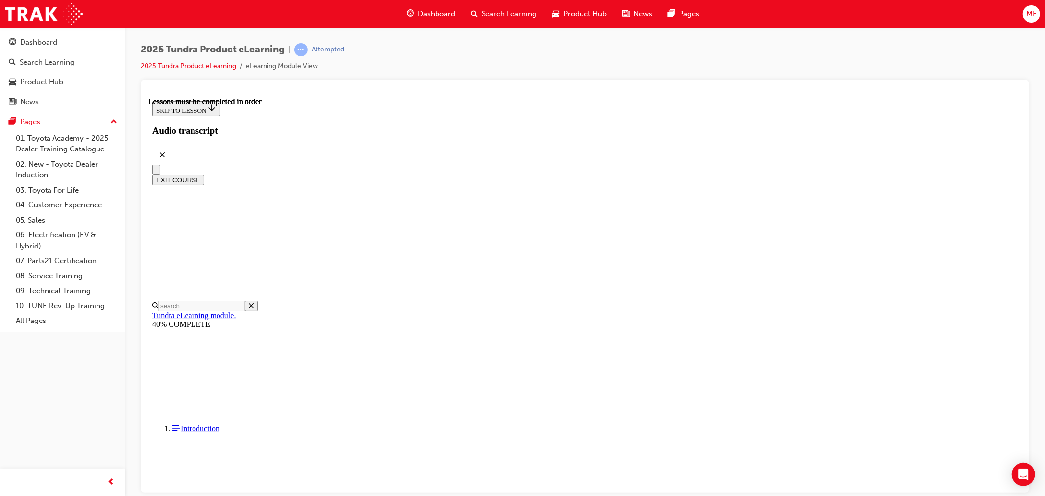
drag, startPoint x: 532, startPoint y: 266, endPoint x: 498, endPoint y: 294, distance: 43.6
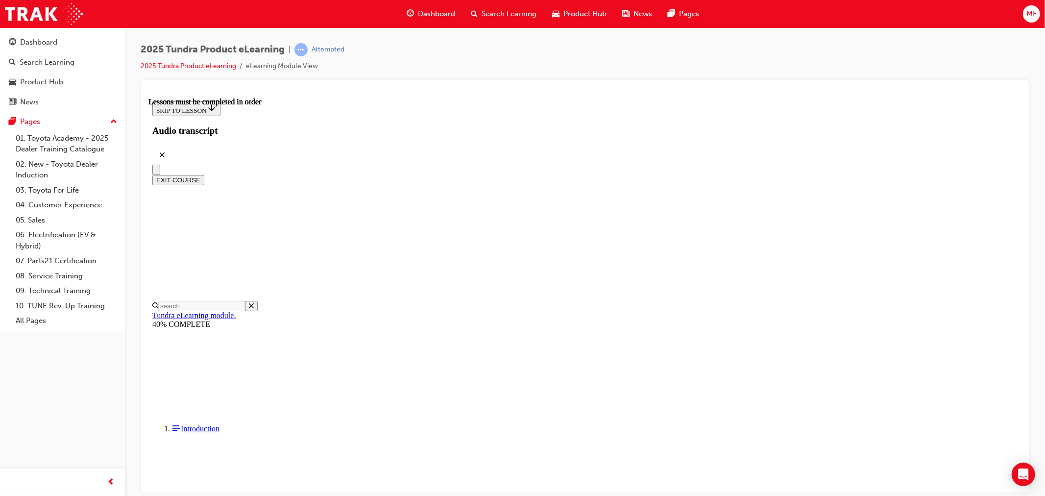
drag, startPoint x: 494, startPoint y: 403, endPoint x: 512, endPoint y: 384, distance: 26.3
drag, startPoint x: 469, startPoint y: 367, endPoint x: 510, endPoint y: 363, distance: 41.4
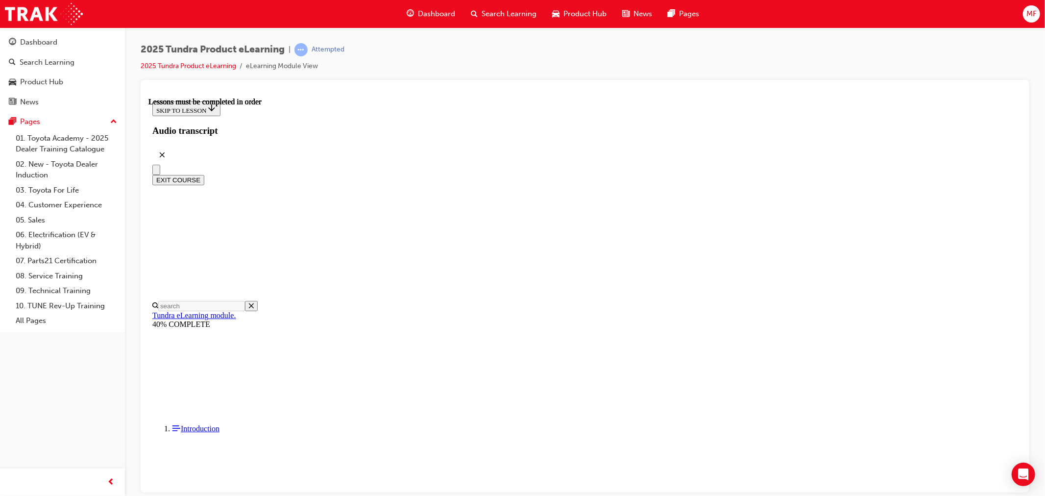
drag, startPoint x: 811, startPoint y: 238, endPoint x: 801, endPoint y: 230, distance: 12.6
drag, startPoint x: 832, startPoint y: 244, endPoint x: 850, endPoint y: 251, distance: 20.0
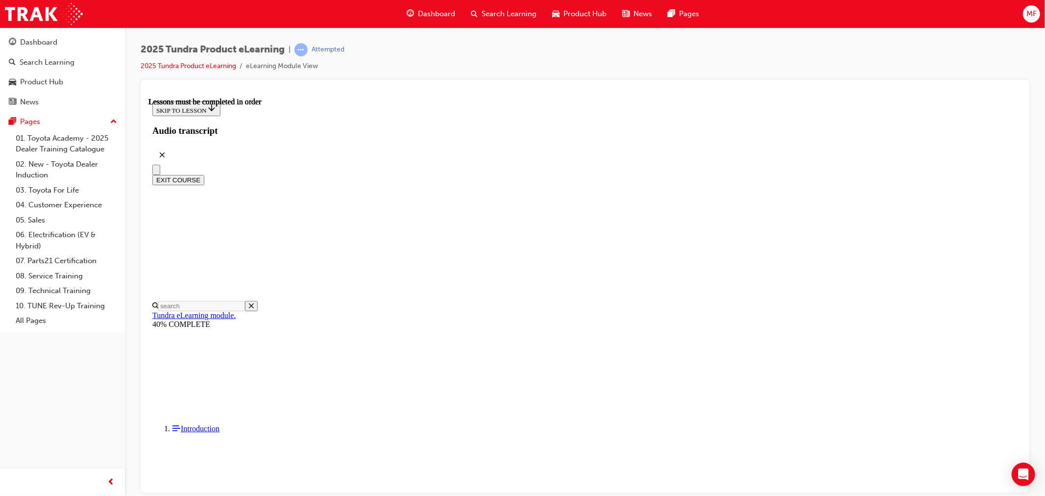
drag, startPoint x: 848, startPoint y: 282, endPoint x: 868, endPoint y: 286, distance: 19.5
drag, startPoint x: 901, startPoint y: 281, endPoint x: 854, endPoint y: 298, distance: 50.5
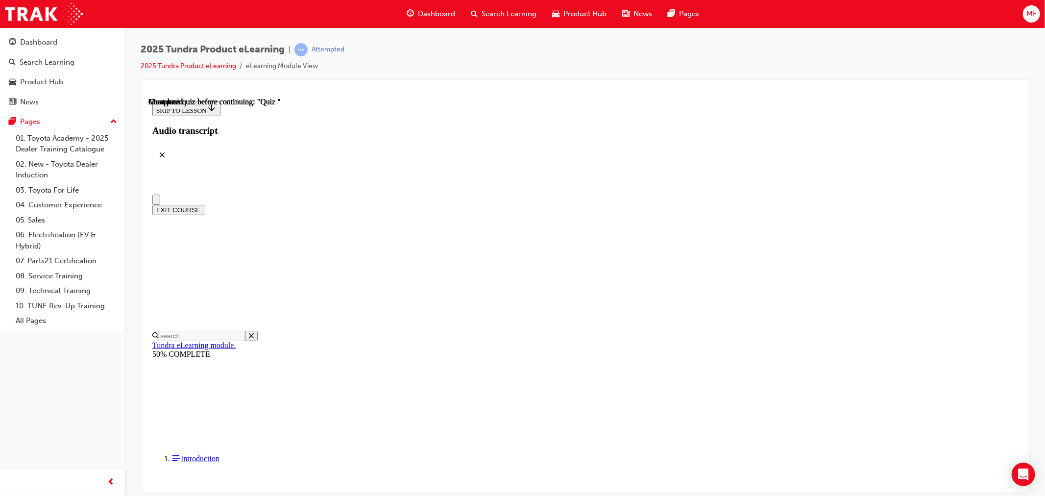
scroll to position [31, 0]
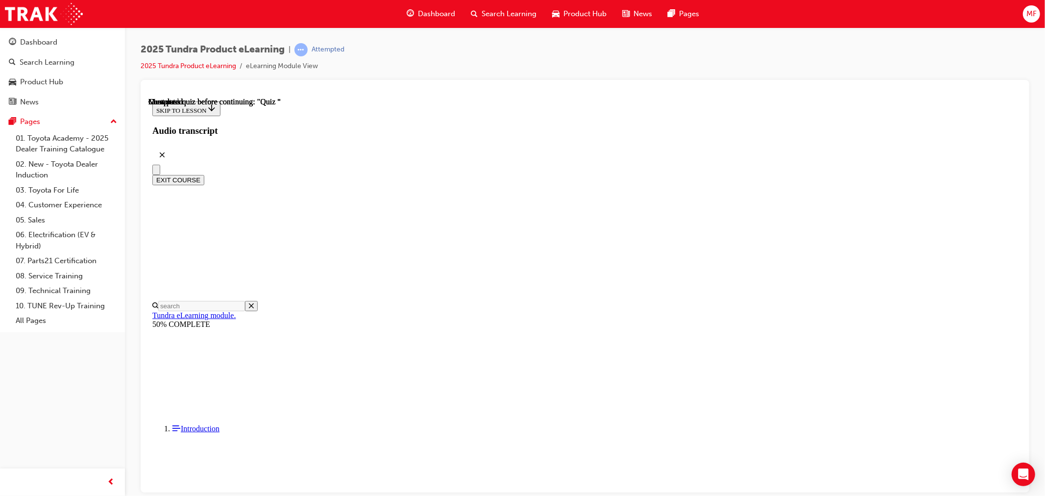
radio input "true"
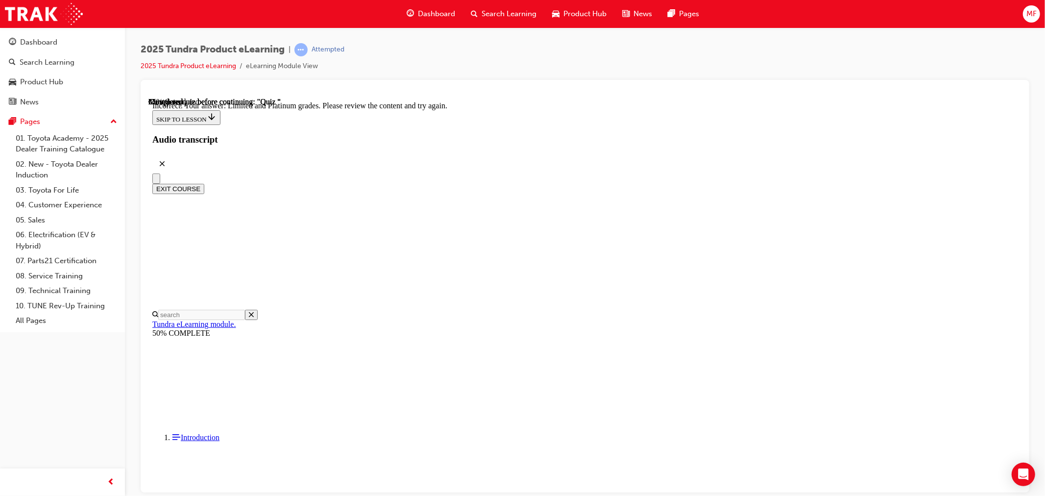
scroll to position [138, 0]
drag, startPoint x: 648, startPoint y: 341, endPoint x: 663, endPoint y: 384, distance: 45.7
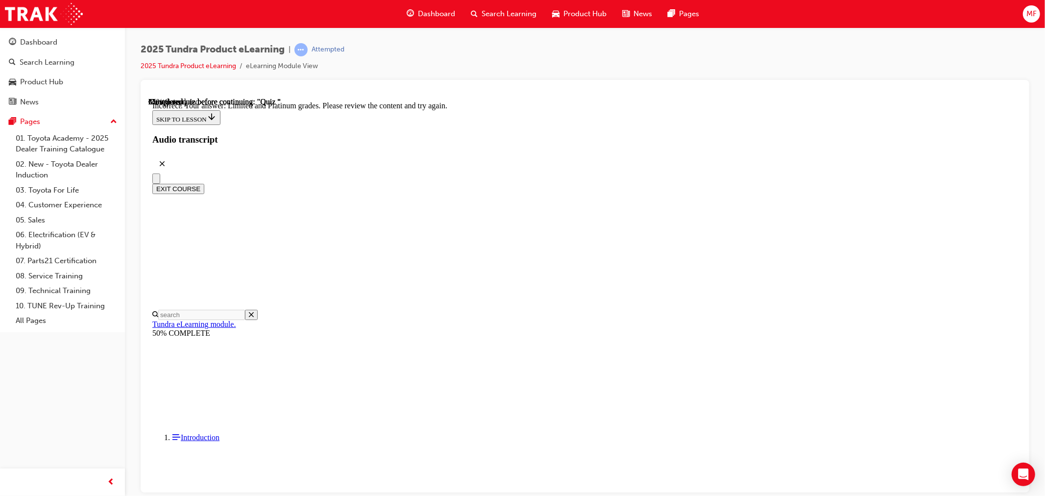
drag, startPoint x: 540, startPoint y: 261, endPoint x: 613, endPoint y: 359, distance: 122.1
radio input "true"
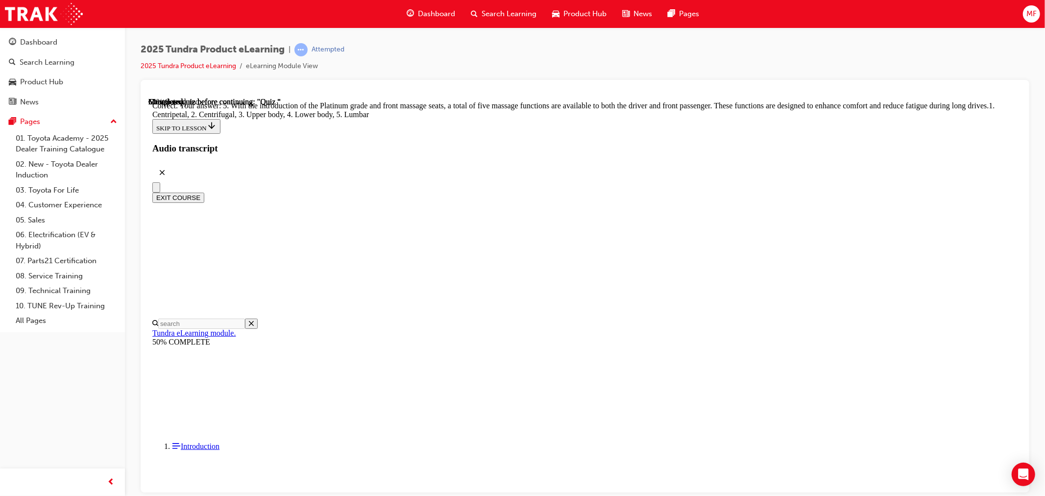
scroll to position [201, 0]
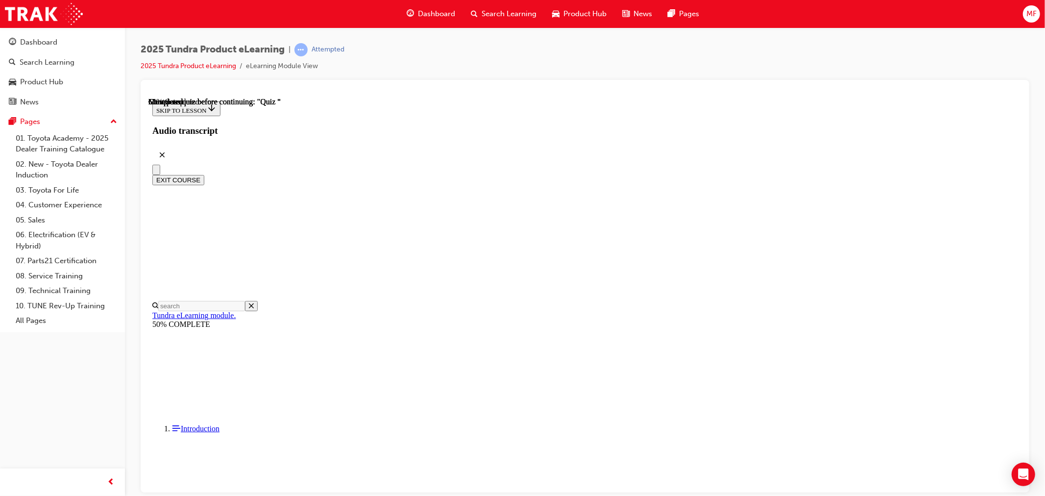
scroll to position [109, 0]
radio input "true"
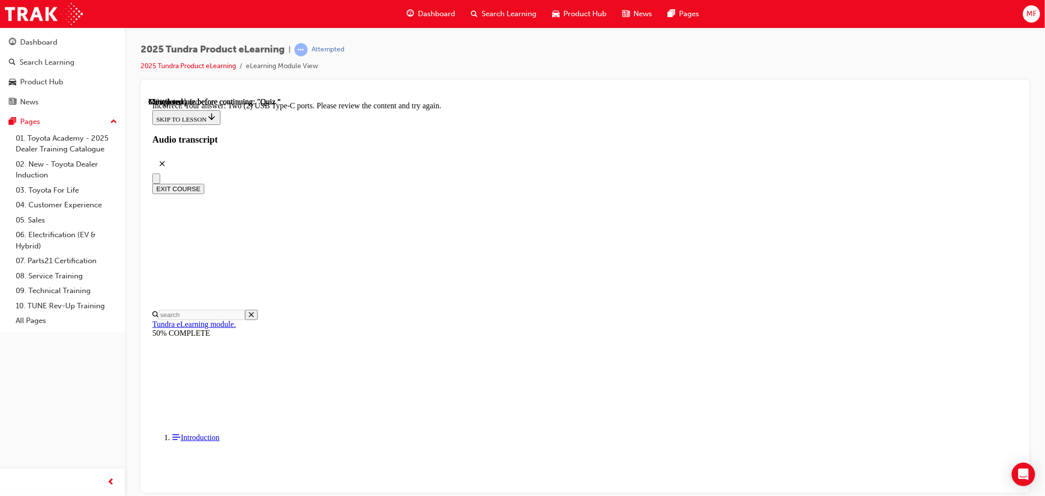
scroll to position [193, 0]
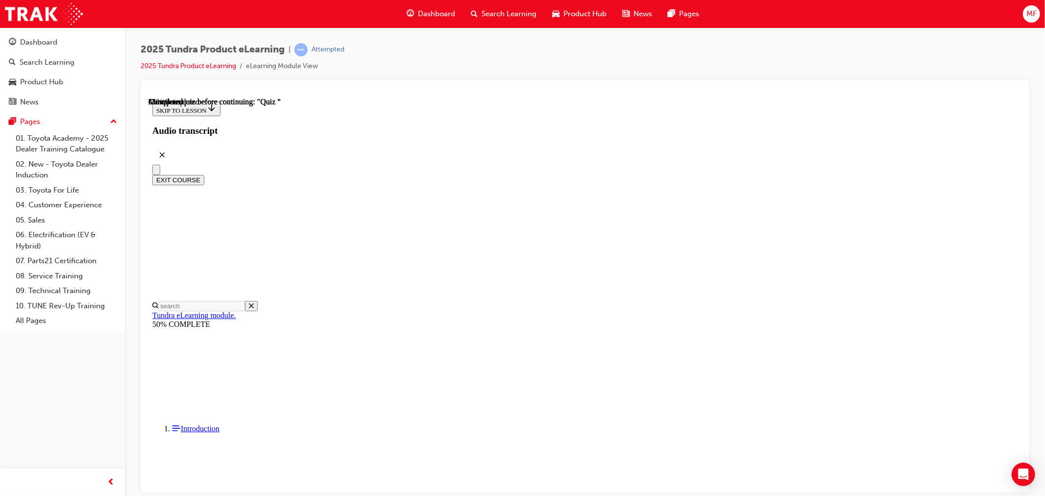
scroll to position [36, 0]
radio input "true"
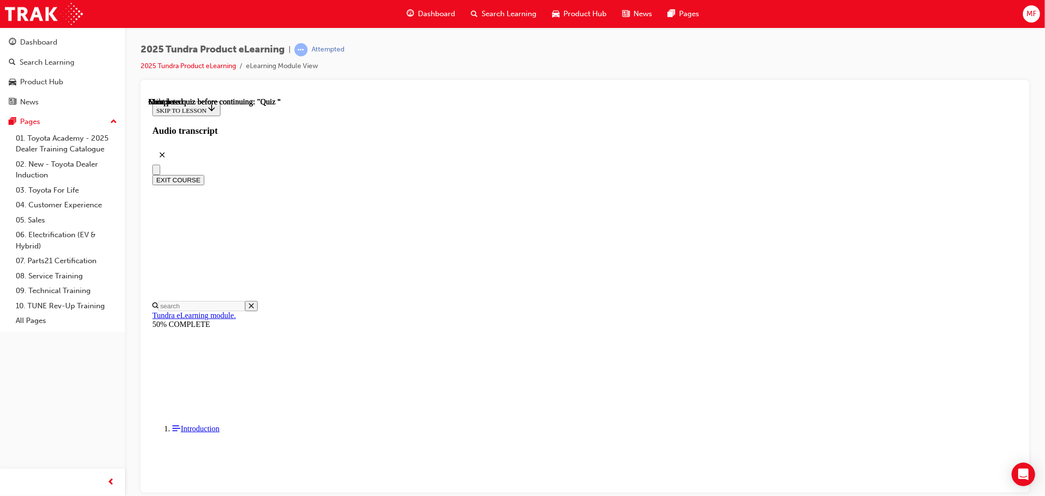
scroll to position [135, 0]
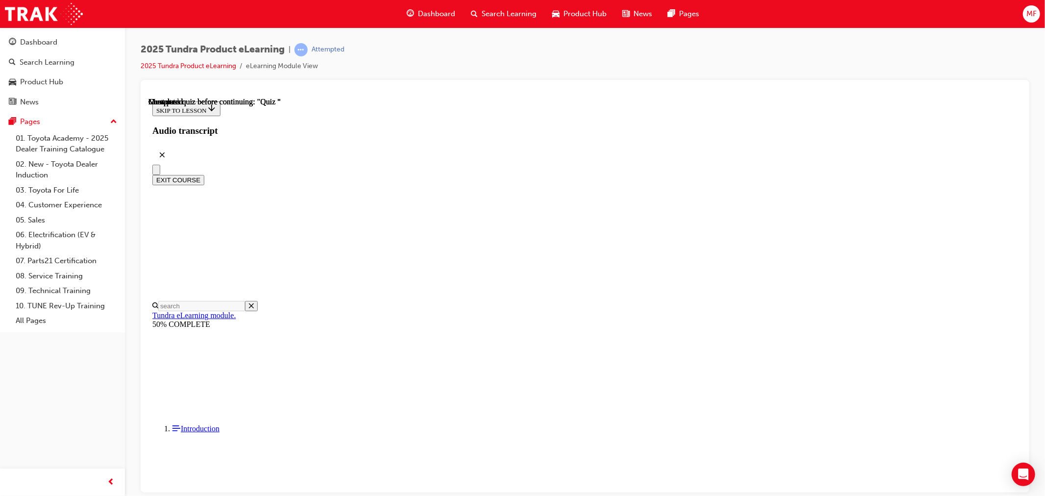
radio input "true"
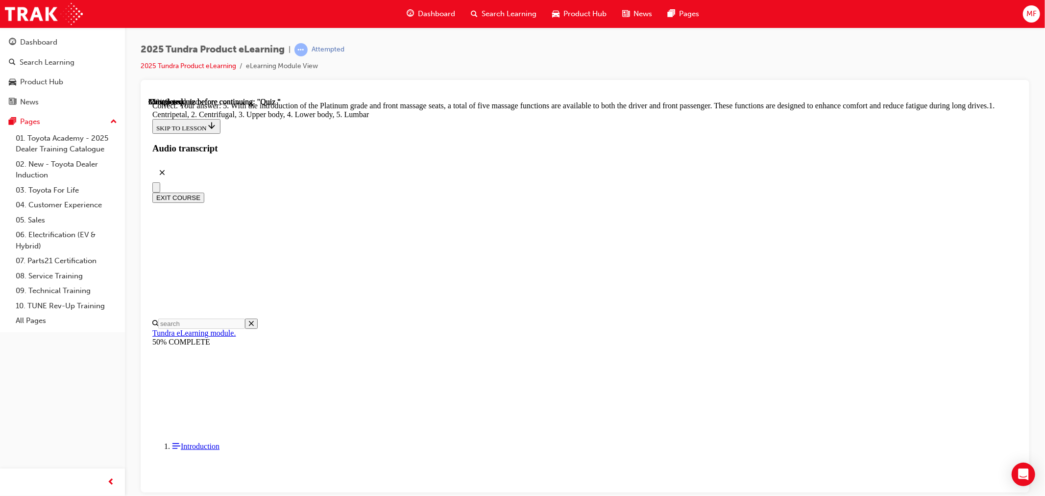
radio input "true"
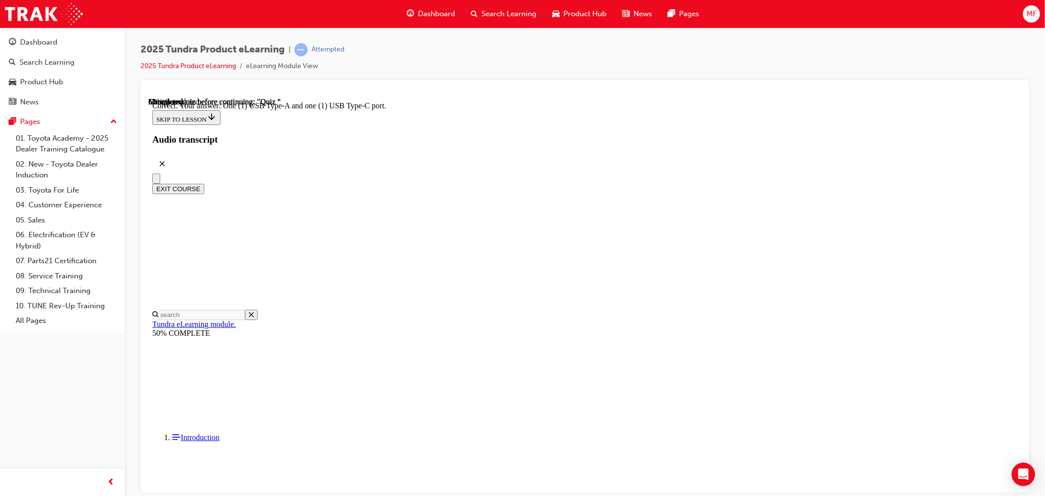
scroll to position [145, 0]
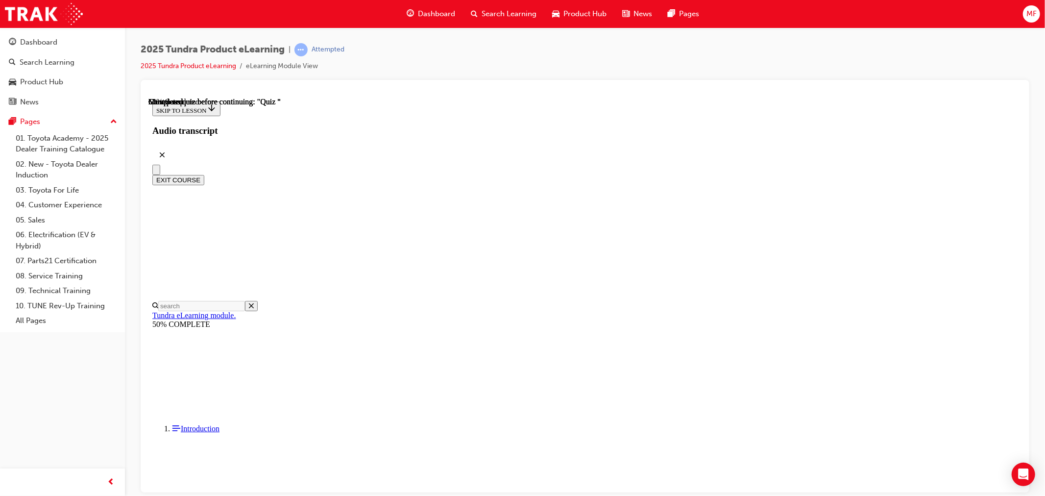
scroll to position [58, 0]
radio input "true"
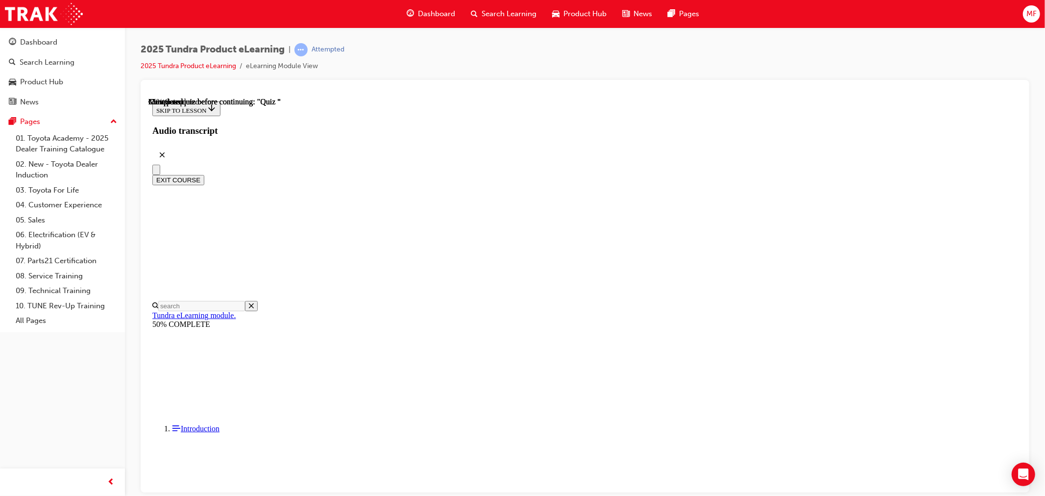
scroll to position [36, 0]
radio input "true"
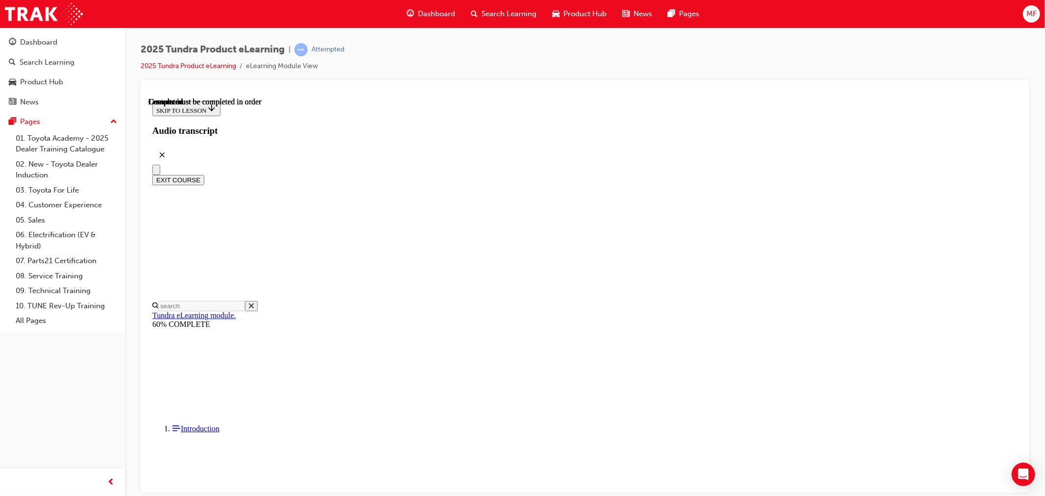
scroll to position [135, 0]
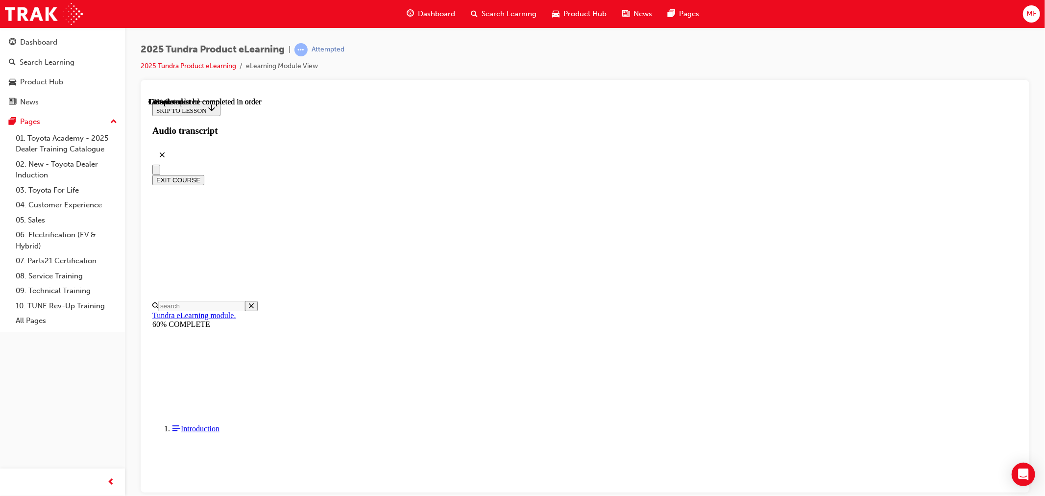
drag, startPoint x: 774, startPoint y: 379, endPoint x: 769, endPoint y: 393, distance: 14.7
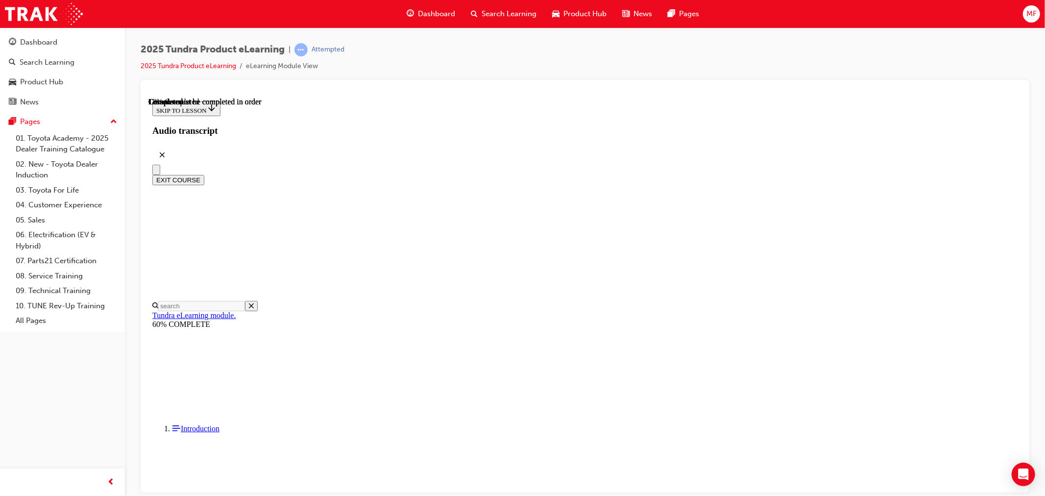
drag, startPoint x: 620, startPoint y: 382, endPoint x: 612, endPoint y: 383, distance: 8.4
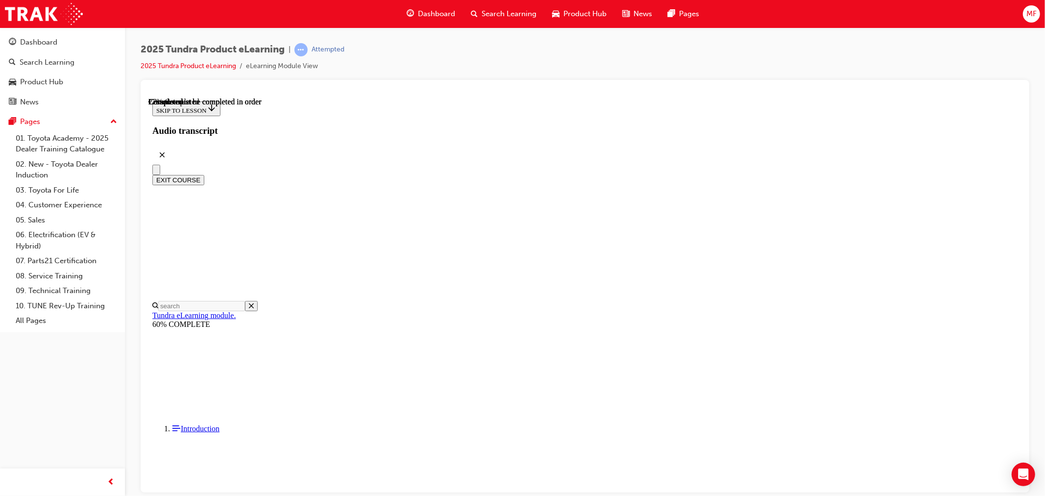
scroll to position [550, 0]
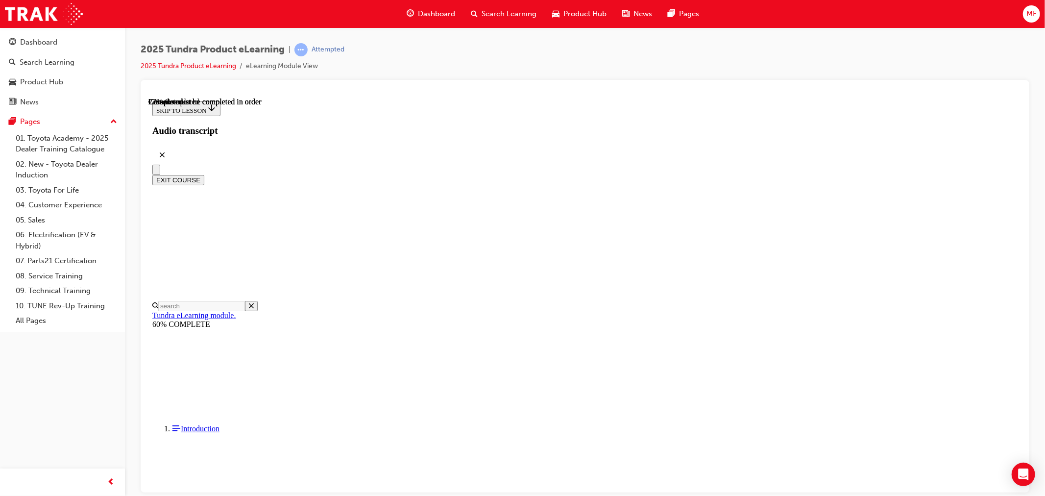
drag, startPoint x: 650, startPoint y: 170, endPoint x: 780, endPoint y: 281, distance: 171.4
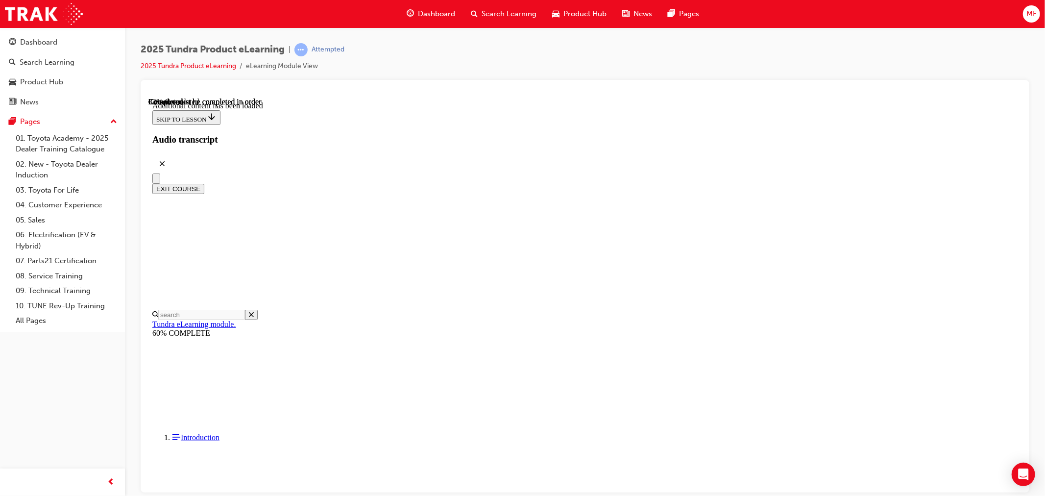
scroll to position [2193, 0]
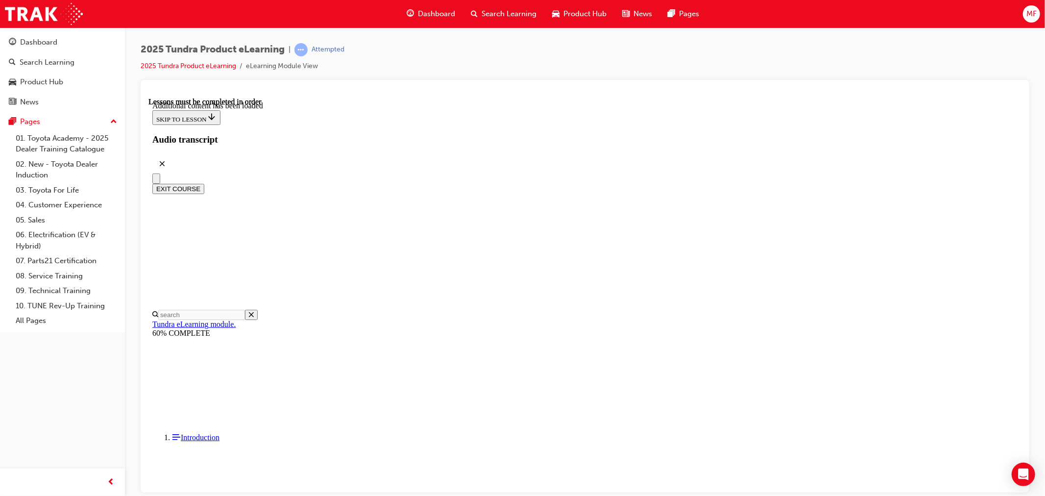
drag, startPoint x: 781, startPoint y: 280, endPoint x: 778, endPoint y: 286, distance: 6.1
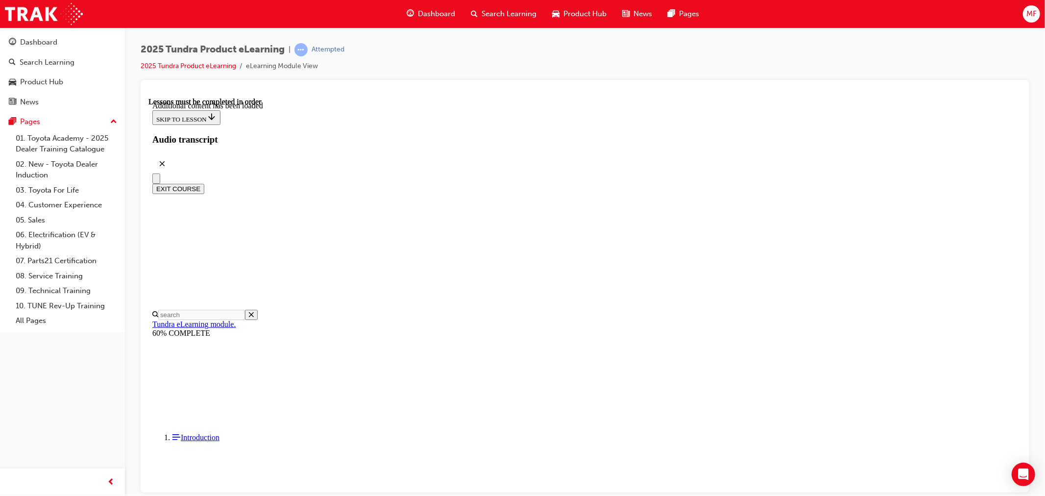
drag, startPoint x: 652, startPoint y: 323, endPoint x: 659, endPoint y: 323, distance: 7.4
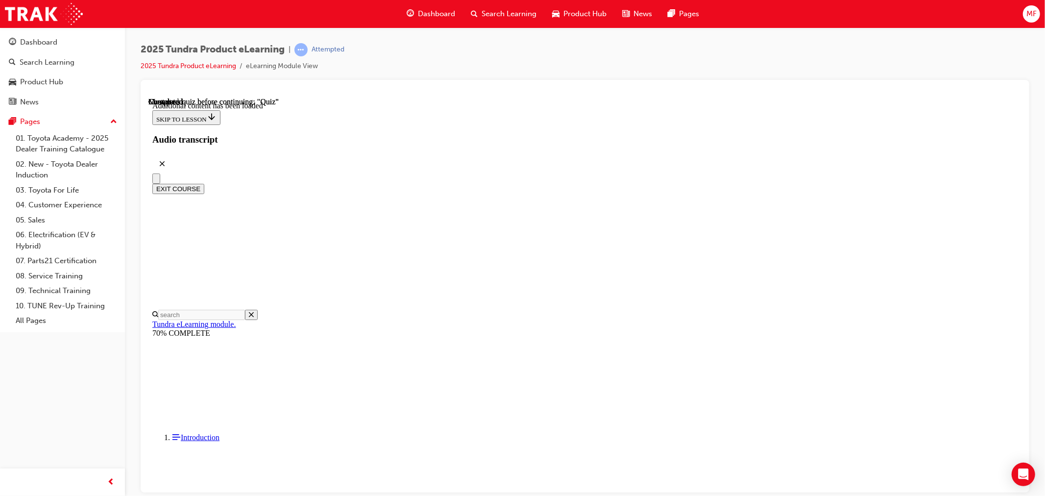
radio input "true"
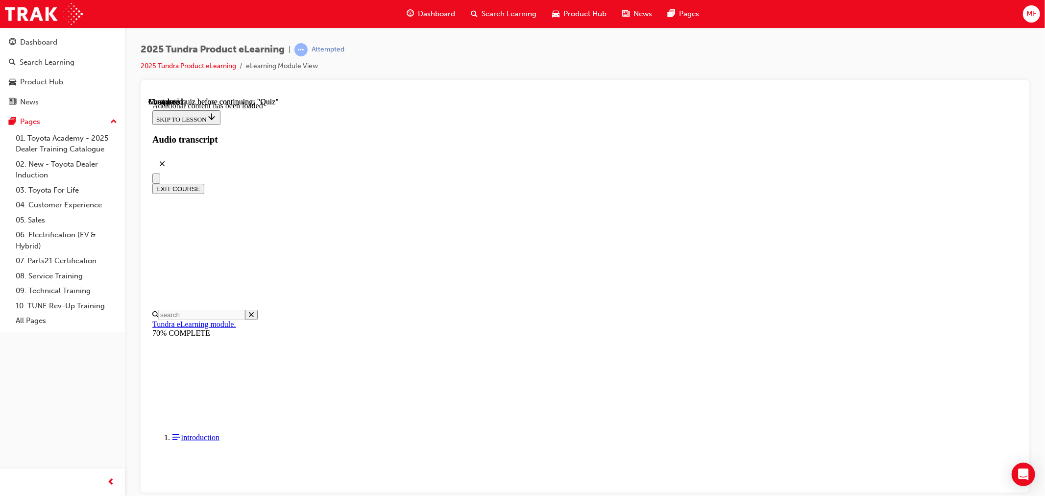
radio input "true"
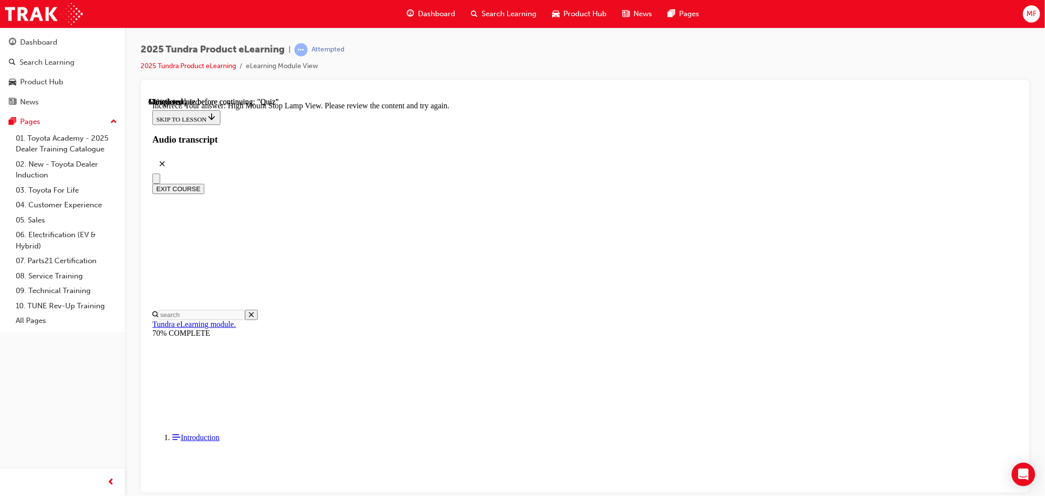
radio input "true"
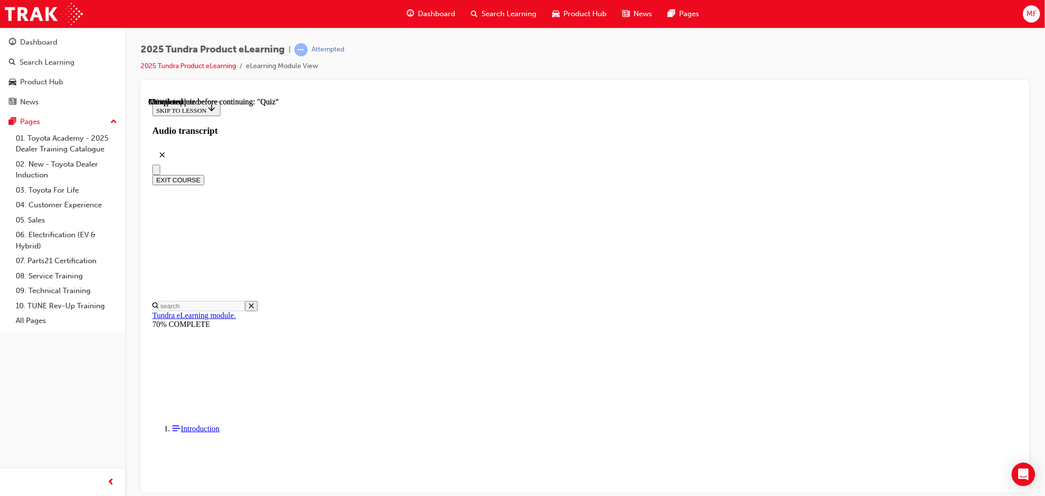
radio input "true"
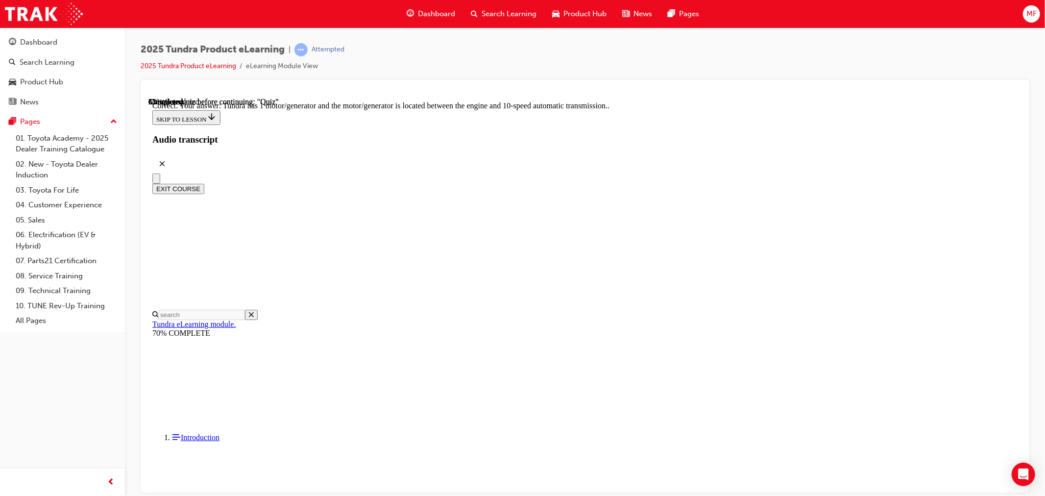
scroll to position [142, 0]
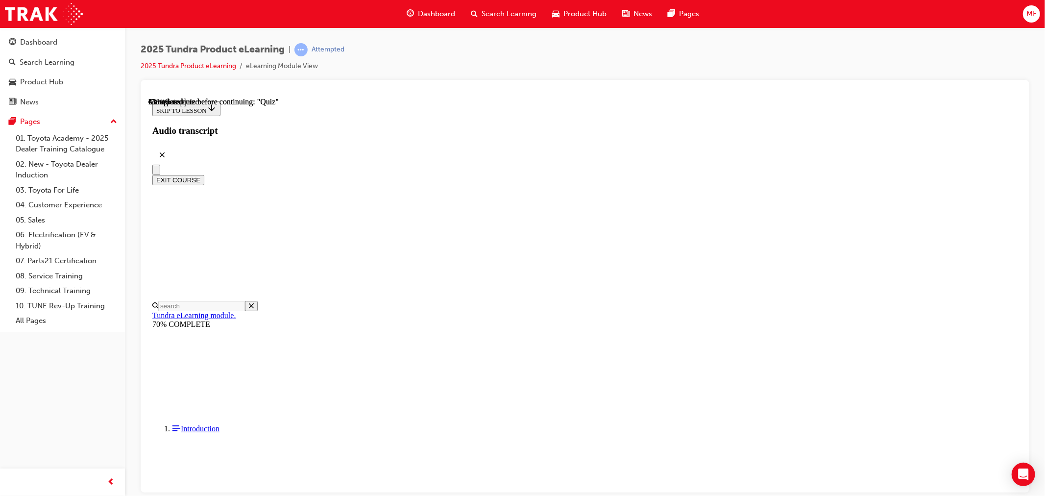
scroll to position [109, 0]
radio input "true"
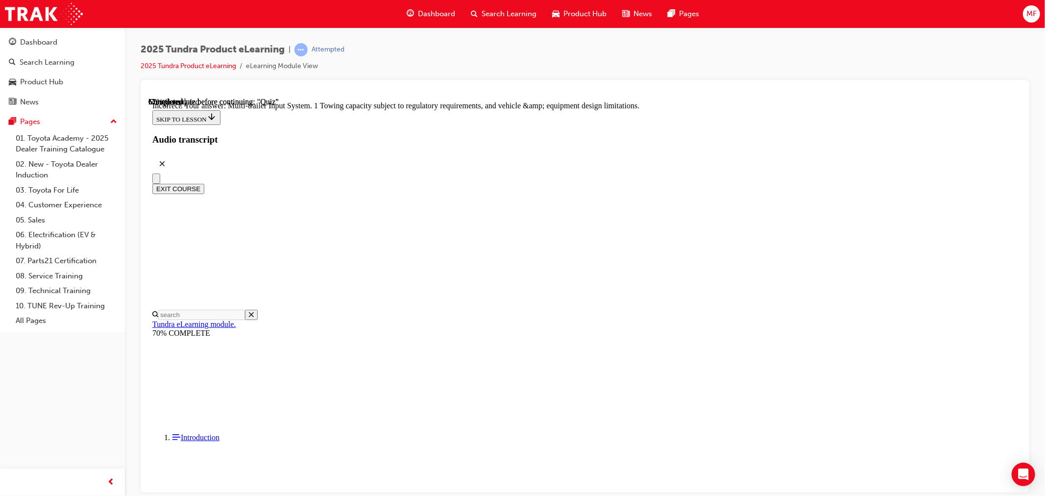
scroll to position [255, 0]
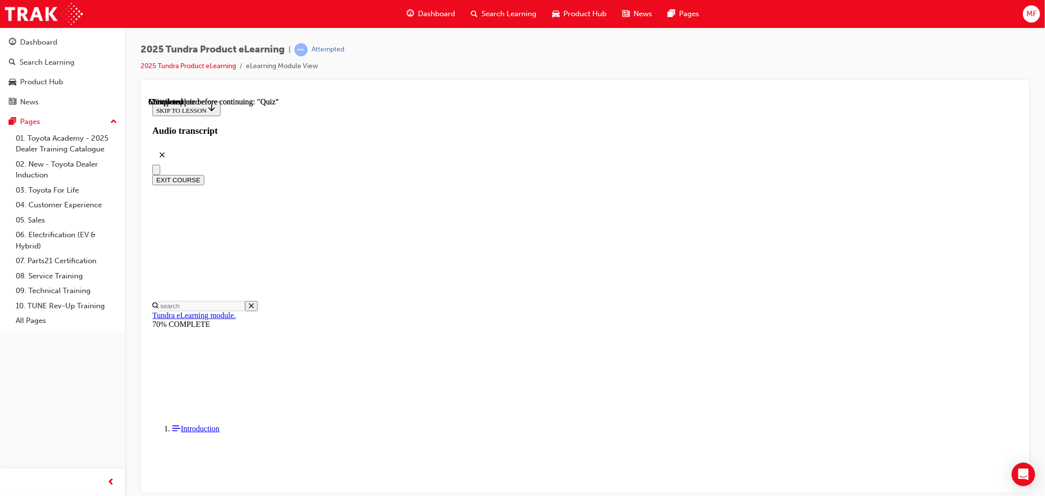
scroll to position [212, 0]
radio input "true"
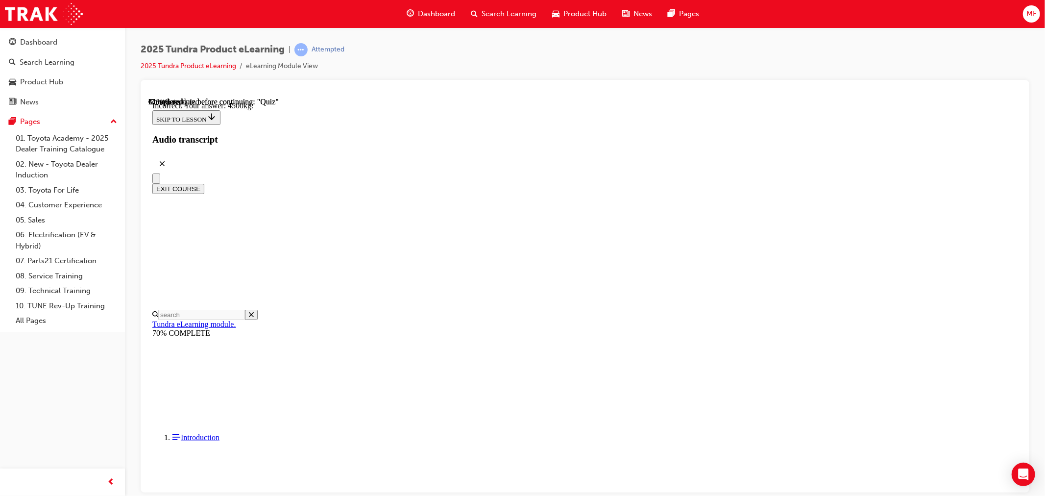
scroll to position [79, 0]
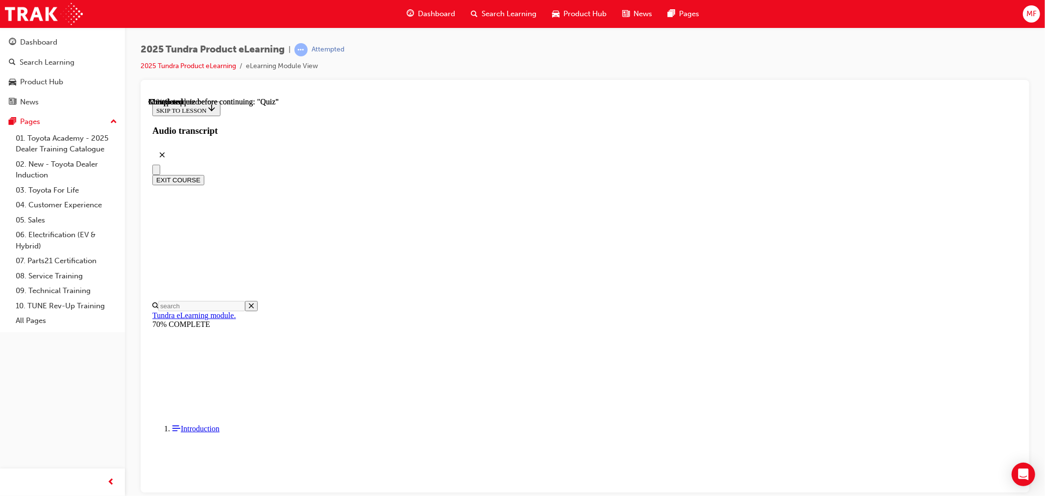
scroll to position [36, 0]
radio input "true"
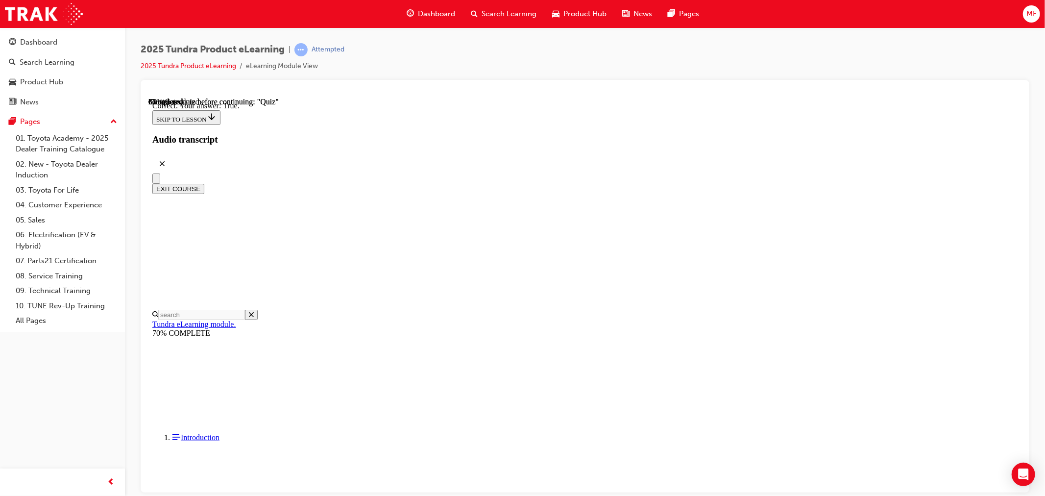
scroll to position [66, 0]
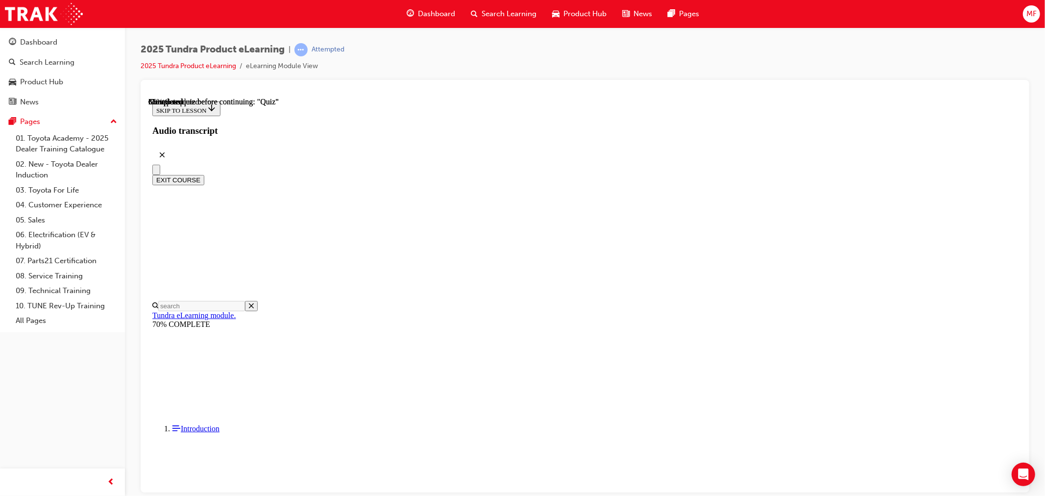
radio input "true"
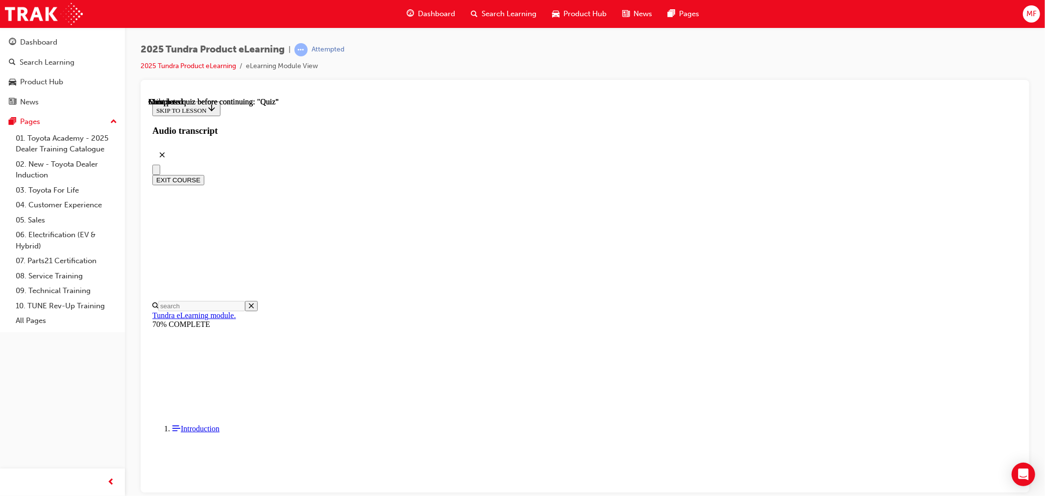
scroll to position [135, 0]
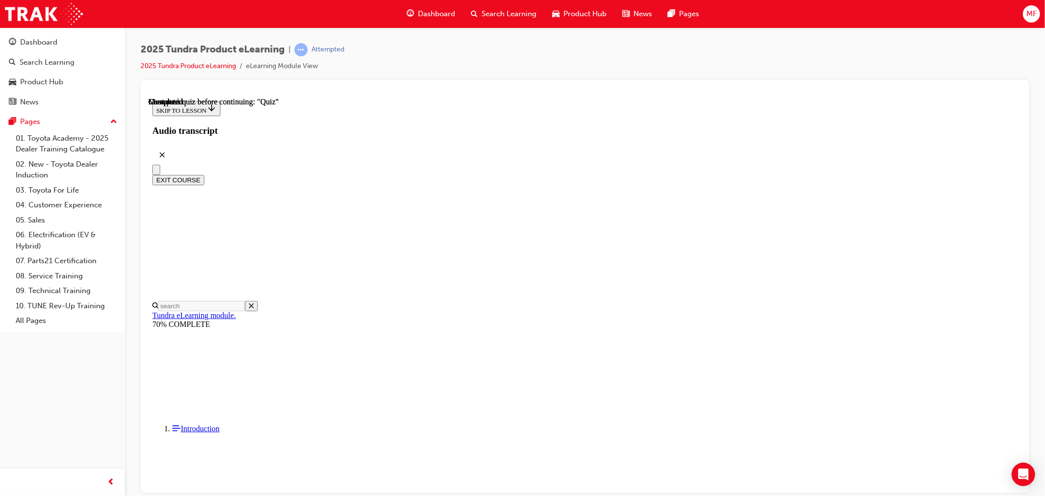
radio input "true"
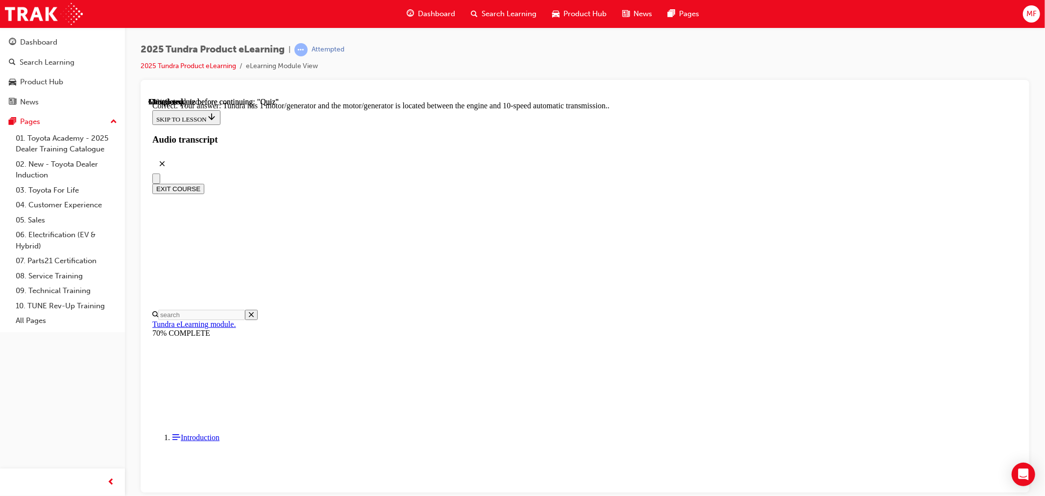
radio input "true"
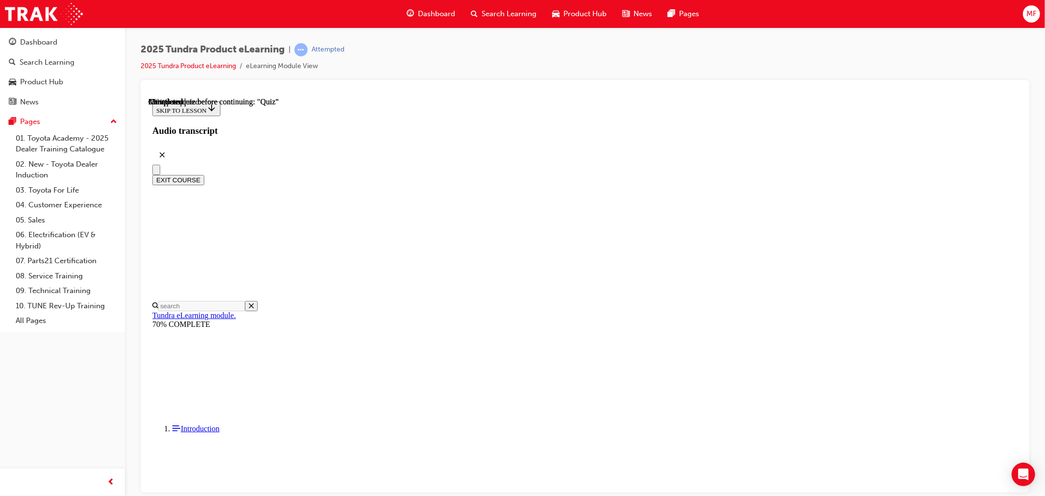
radio input "true"
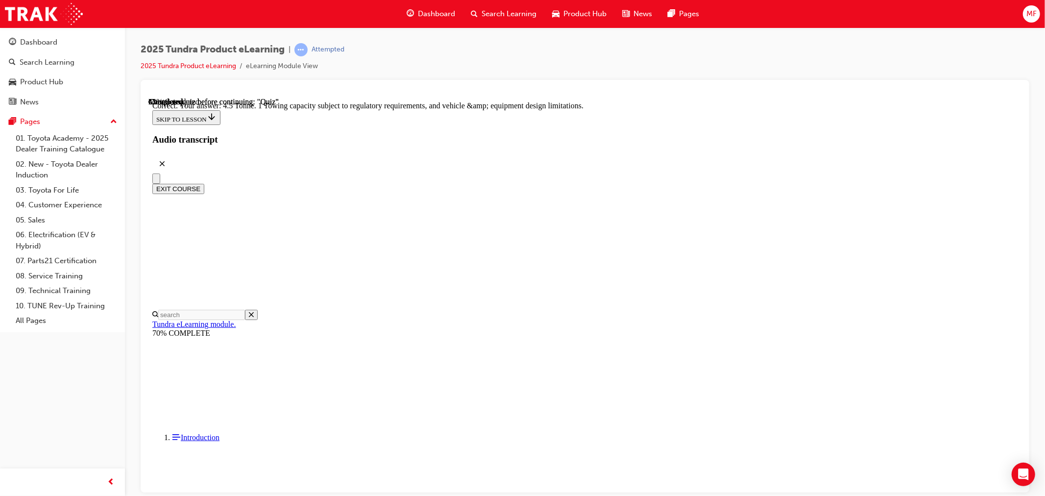
scroll to position [222, 0]
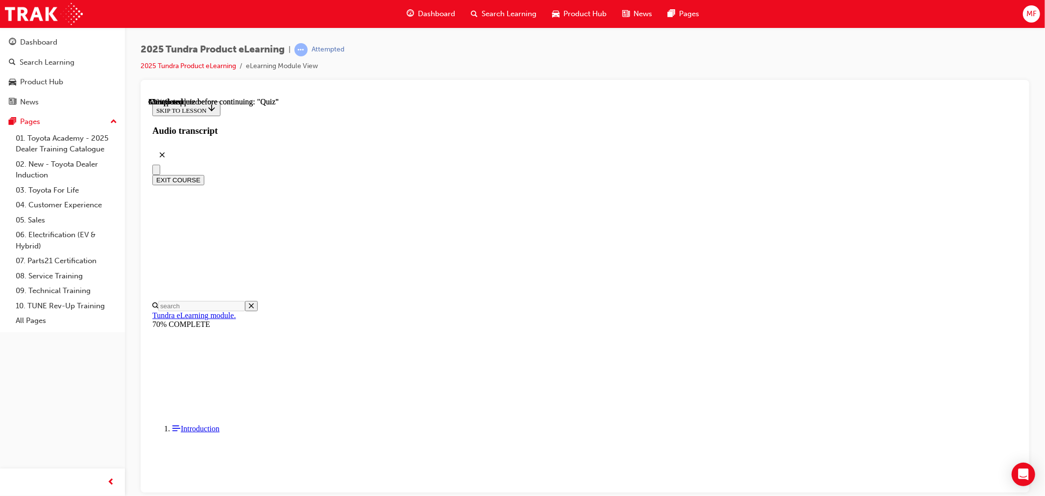
scroll to position [163, 0]
radio input "true"
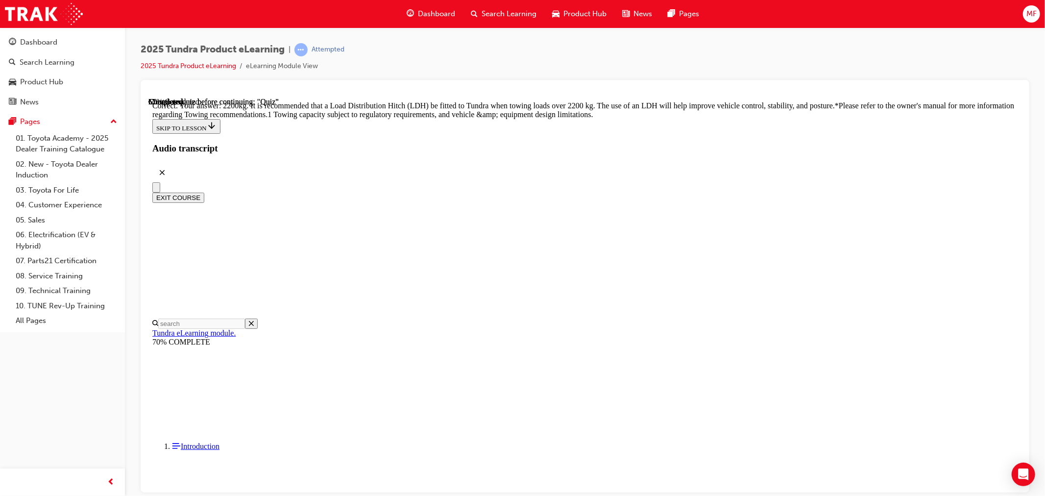
scroll to position [361, 0]
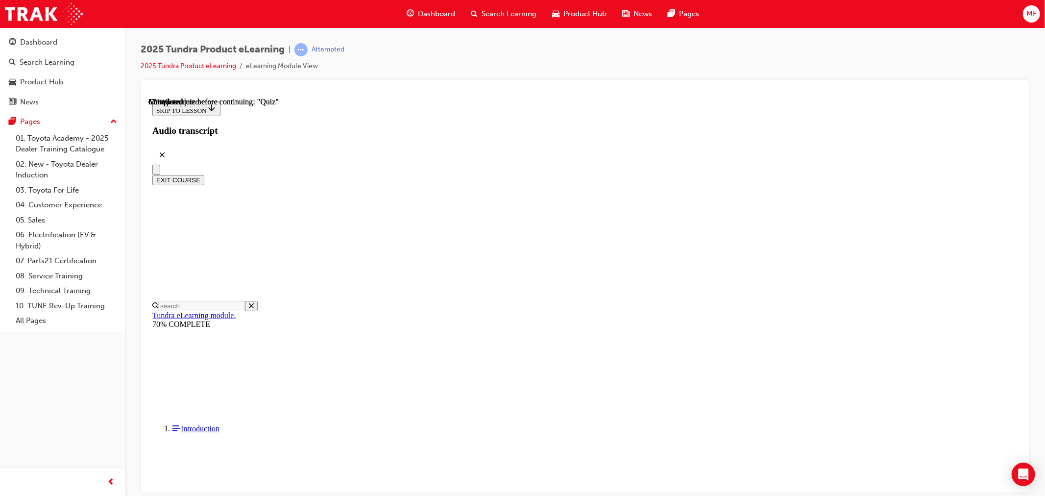
scroll to position [163, 0]
radio input "true"
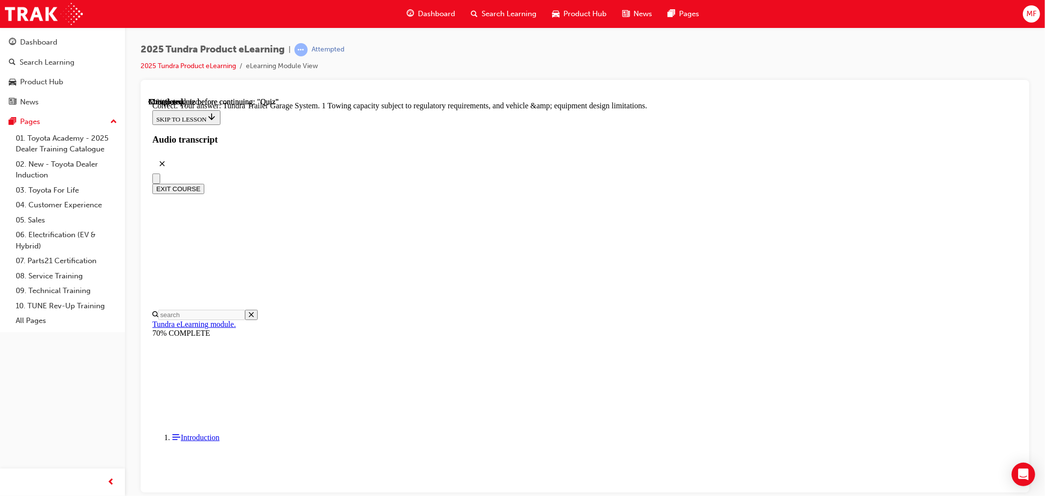
scroll to position [255, 0]
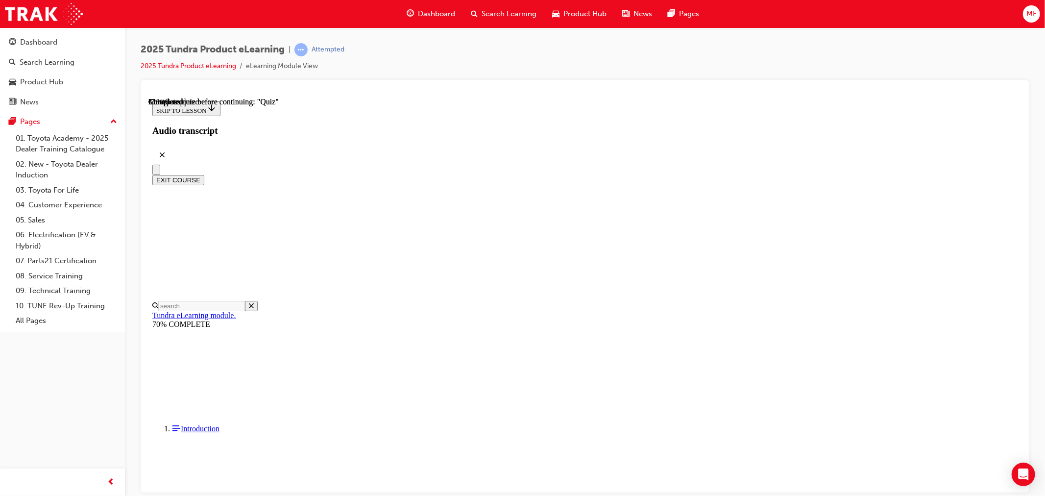
radio input "true"
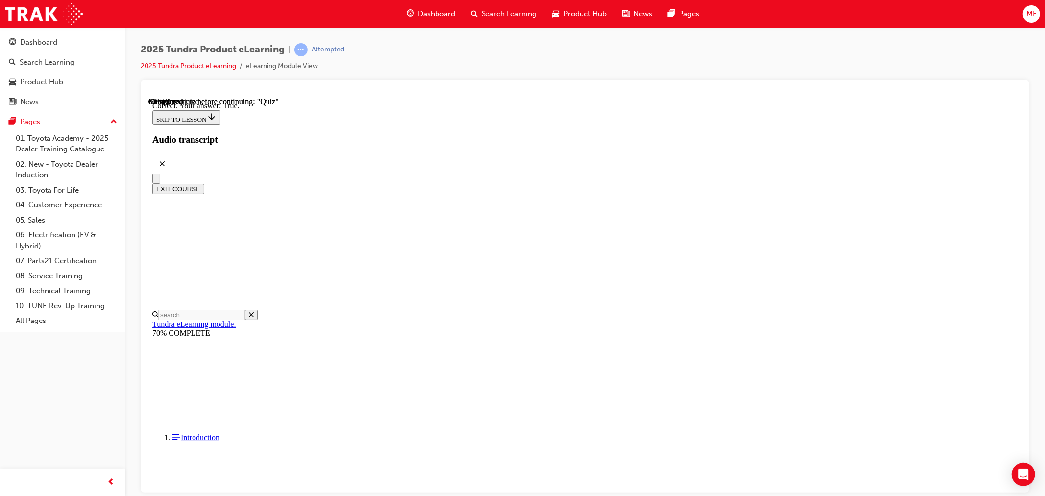
scroll to position [66, 0]
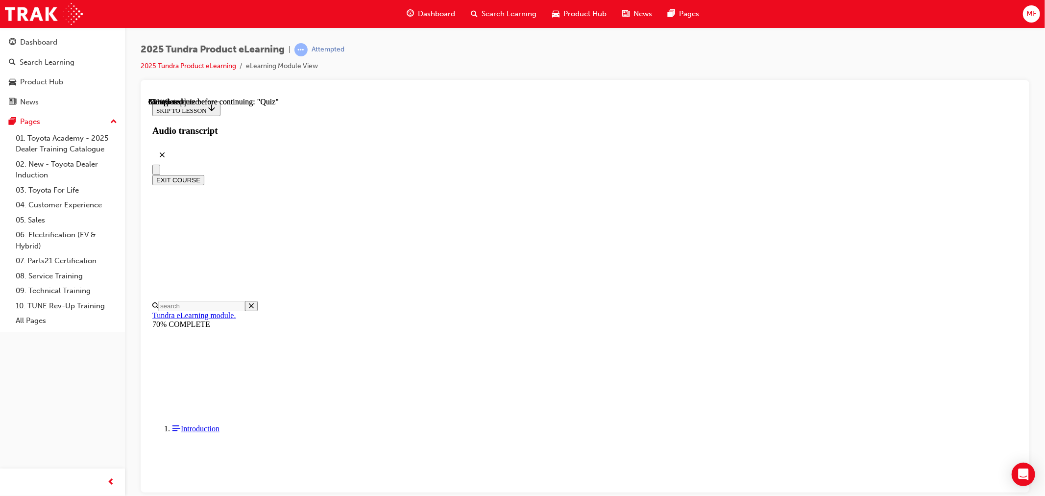
scroll to position [166, 0]
radio input "true"
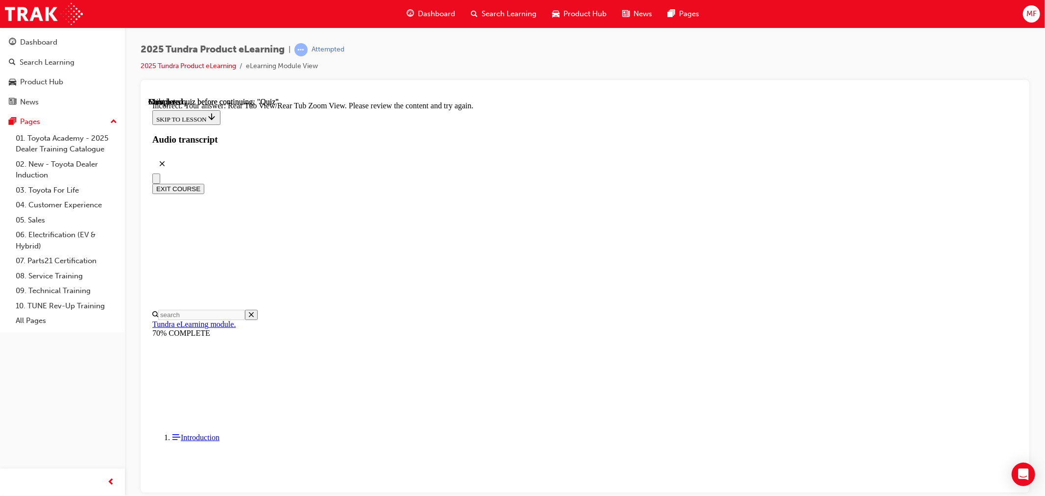
scroll to position [276, 0]
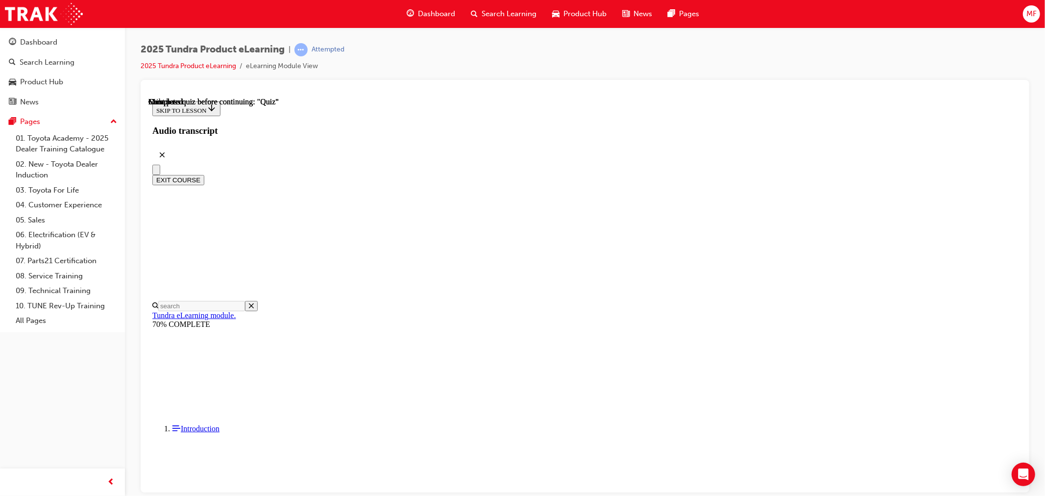
scroll to position [135, 0]
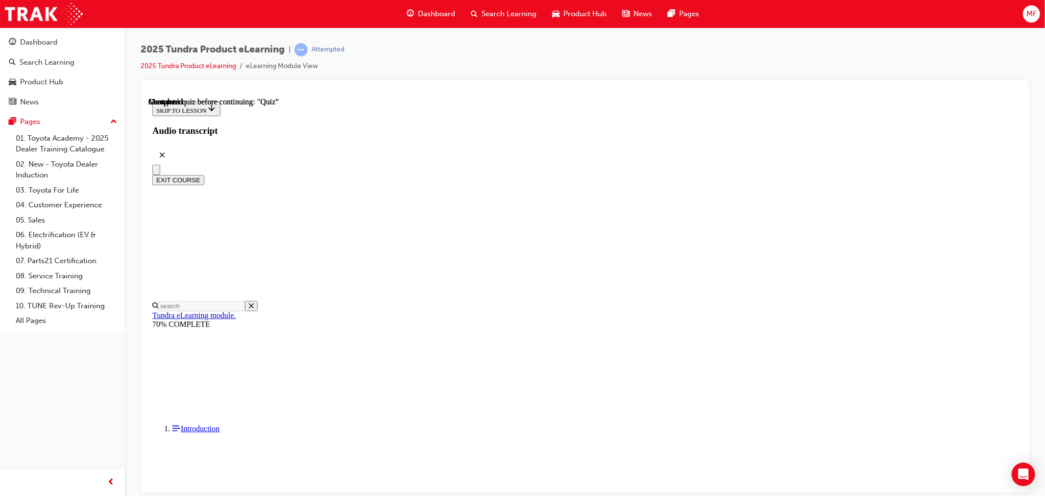
radio input "true"
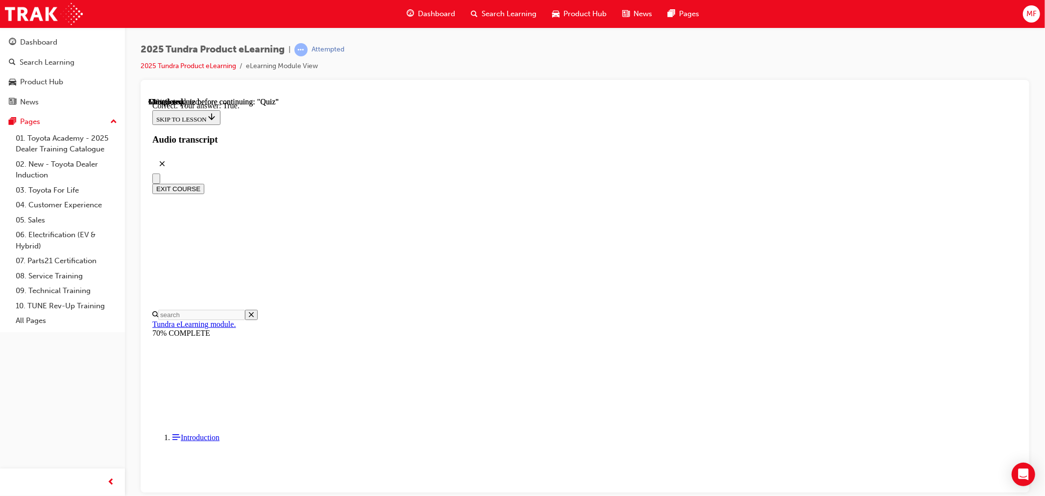
scroll to position [66, 0]
radio input "true"
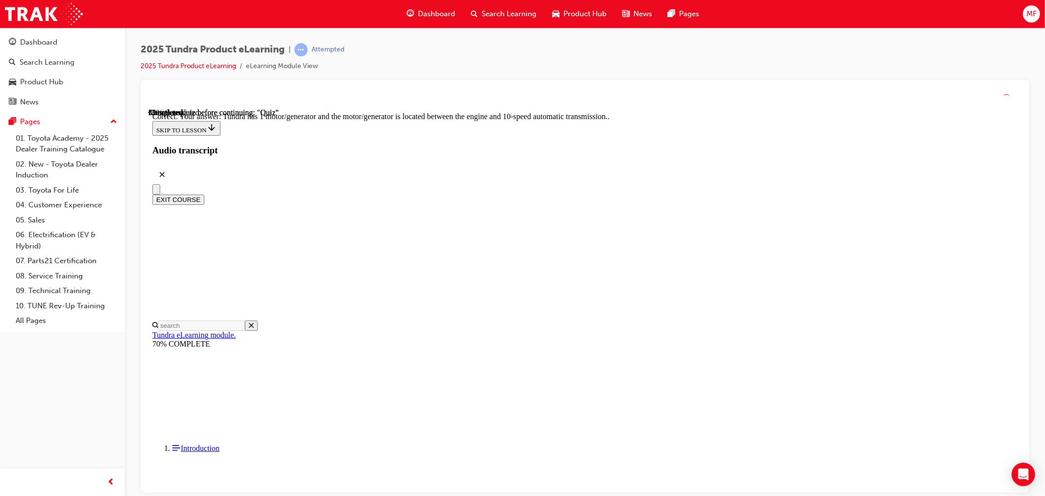
scroll to position [142, 0]
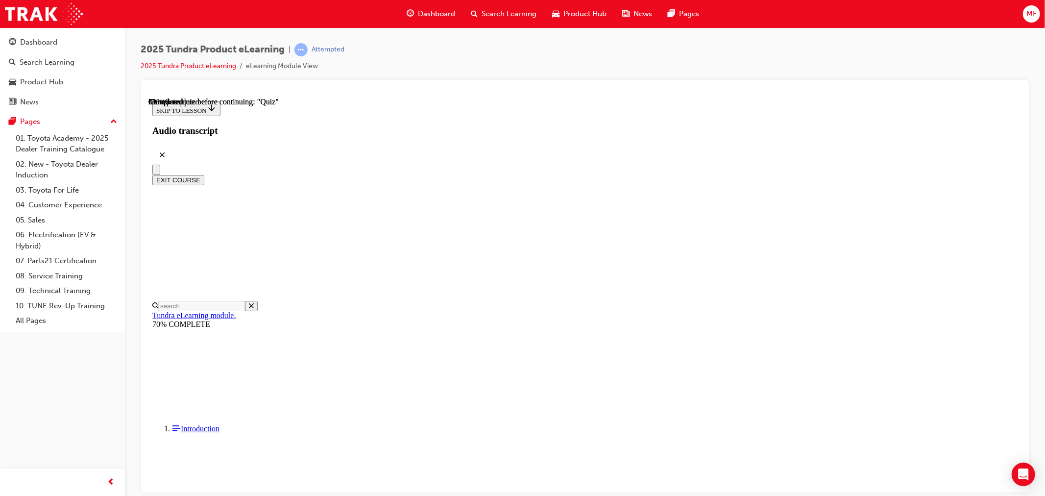
scroll to position [179, 0]
radio input "true"
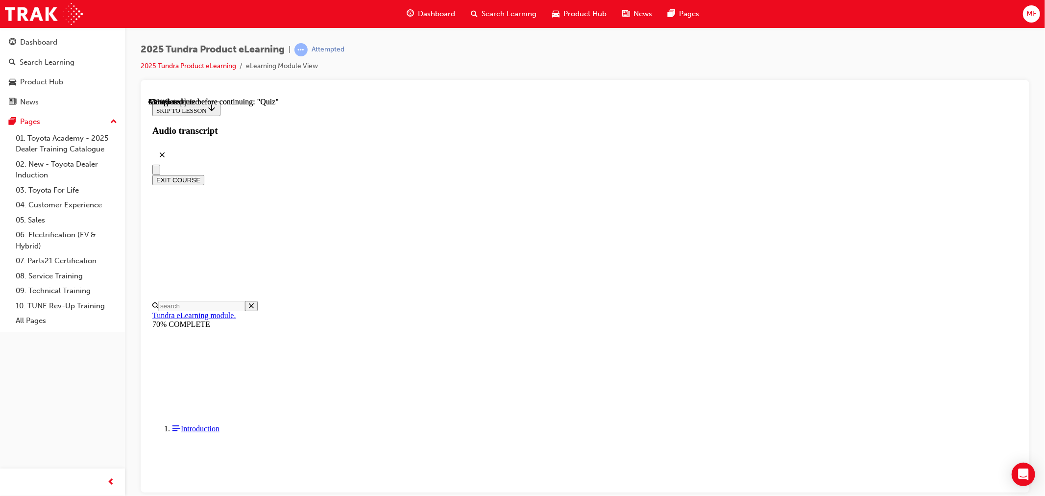
radio input "true"
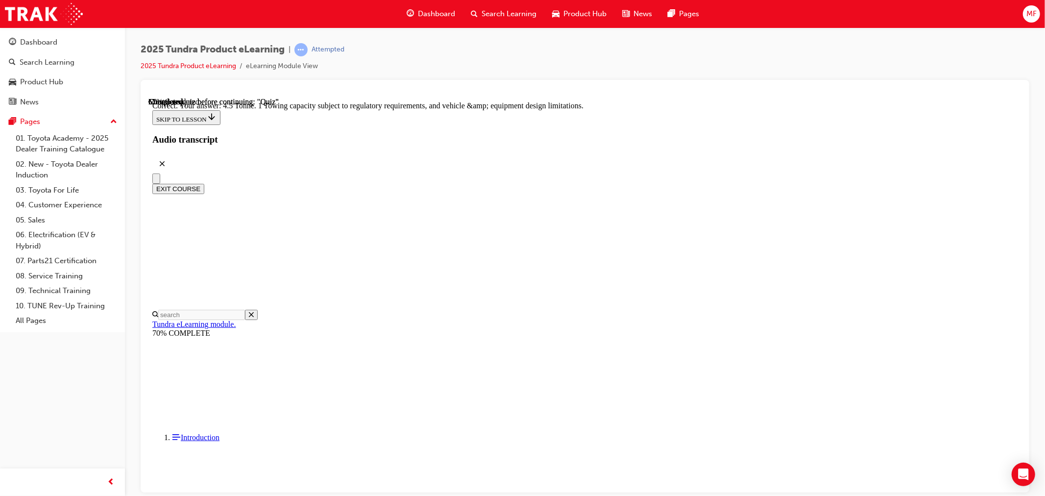
scroll to position [222, 0]
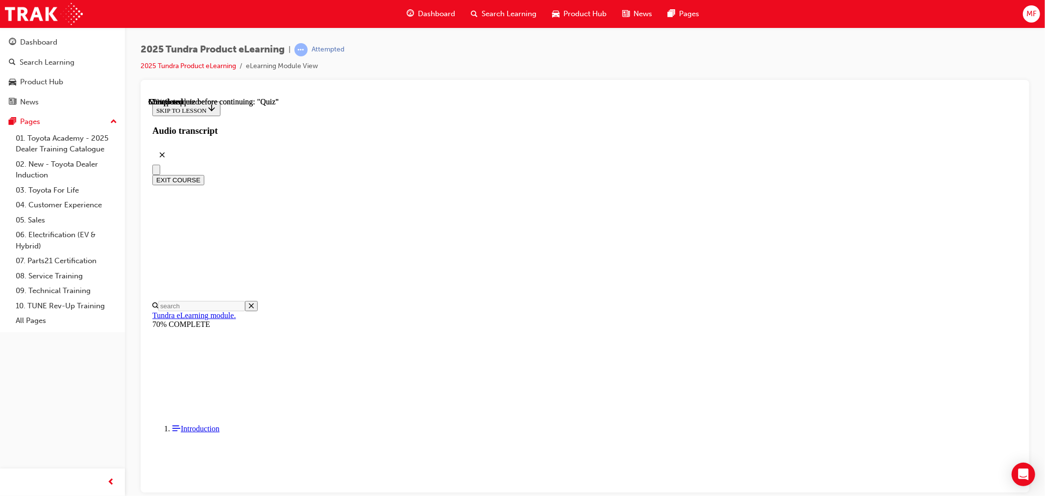
scroll to position [212, 0]
radio input "true"
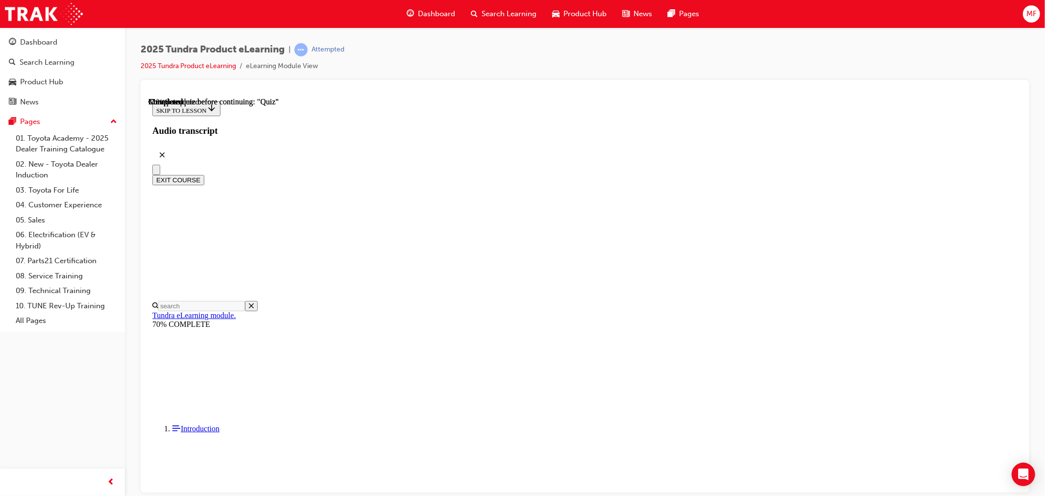
radio input "true"
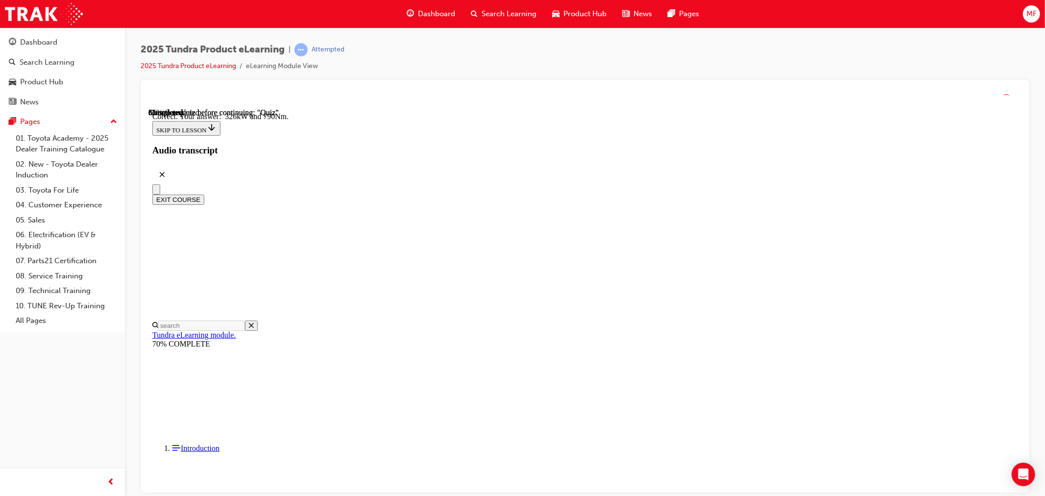
scroll to position [162, 0]
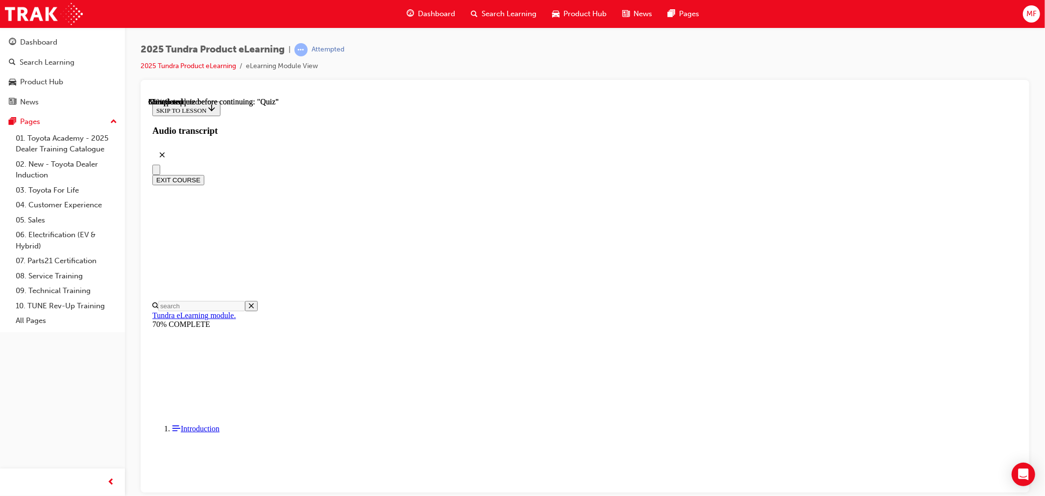
scroll to position [142, 0]
radio input "true"
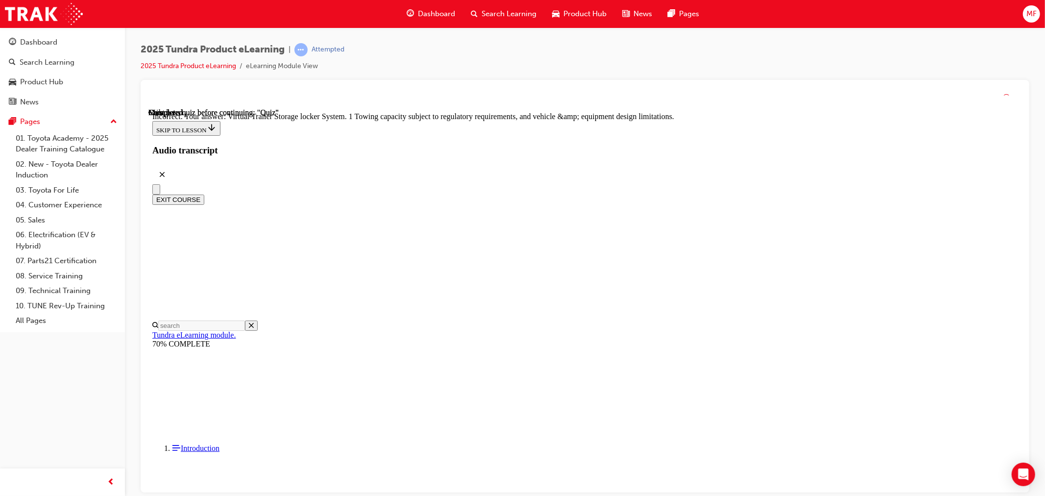
scroll to position [255, 0]
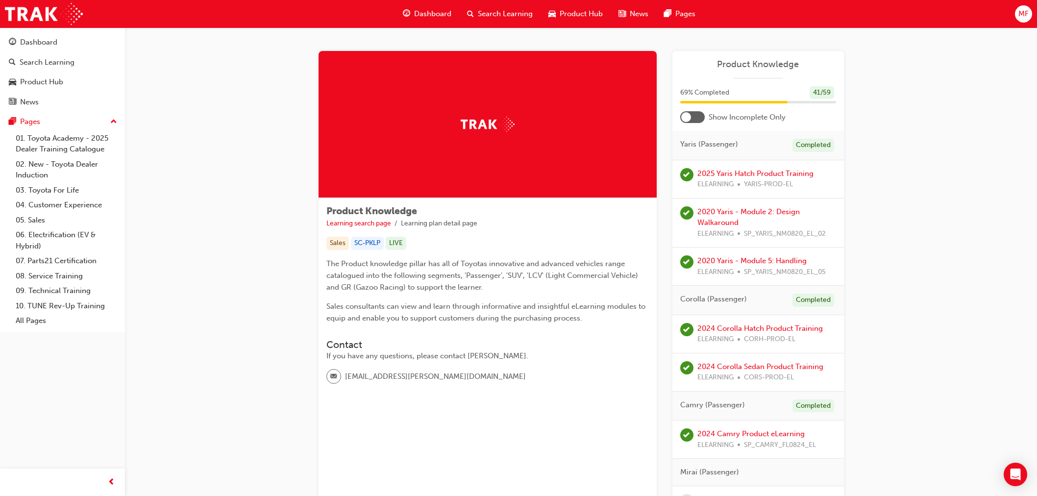
scroll to position [2341, 0]
